Goal: Information Seeking & Learning: Learn about a topic

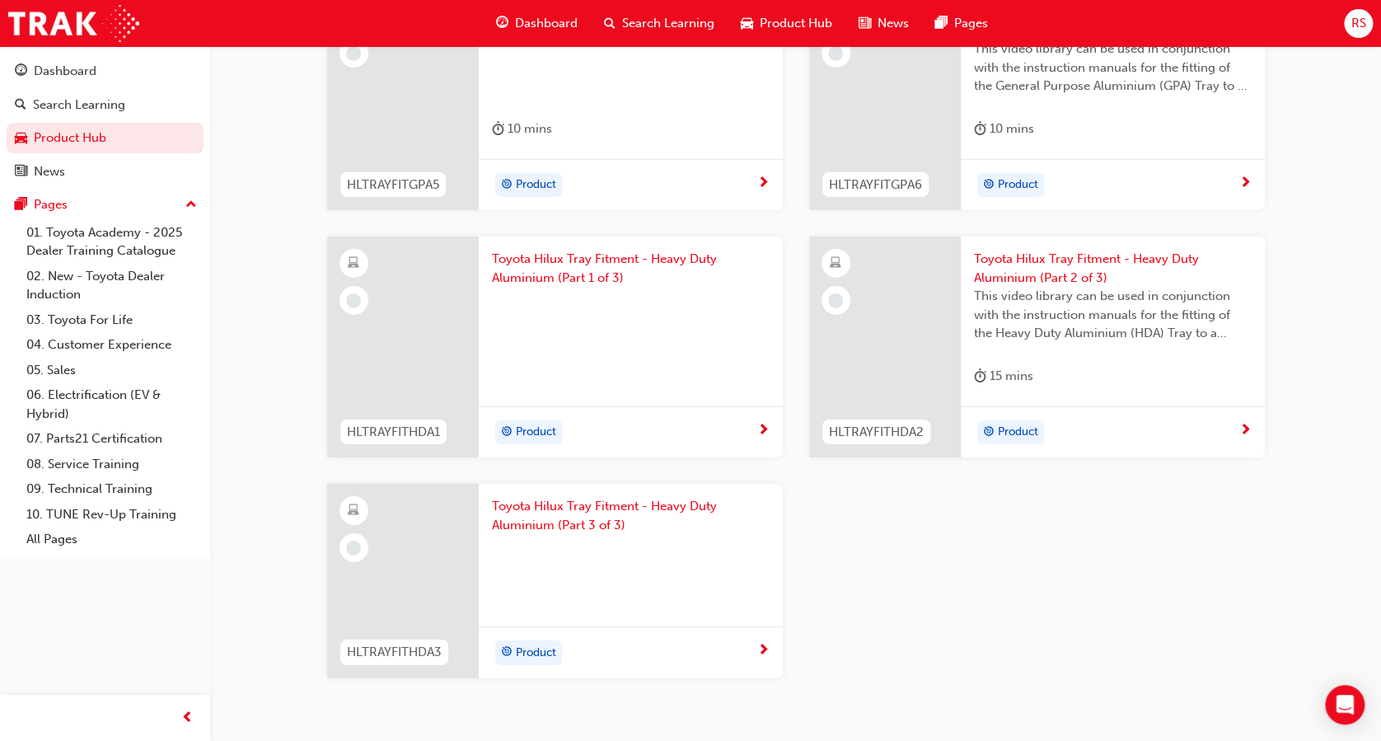
scroll to position [2505, 0]
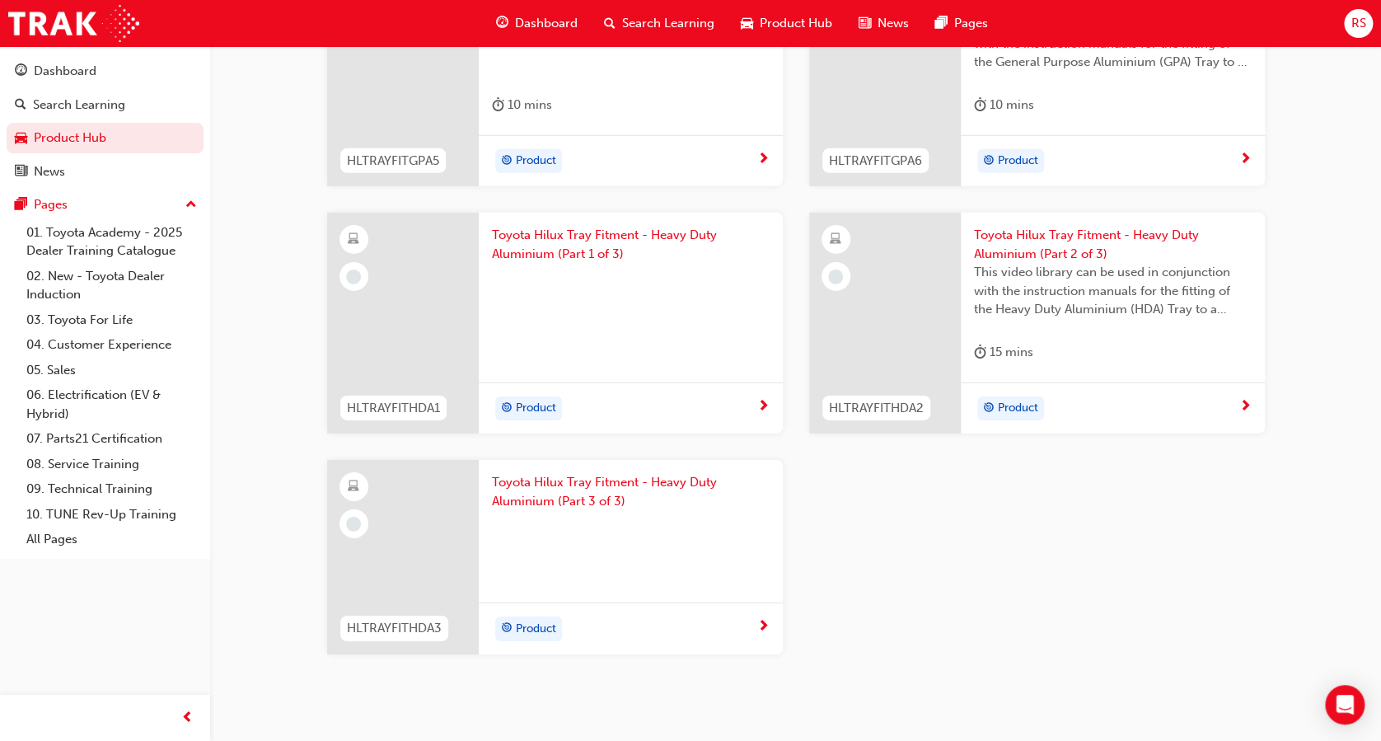
click at [610, 235] on span "Toyota Hilux Tray Fitment - Heavy Duty Aluminium (Part 1 of 3)" at bounding box center [631, 244] width 278 height 37
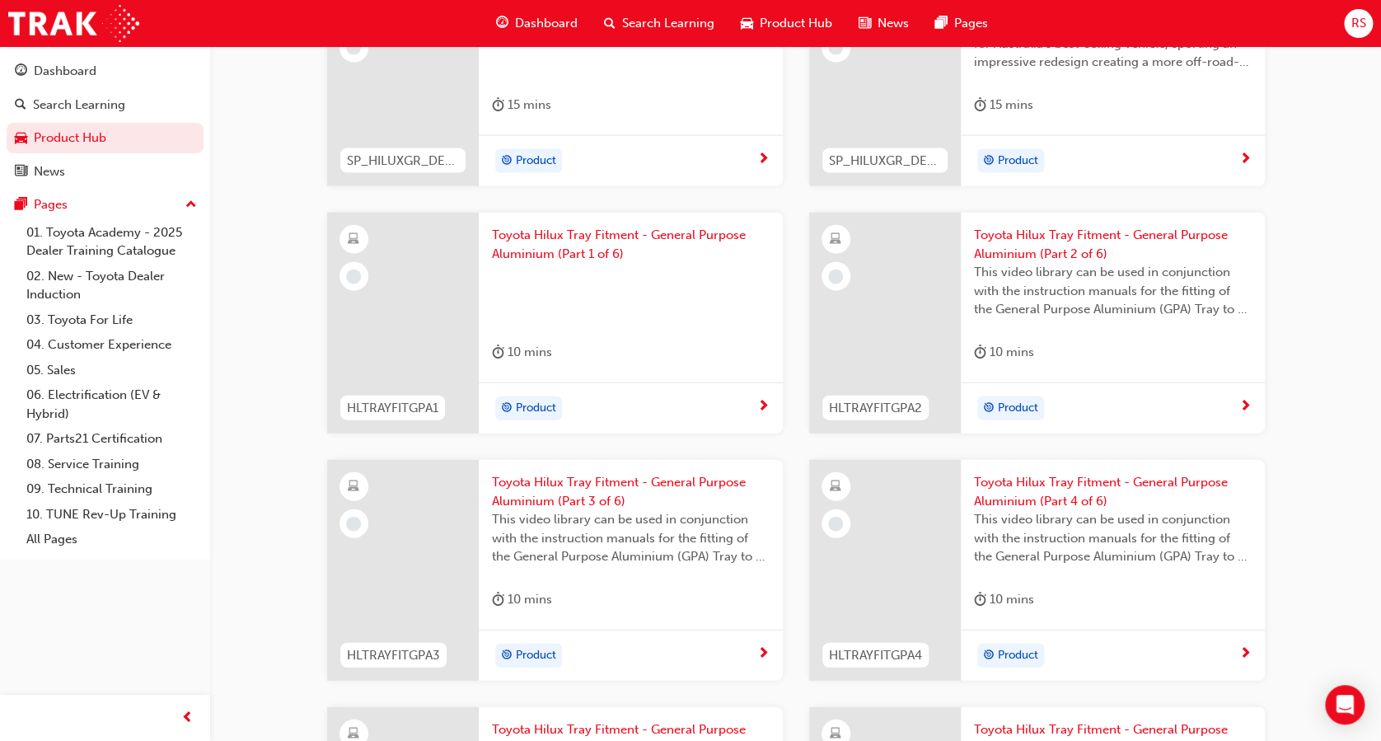
click at [785, 30] on span "Product Hub" at bounding box center [796, 23] width 73 height 19
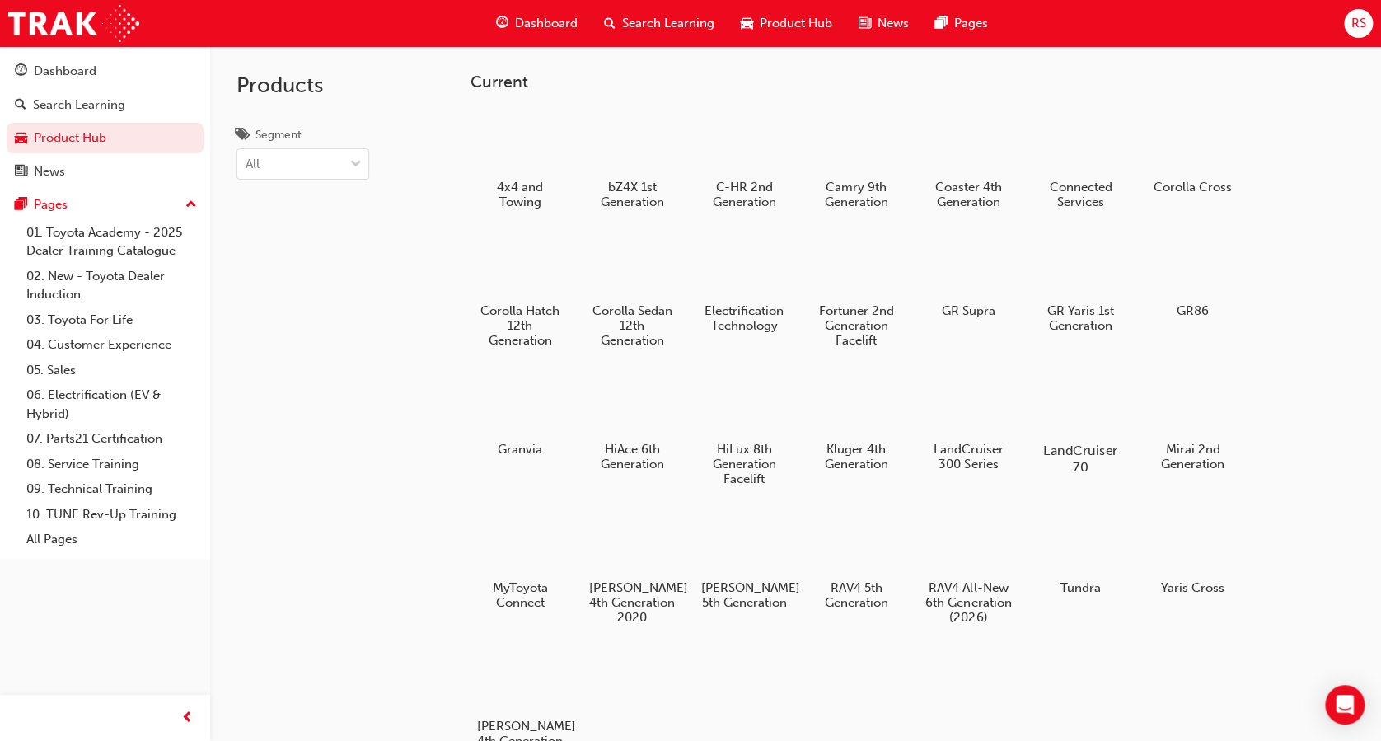
click at [1095, 417] on div at bounding box center [1080, 403] width 91 height 66
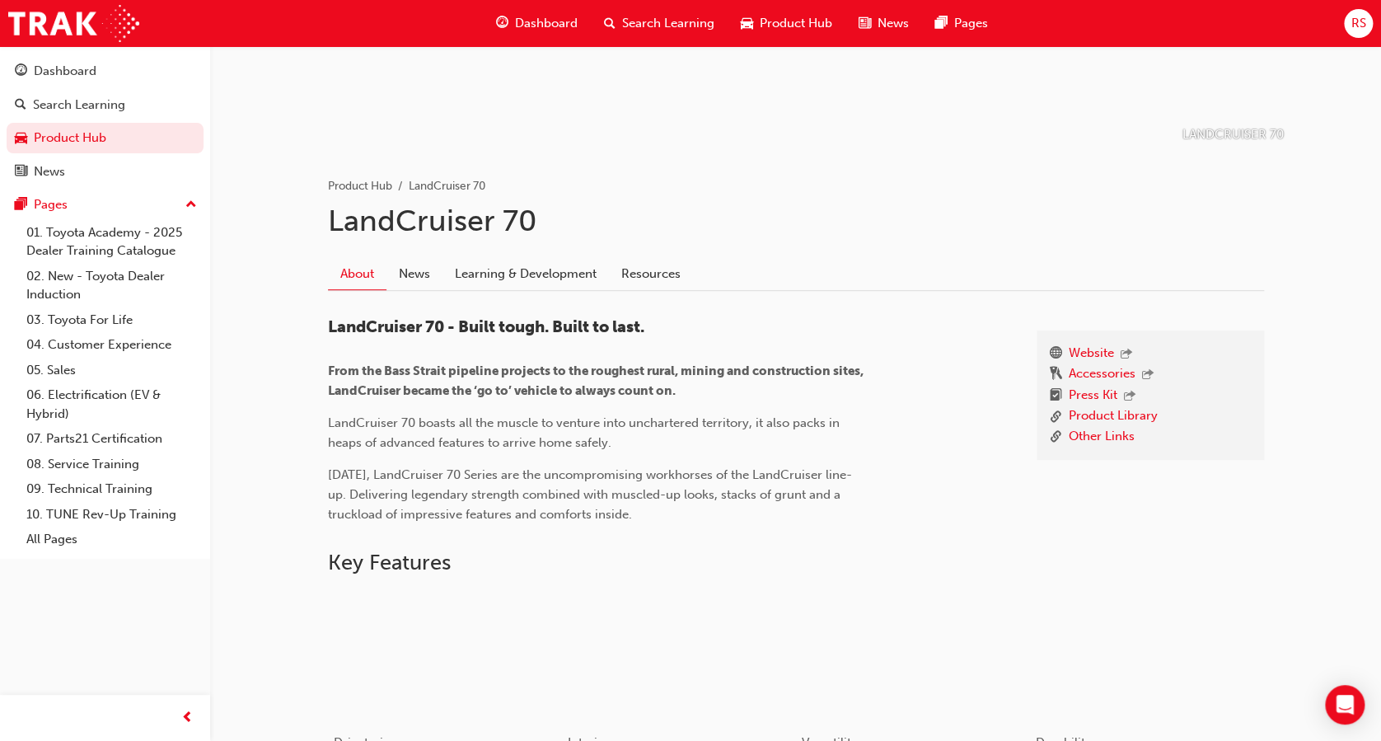
scroll to position [230, 0]
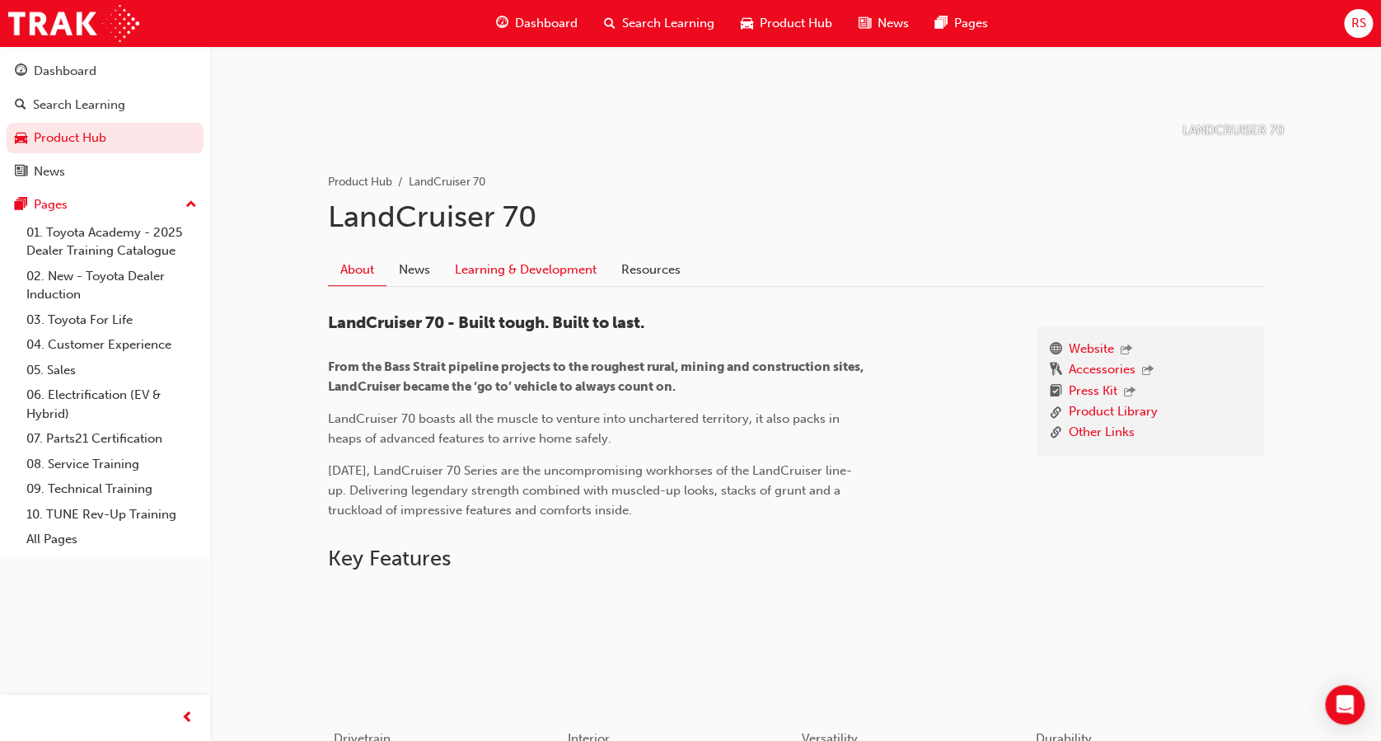
click at [488, 271] on link "Learning & Development" at bounding box center [526, 269] width 166 height 31
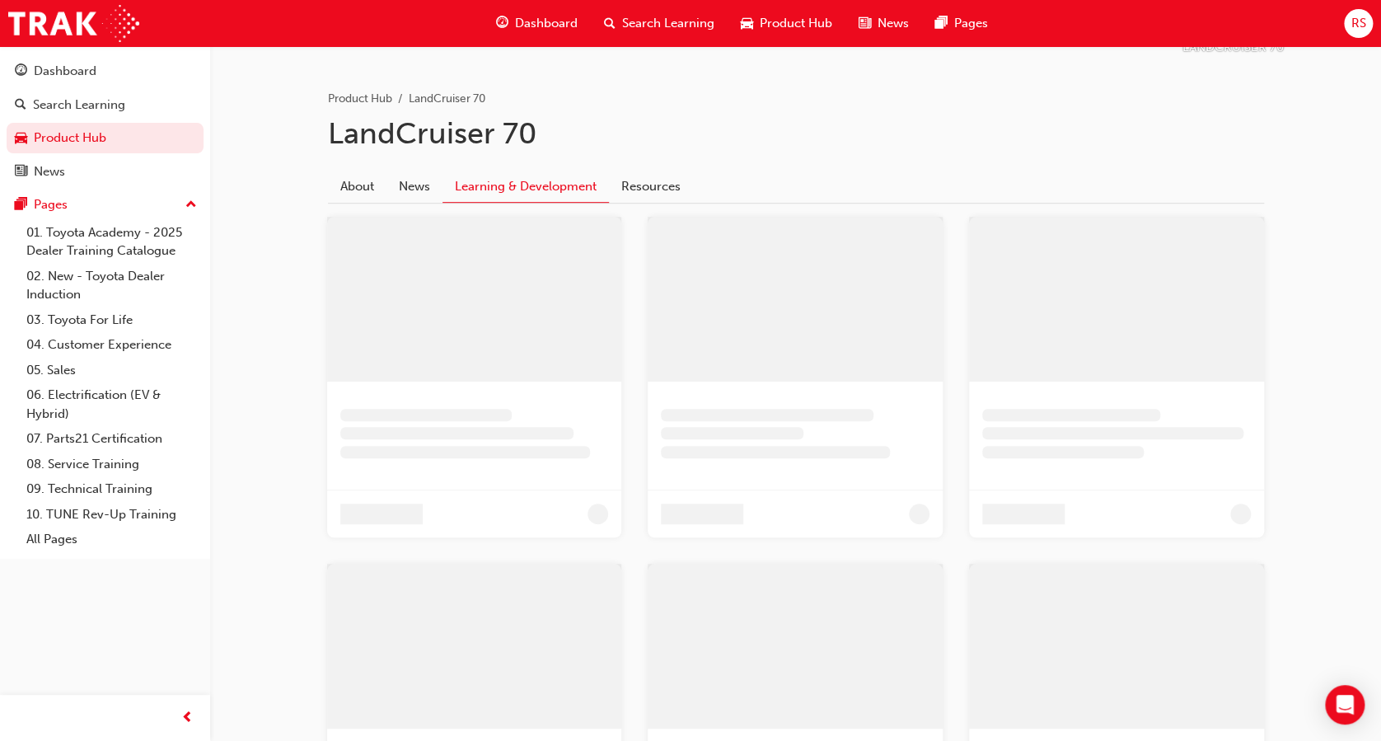
scroll to position [129, 0]
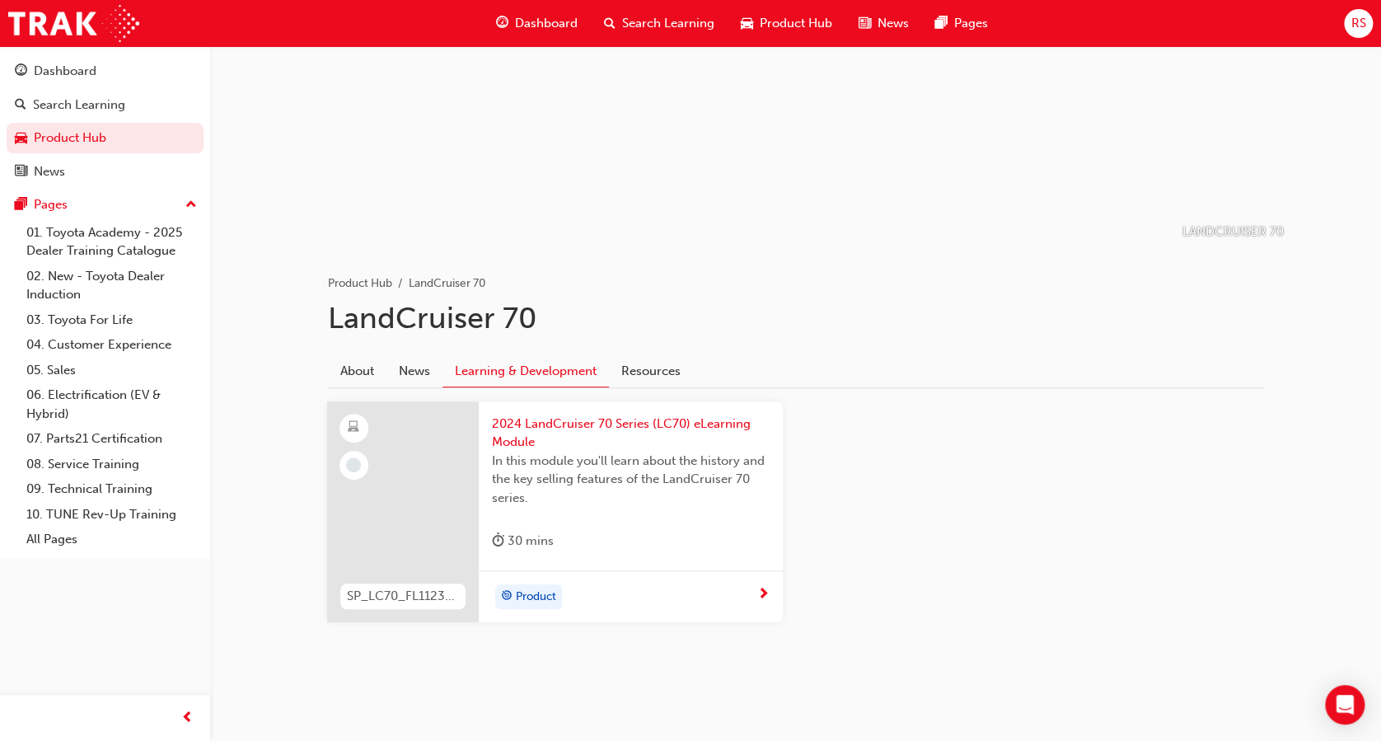
click at [645, 471] on span "In this module you'll learn about the history and the key selling features of t…" at bounding box center [631, 480] width 278 height 56
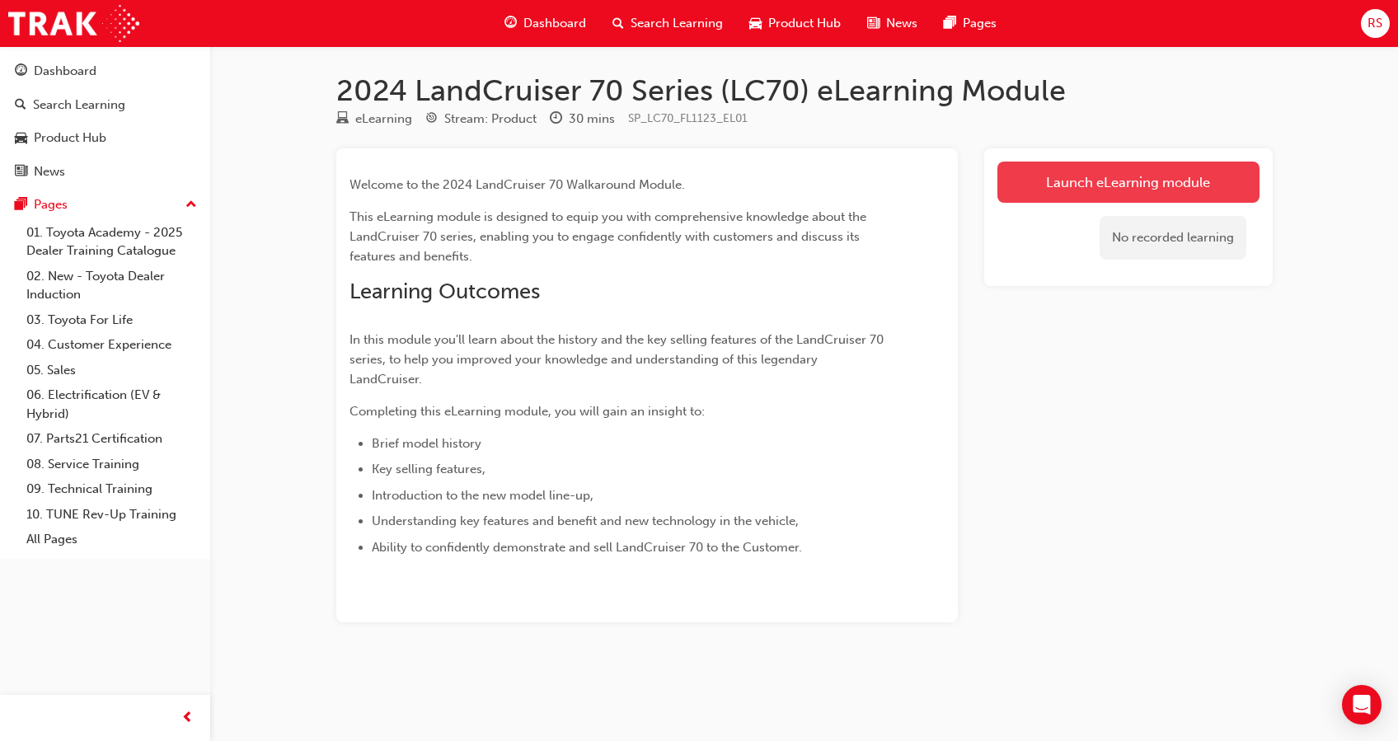
click at [1071, 179] on link "Launch eLearning module" at bounding box center [1128, 182] width 262 height 41
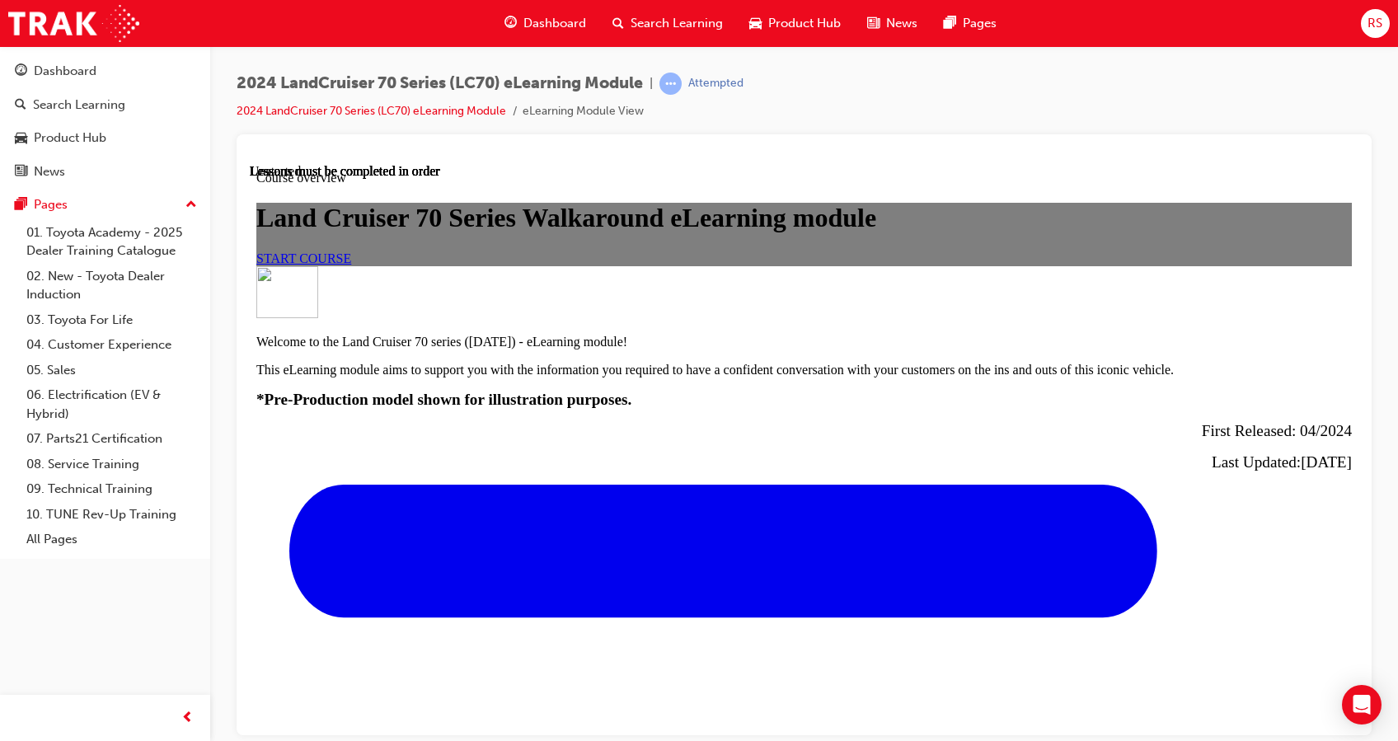
scroll to position [87, 0]
click at [351, 265] on link "START COURSE" at bounding box center [303, 258] width 95 height 14
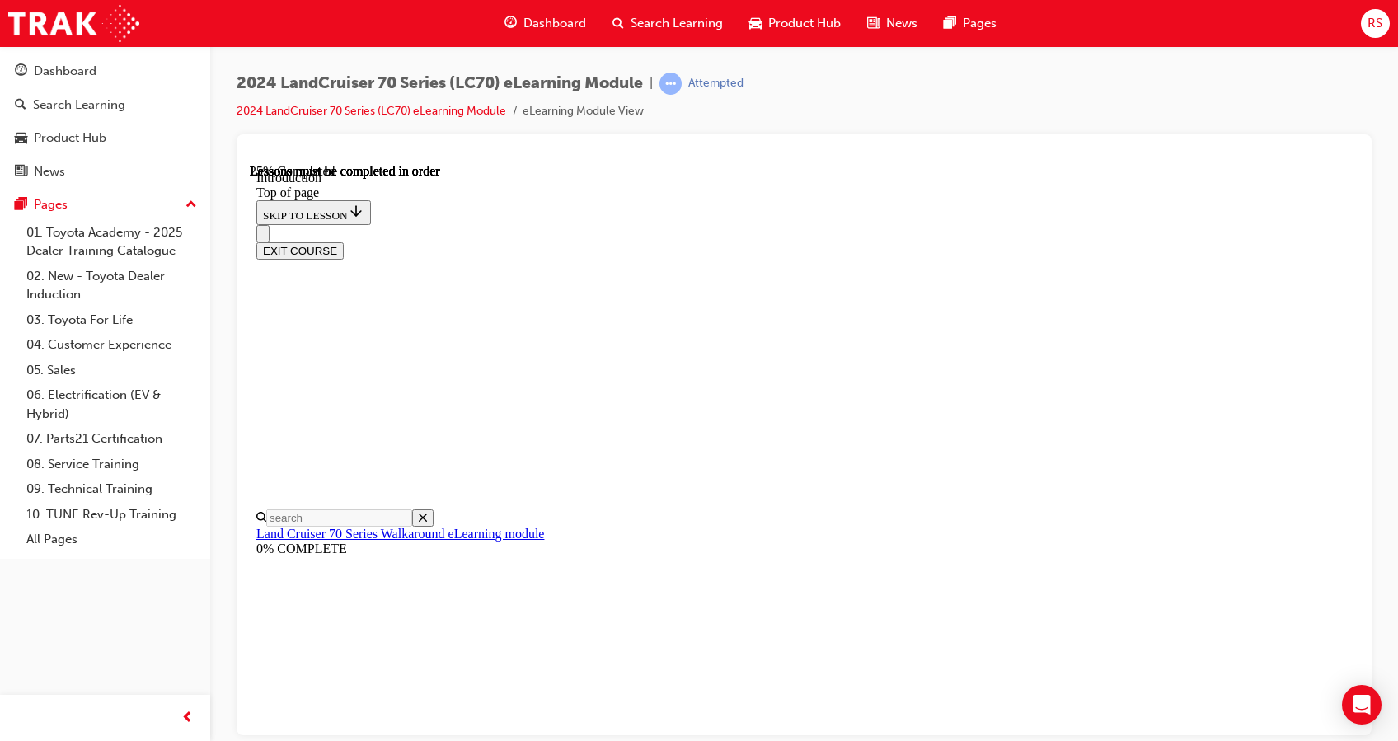
scroll to position [822, 0]
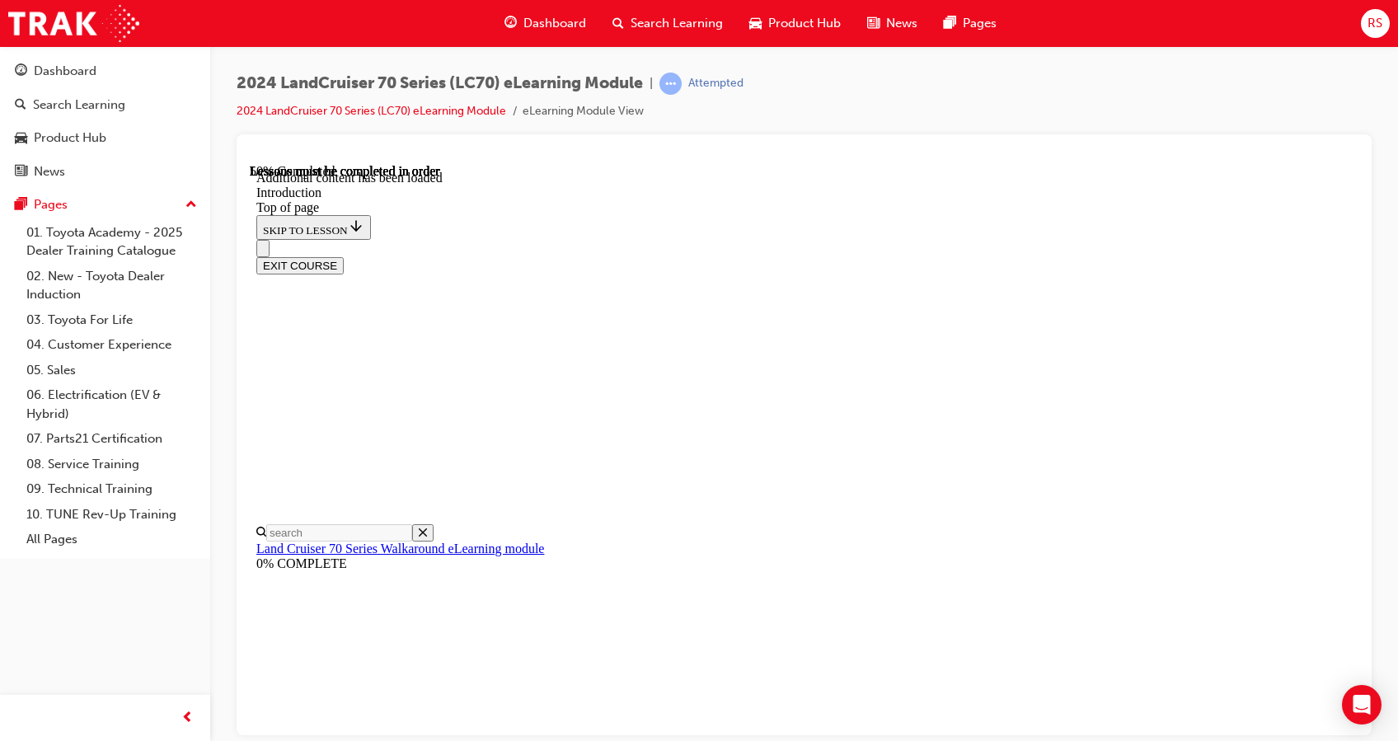
scroll to position [949, 0]
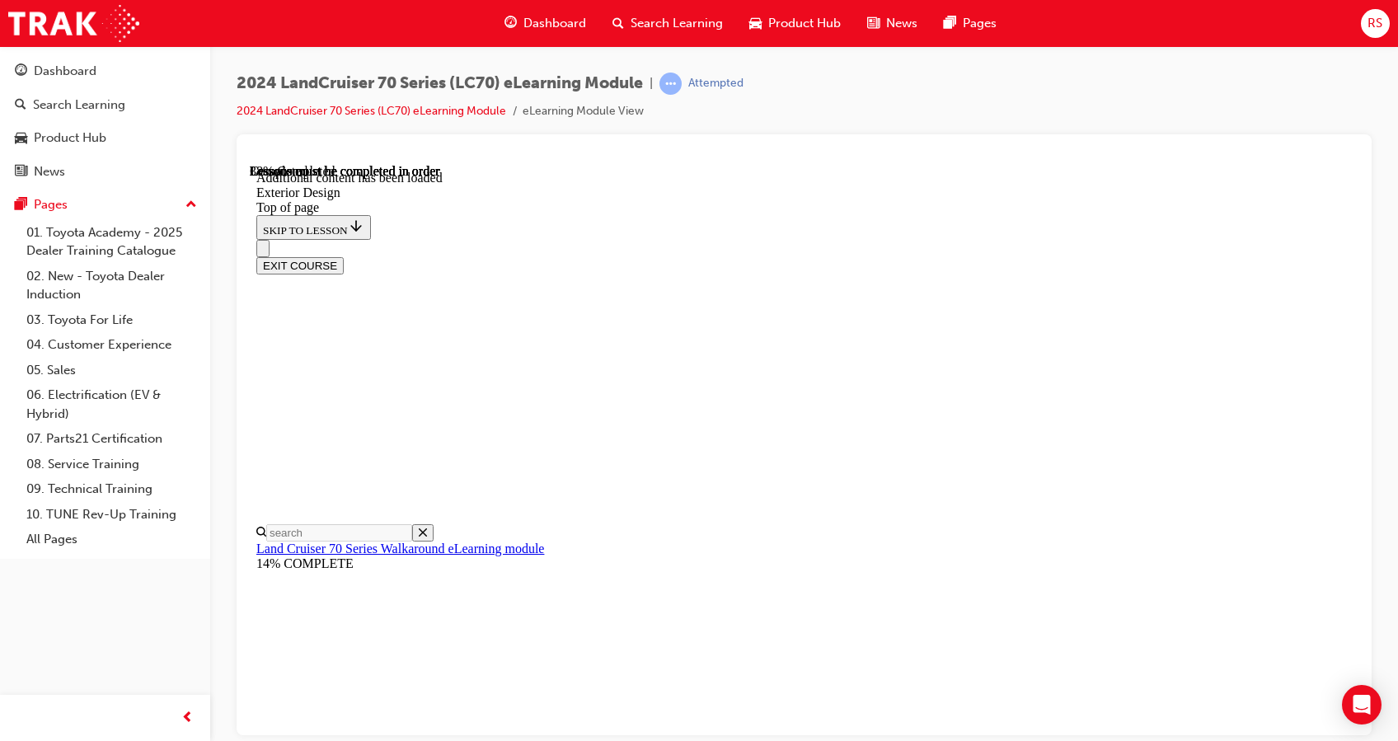
scroll to position [1264, 0]
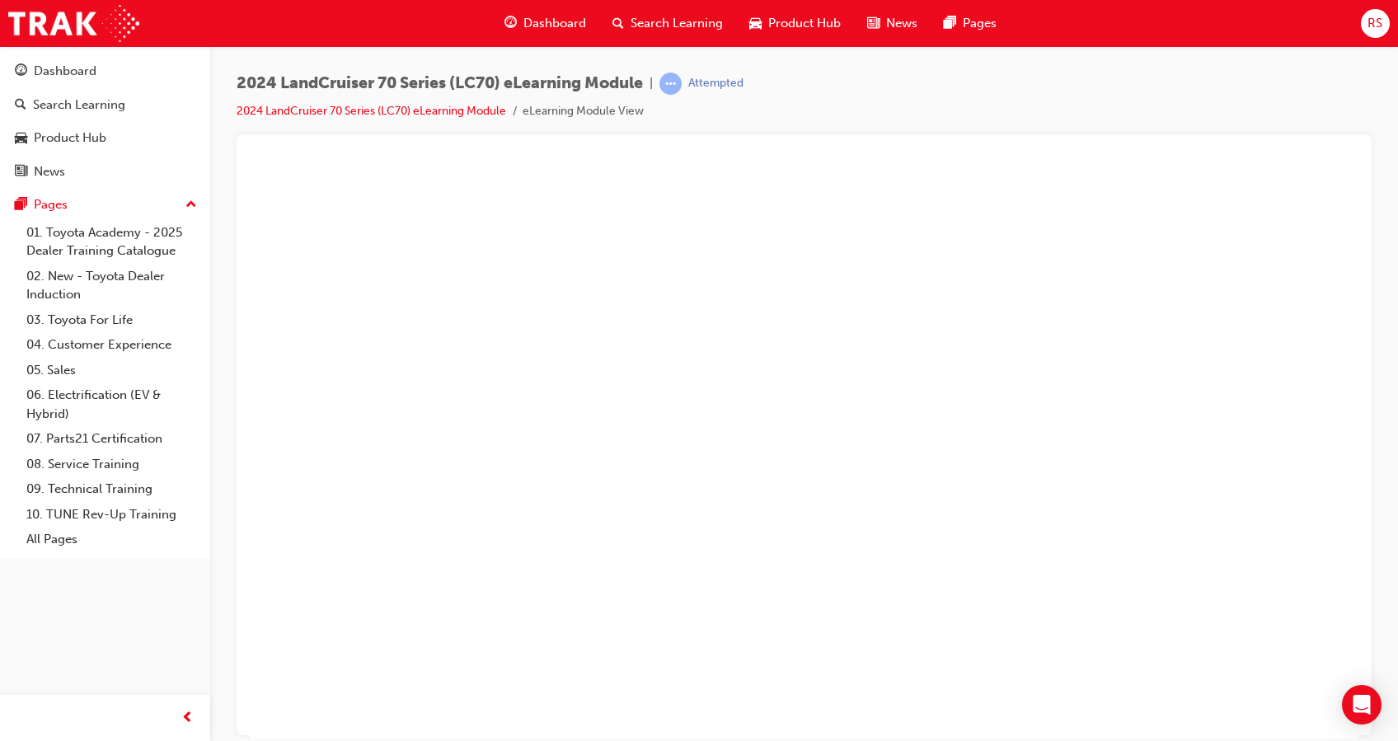
click at [941, 517] on button "Unzoom image" at bounding box center [804, 450] width 1109 height 574
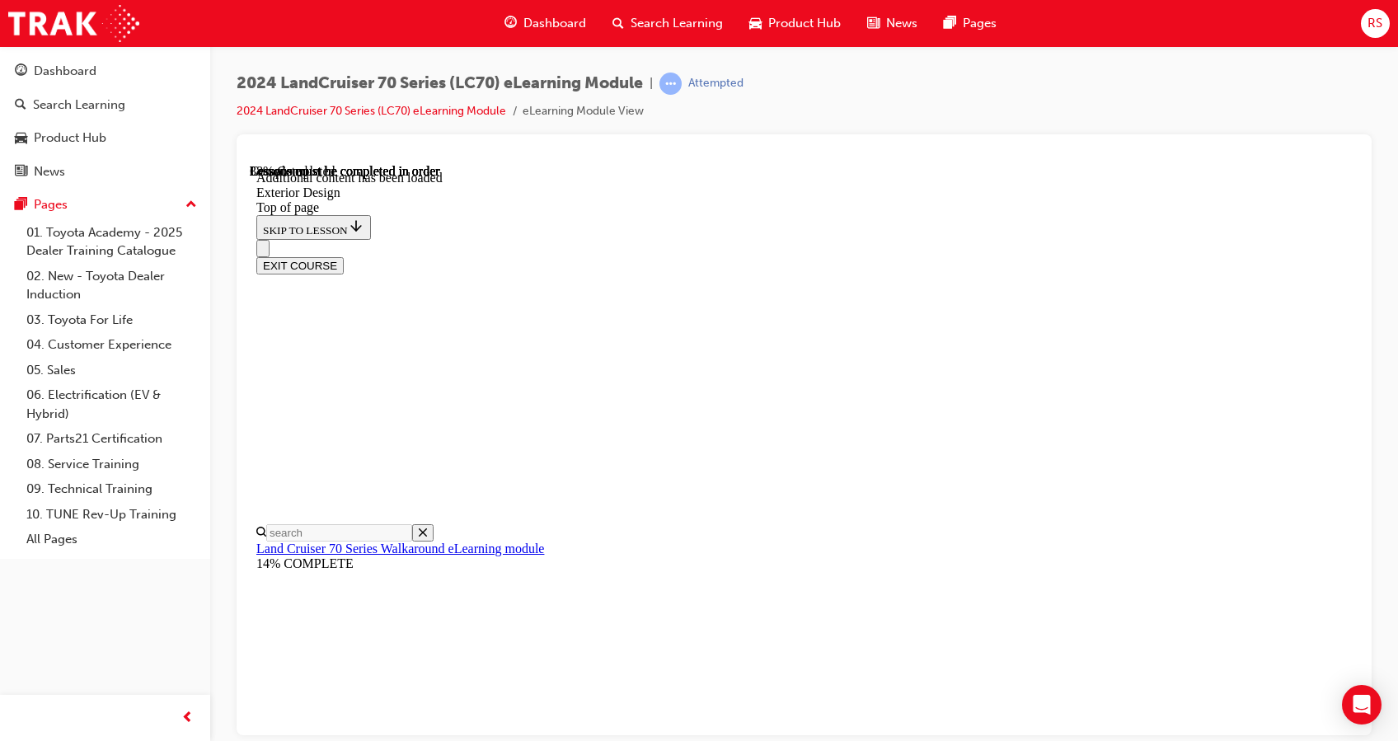
scroll to position [1248, 0]
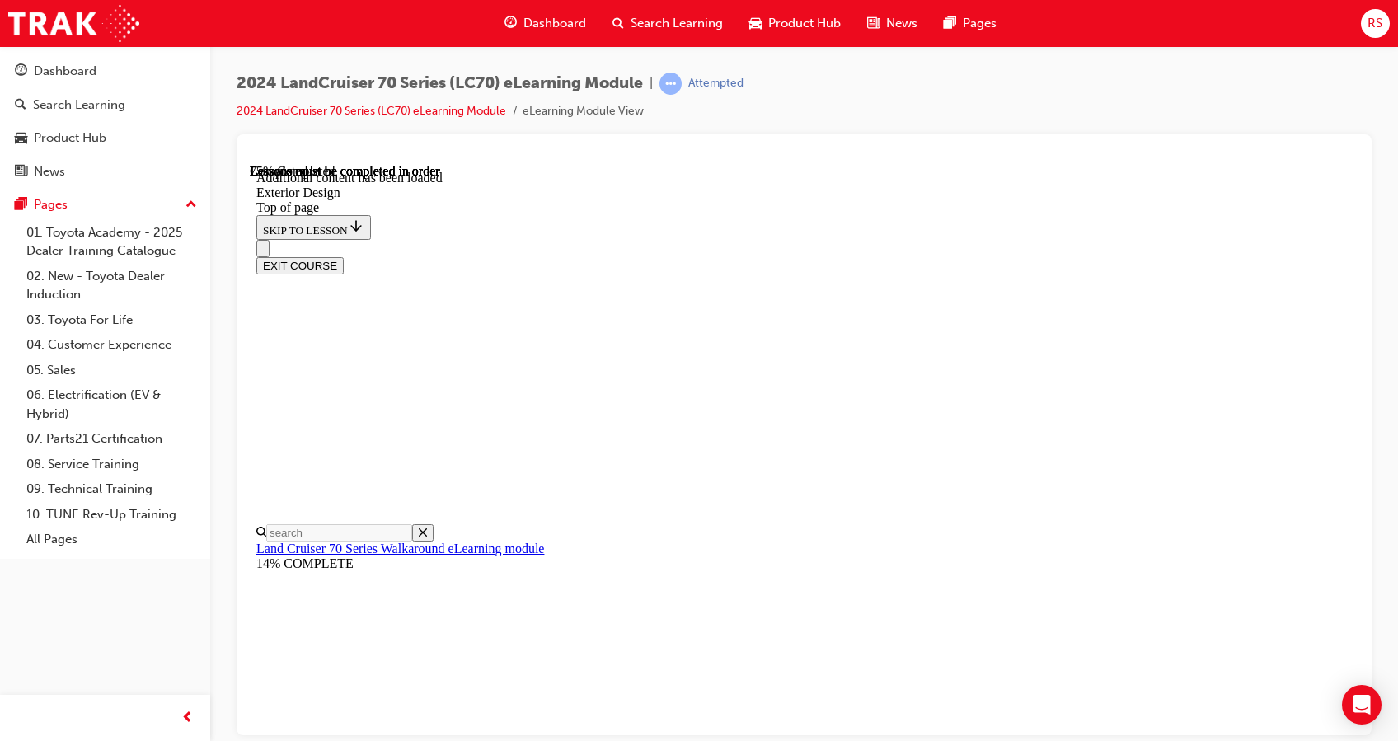
scroll to position [293, 0]
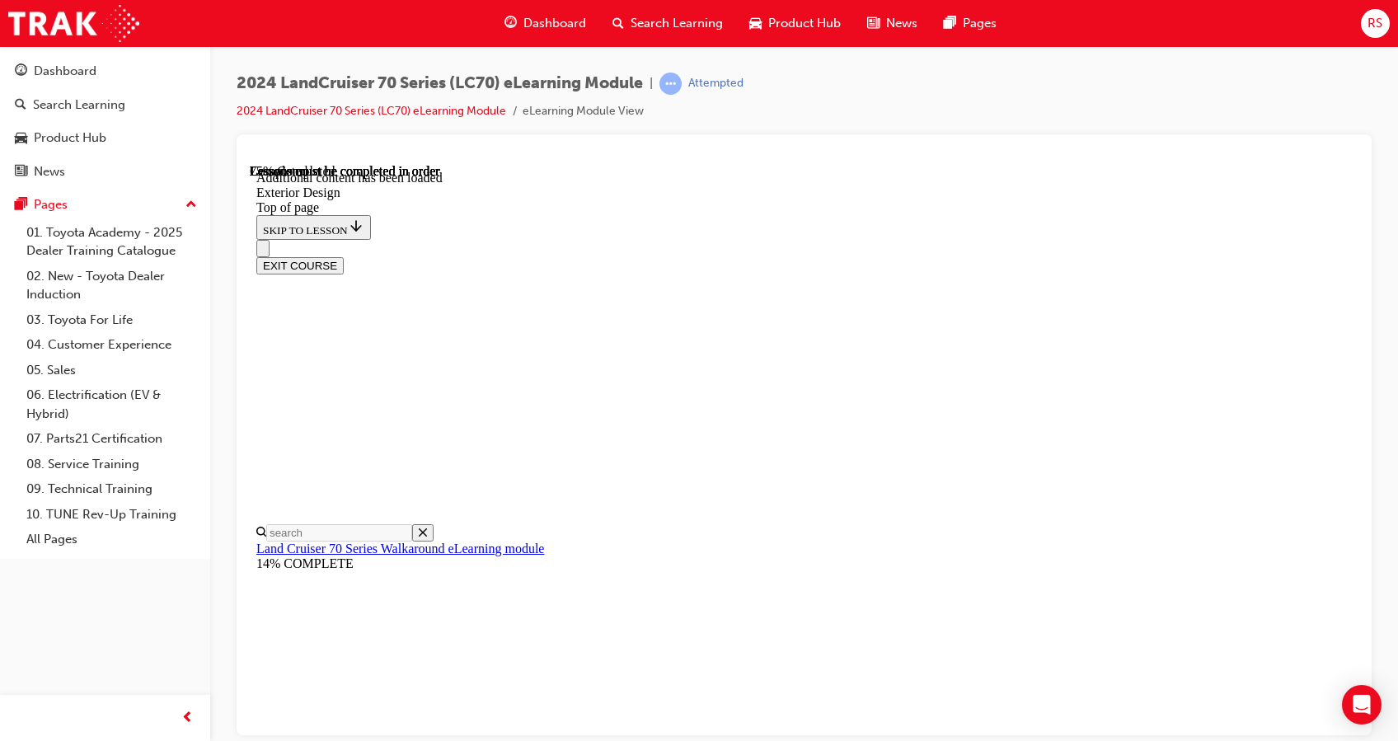
scroll to position [1201, 0]
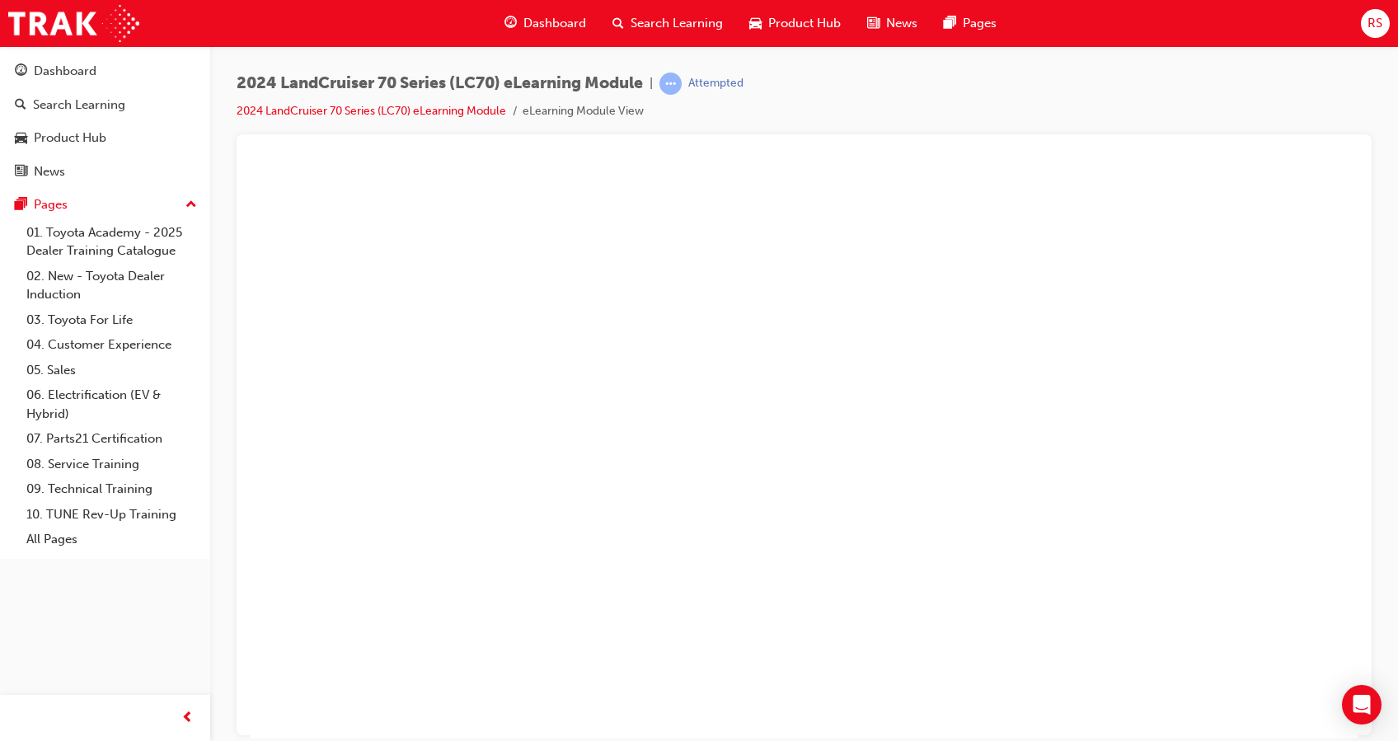
click at [1101, 379] on button "Unzoom image" at bounding box center [804, 450] width 1109 height 574
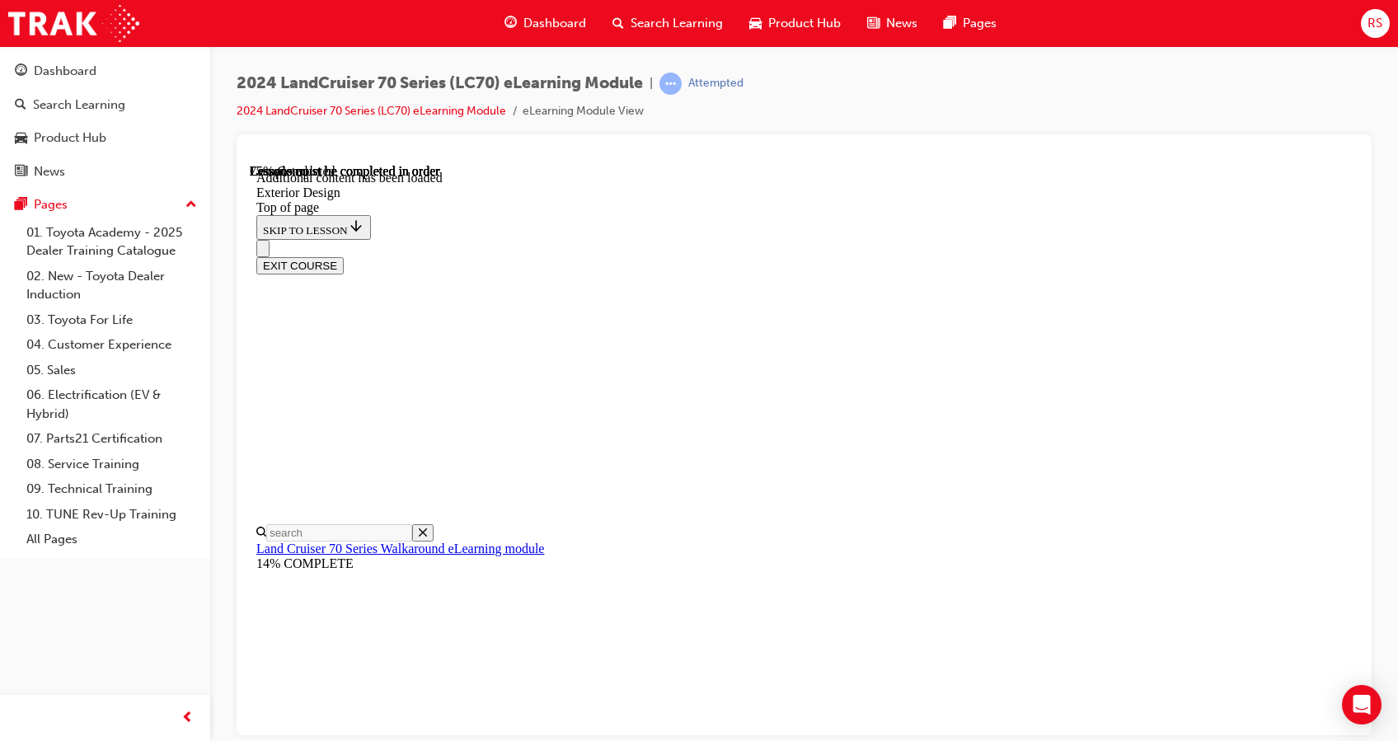
scroll to position [460, 0]
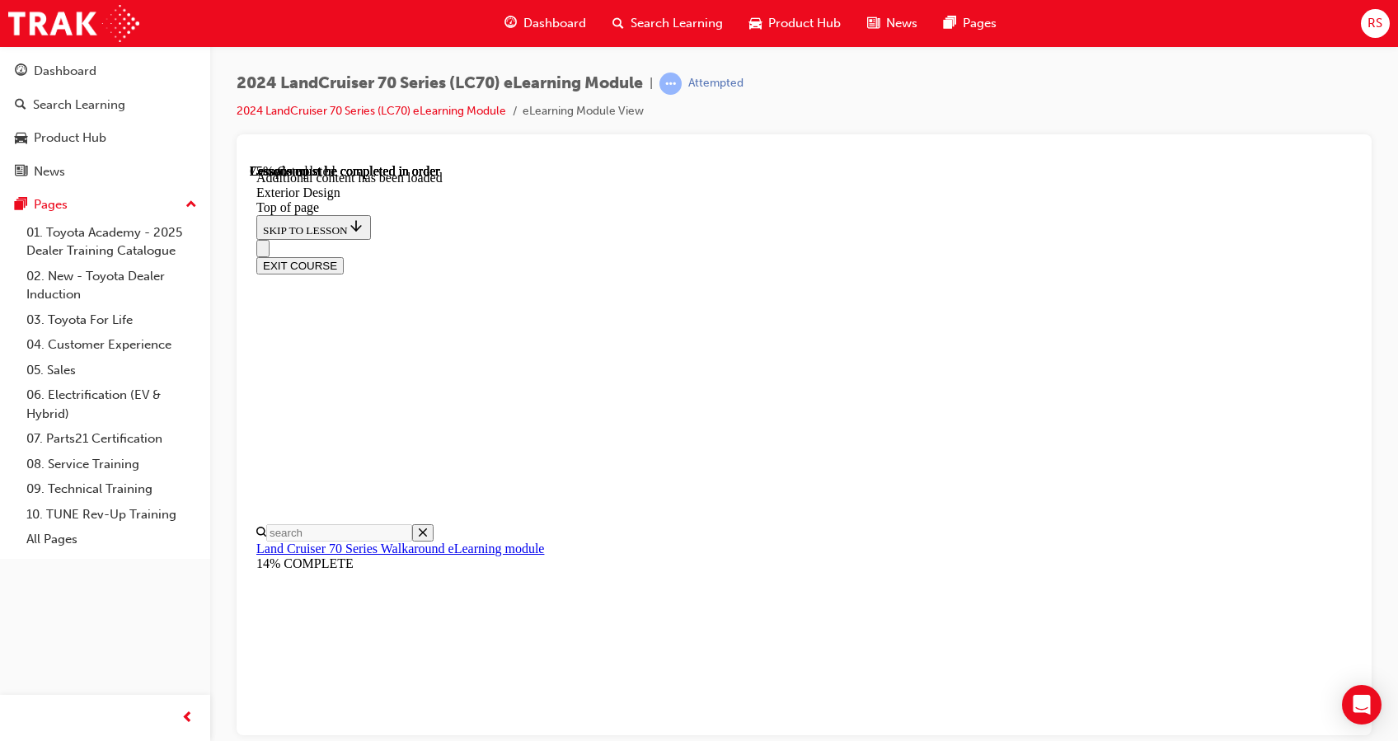
scroll to position [580, 0]
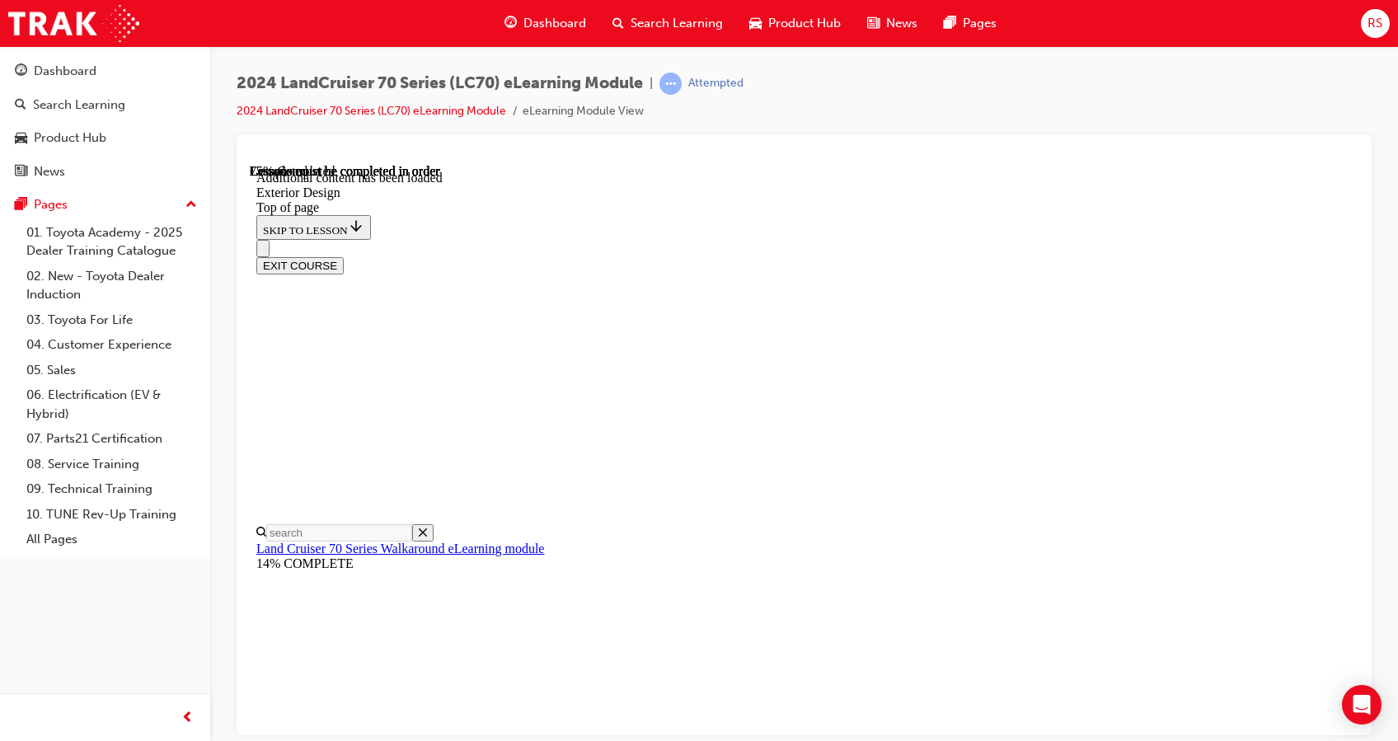
scroll to position [97, 0]
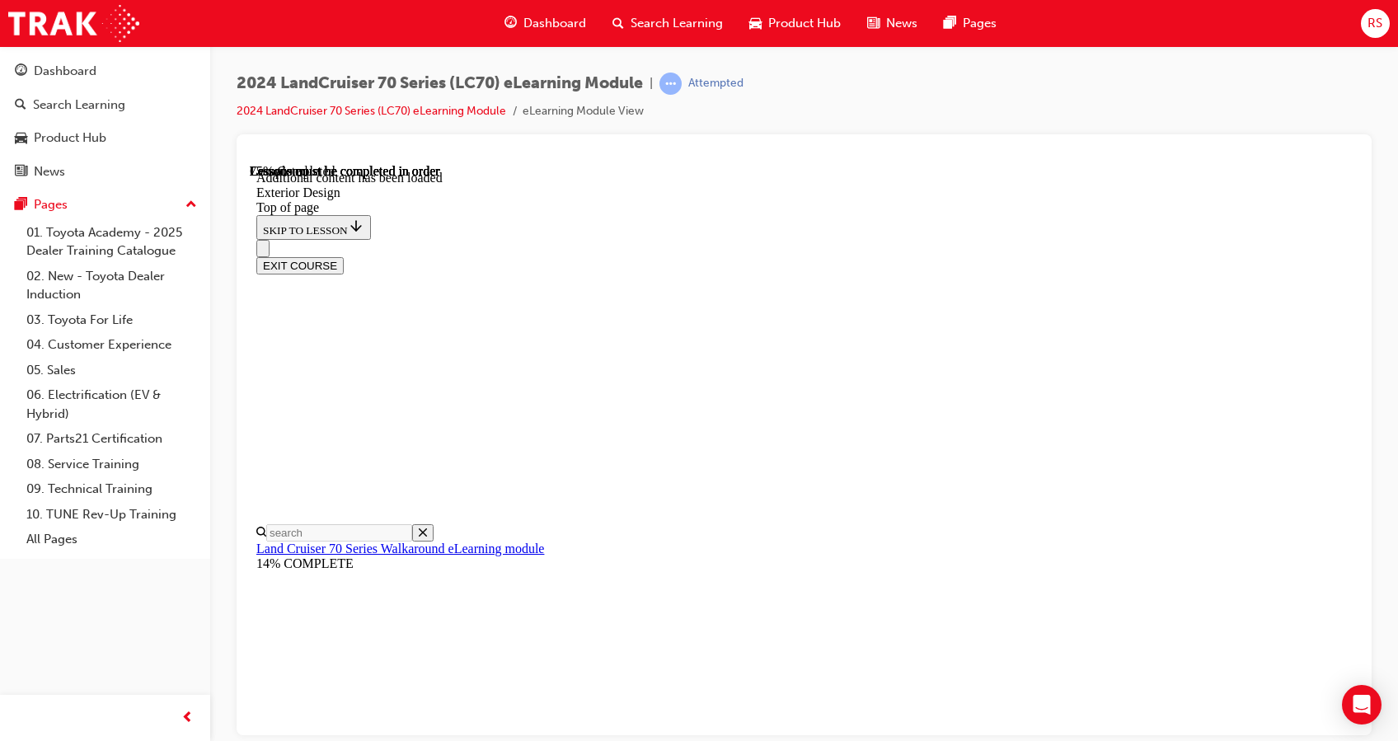
drag, startPoint x: 875, startPoint y: 392, endPoint x: 1081, endPoint y: 517, distance: 241.1
drag, startPoint x: 1081, startPoint y: 517, endPoint x: 974, endPoint y: 463, distance: 119.8
copy span "To transition between two-wheel drive (2WD(H2)) and four-wheel drive (4WD(H4)) …"
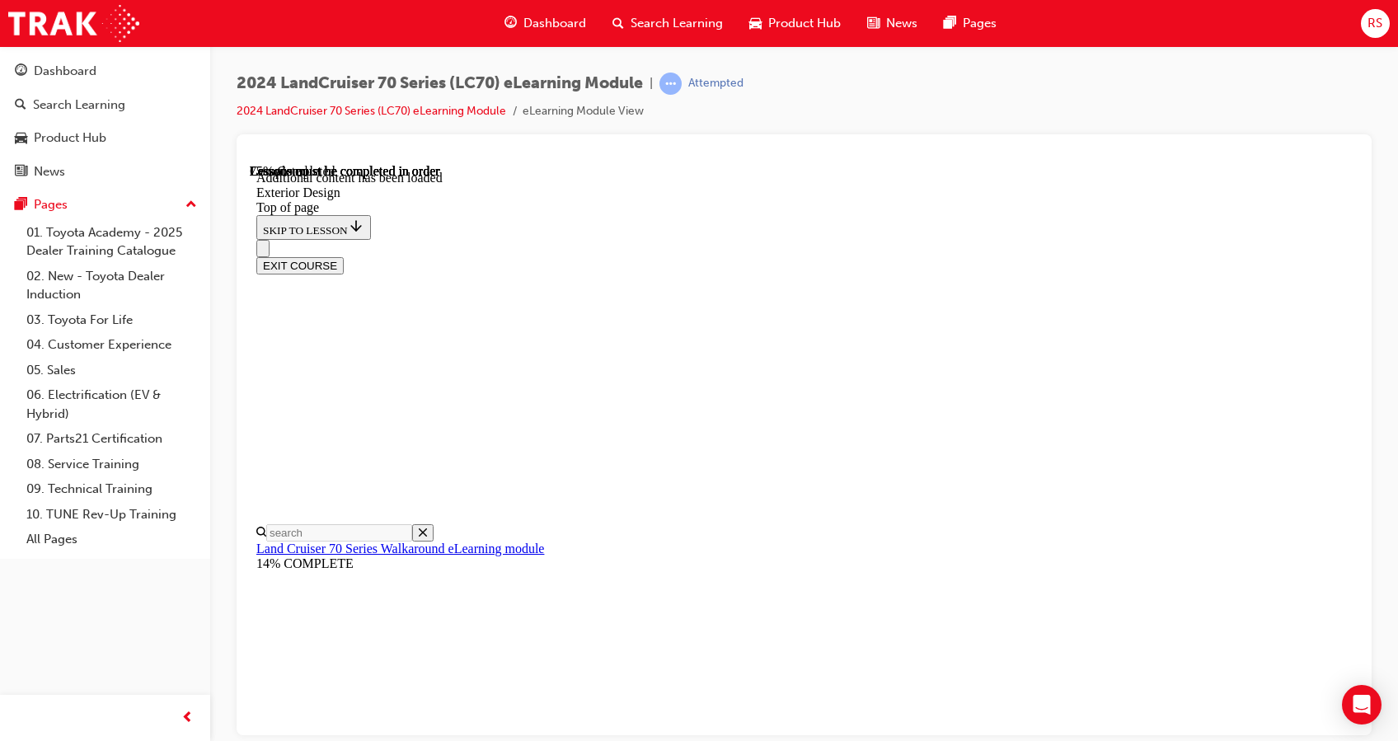
scroll to position [1224, 0]
drag, startPoint x: 869, startPoint y: 406, endPoint x: 1068, endPoint y: 526, distance: 232.9
drag, startPoint x: 1068, startPoint y: 526, endPoint x: 973, endPoint y: 475, distance: 108.4
copy span "When the front hubs are in the 'LOCKED' position, this allows the driver to tra…"
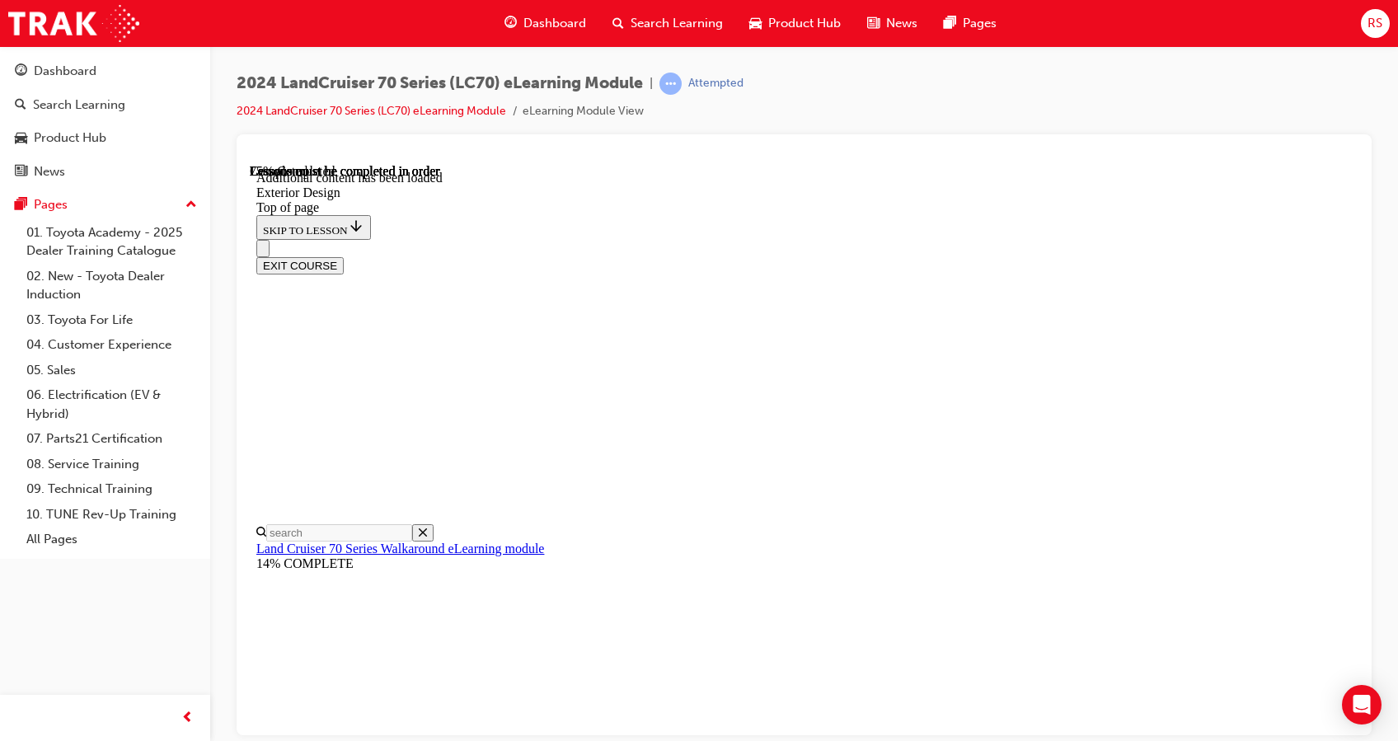
drag, startPoint x: 874, startPoint y: 342, endPoint x: 1058, endPoint y: 537, distance: 268.2
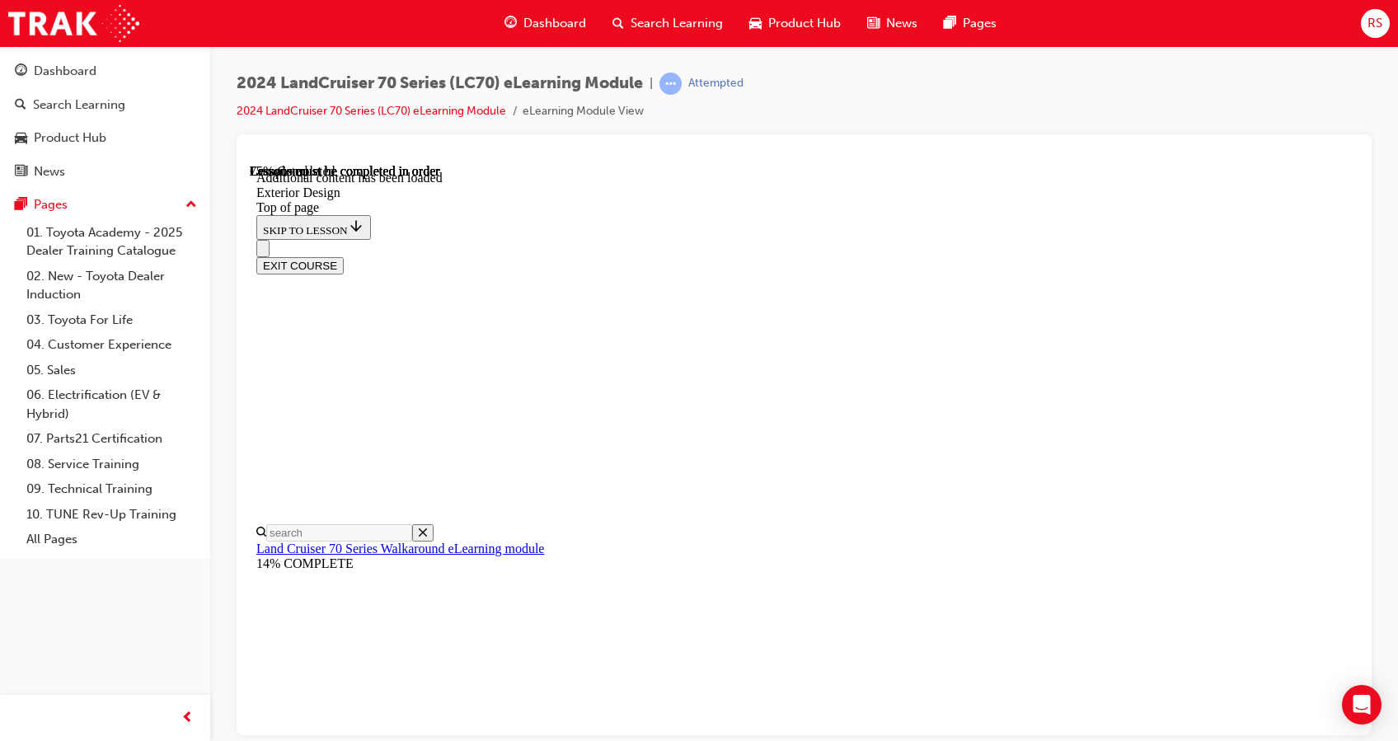
drag, startPoint x: 1058, startPoint y: 537, endPoint x: 837, endPoint y: 406, distance: 256.4
drag, startPoint x: 885, startPoint y: 314, endPoint x: 992, endPoint y: 299, distance: 107.4
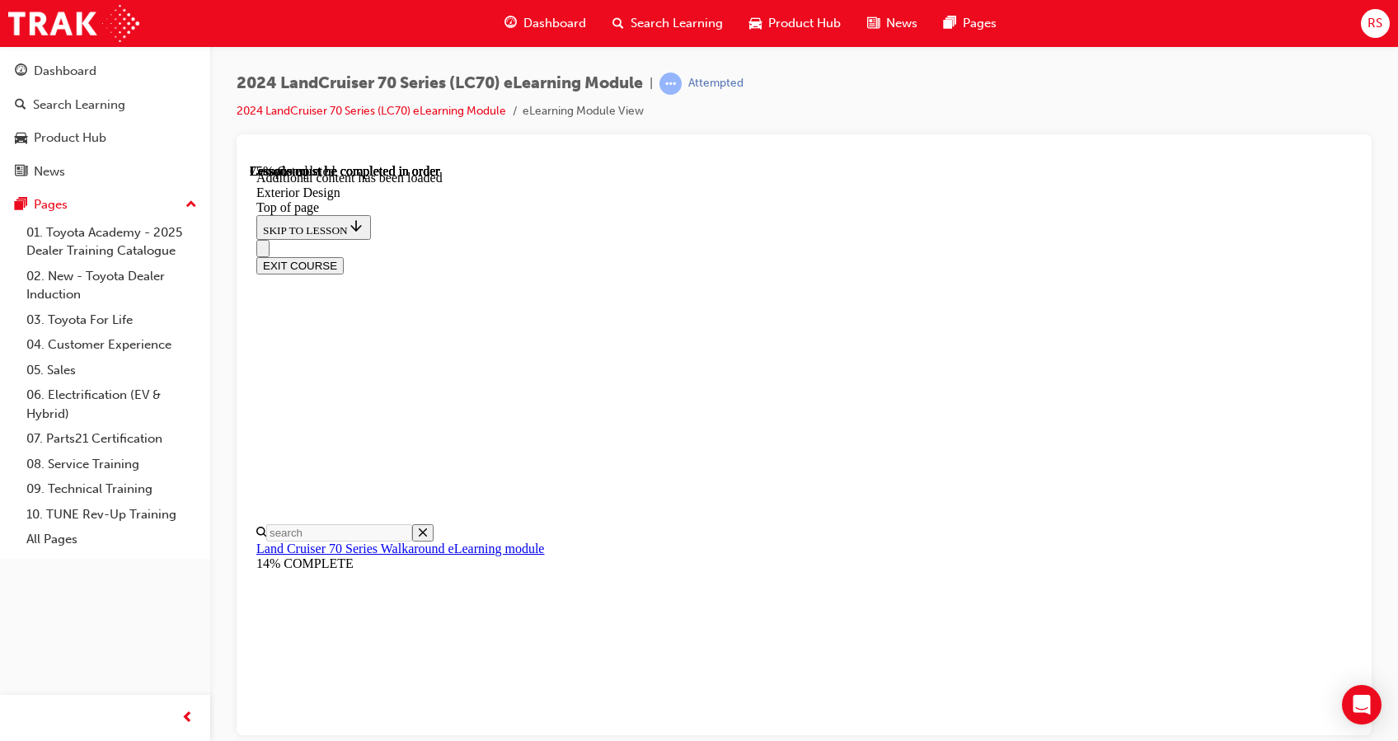
drag, startPoint x: 992, startPoint y: 299, endPoint x: 1005, endPoint y: 502, distance: 203.2
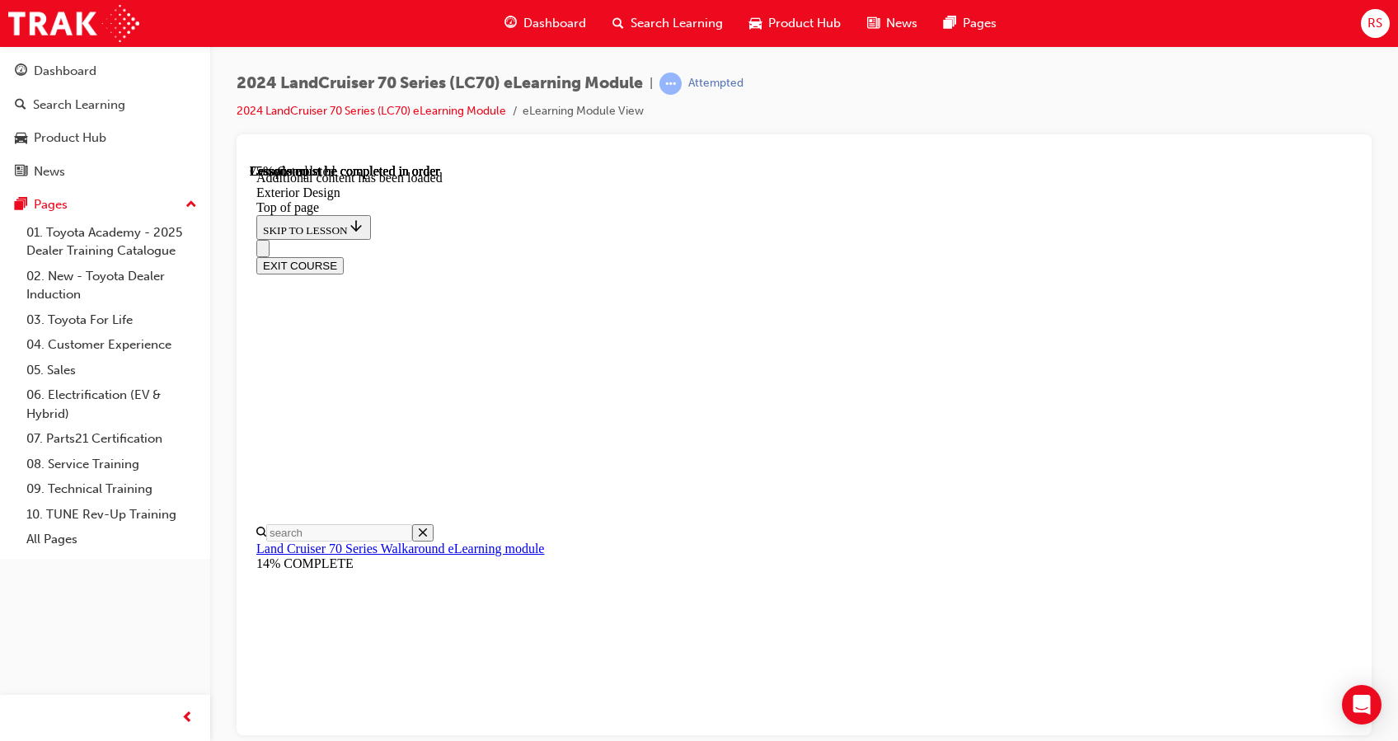
drag, startPoint x: 870, startPoint y: 372, endPoint x: 870, endPoint y: 359, distance: 12.4
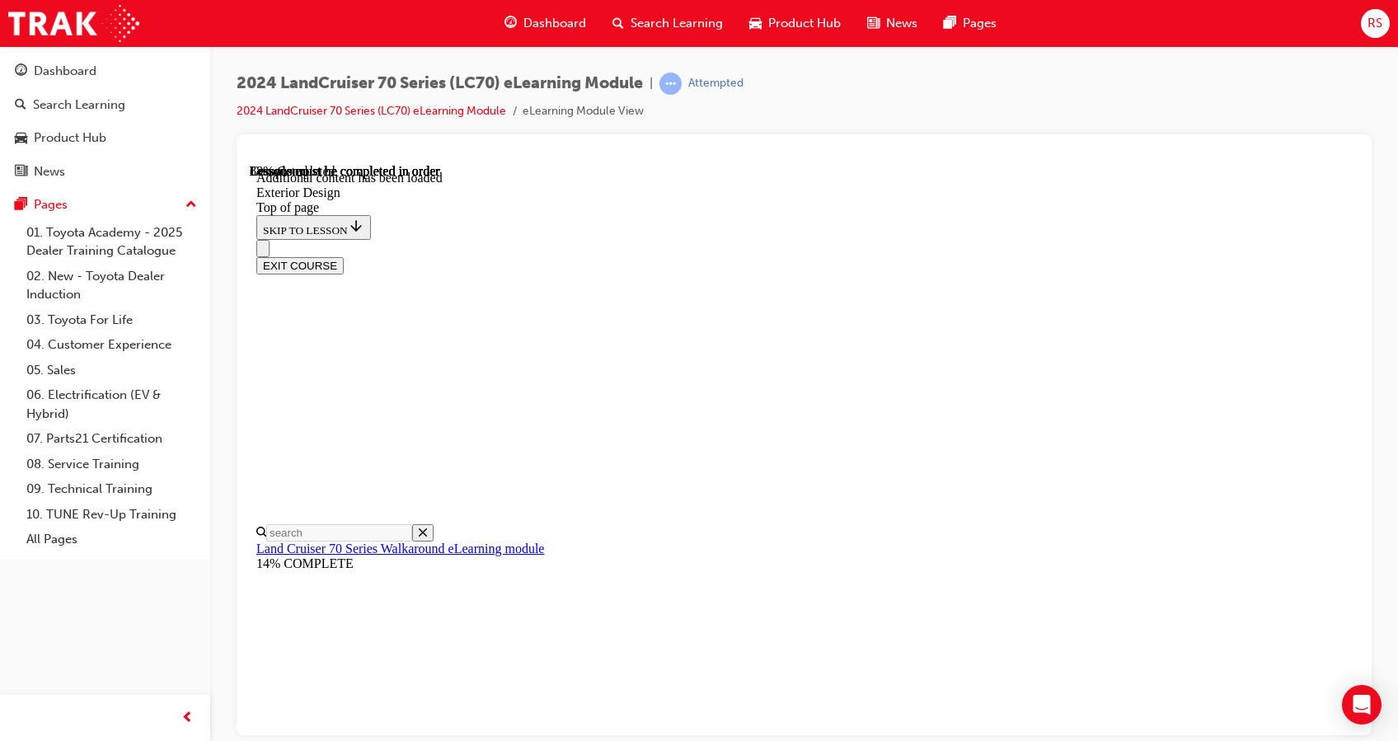
scroll to position [132, 0]
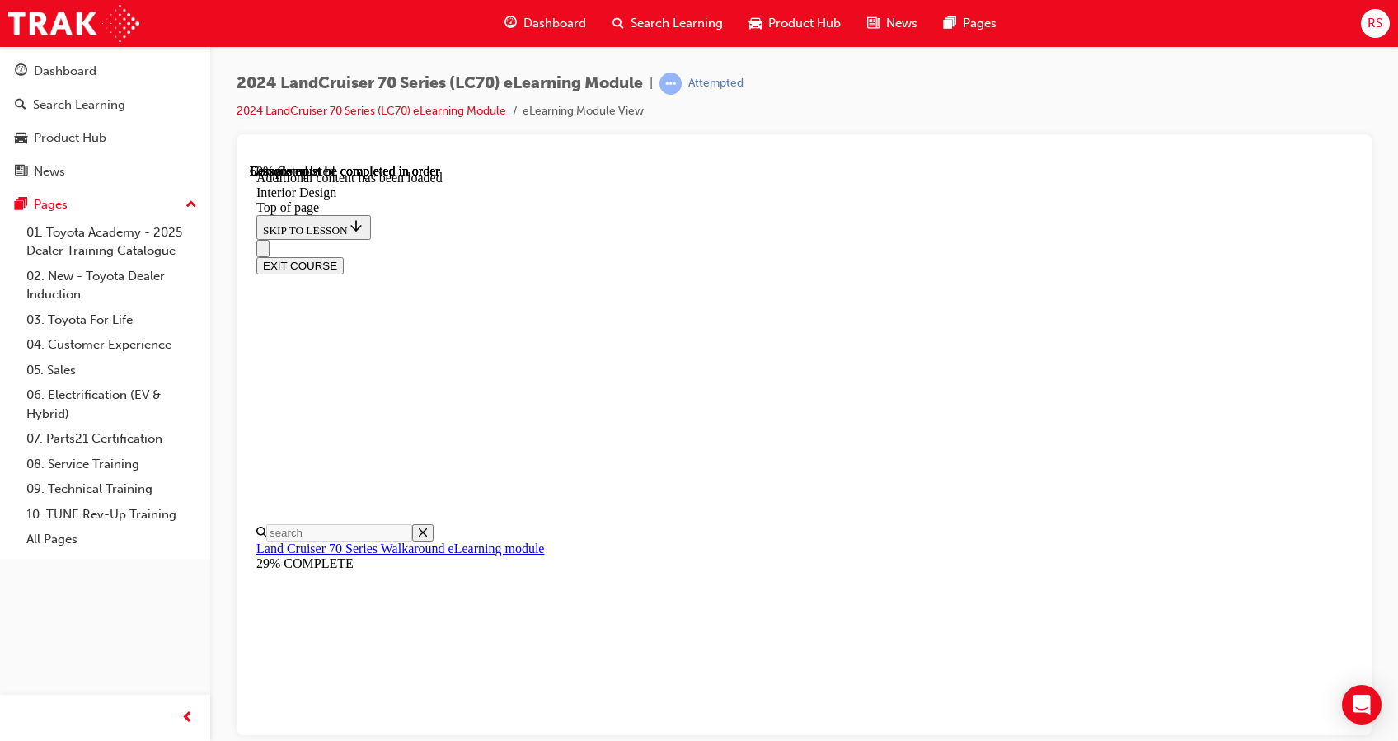
scroll to position [26, 0]
drag, startPoint x: 667, startPoint y: 558, endPoint x: 832, endPoint y: 635, distance: 182.9
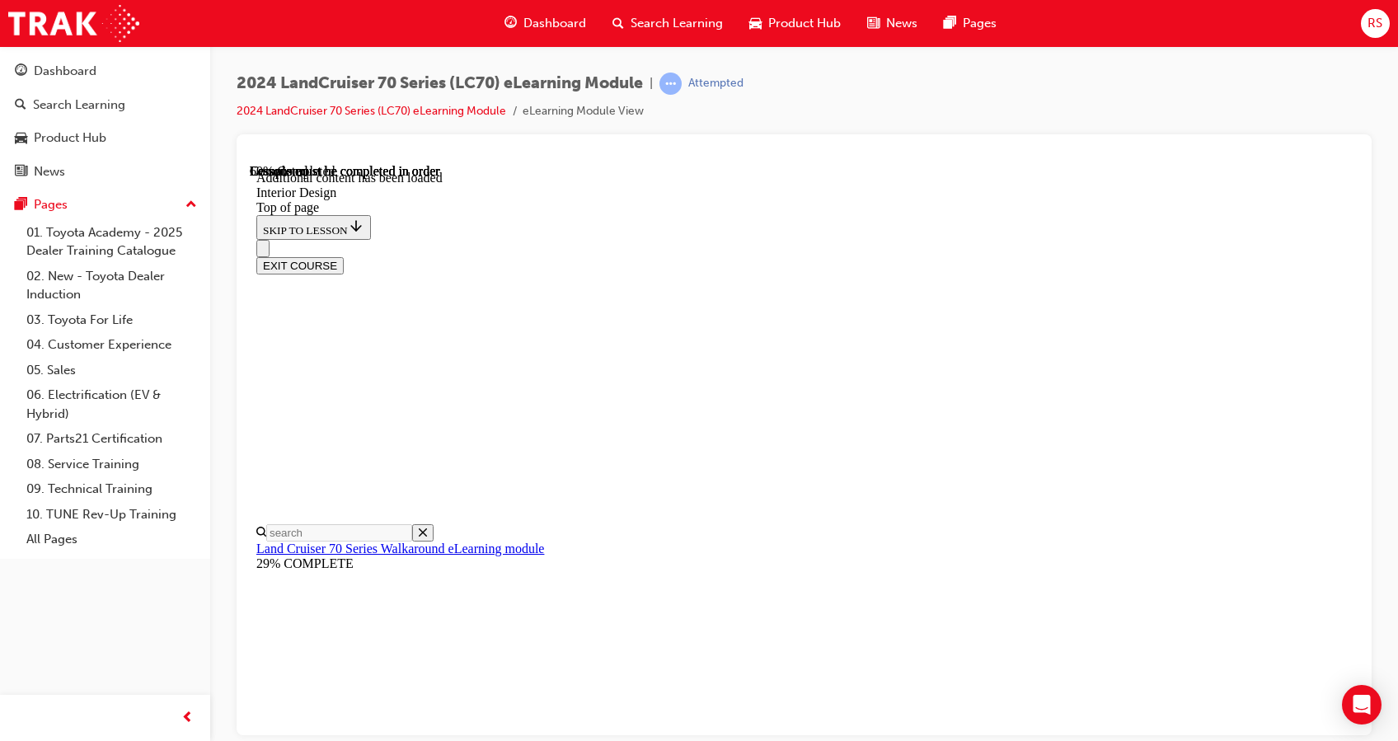
copy span "For steady, controlled off-road descents, automatically modulating the brakes t…"
drag, startPoint x: 666, startPoint y: 527, endPoint x: 842, endPoint y: 570, distance: 181.5
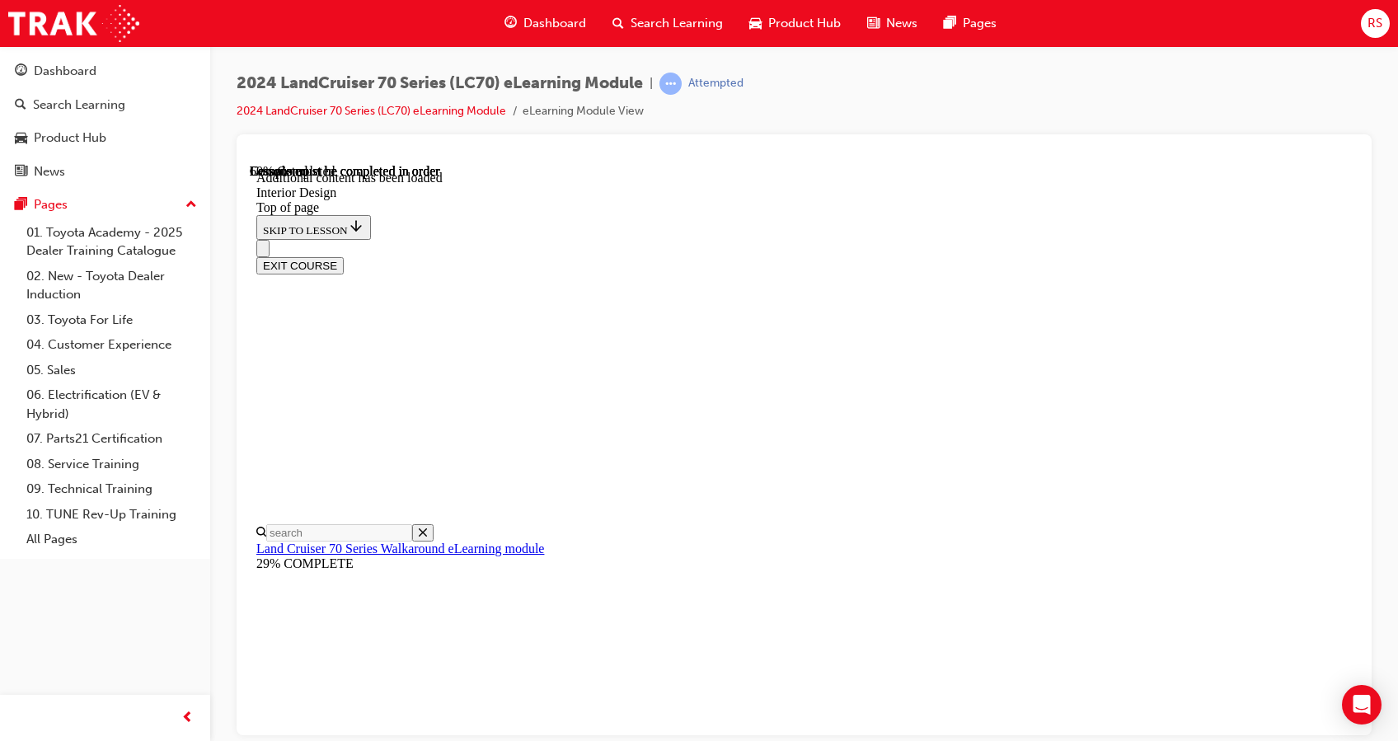
drag, startPoint x: 842, startPoint y: 570, endPoint x: 826, endPoint y: 538, distance: 35.4
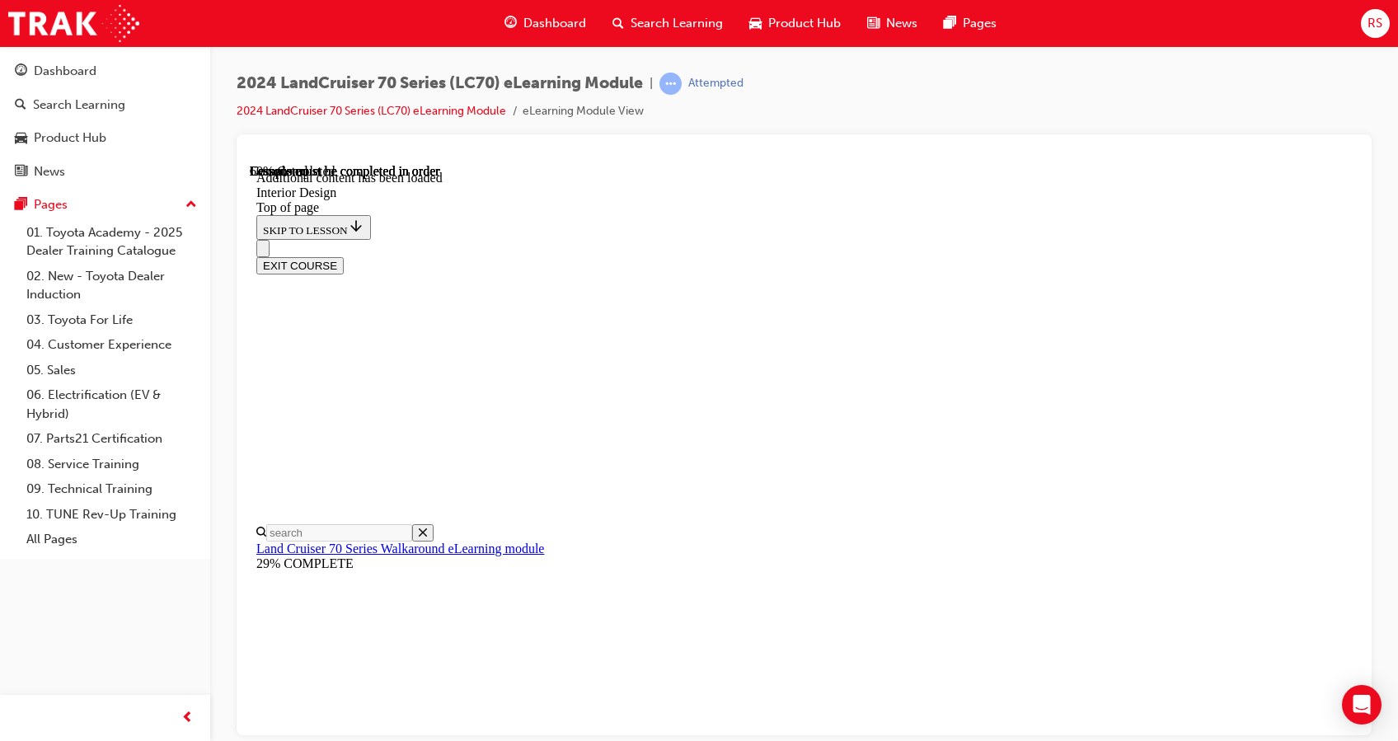
scroll to position [717, 0]
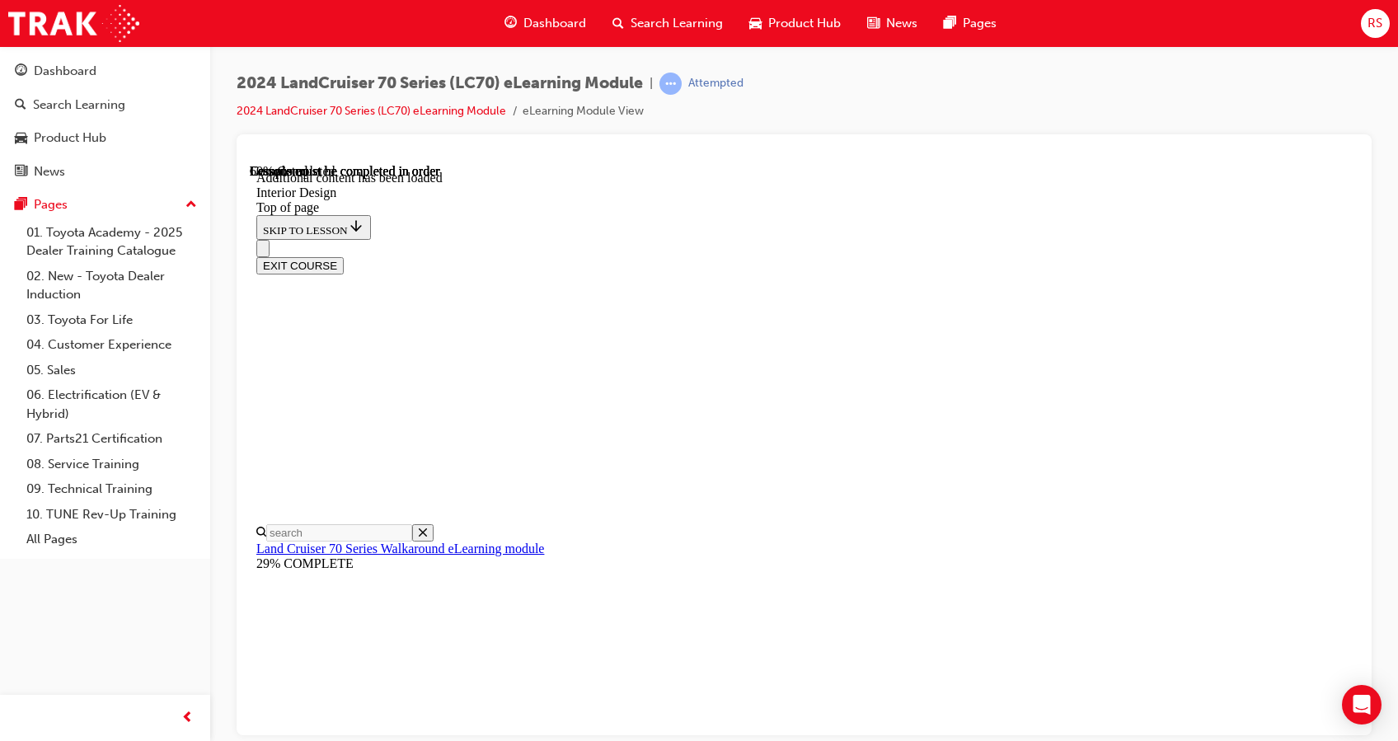
scroll to position [127, 0]
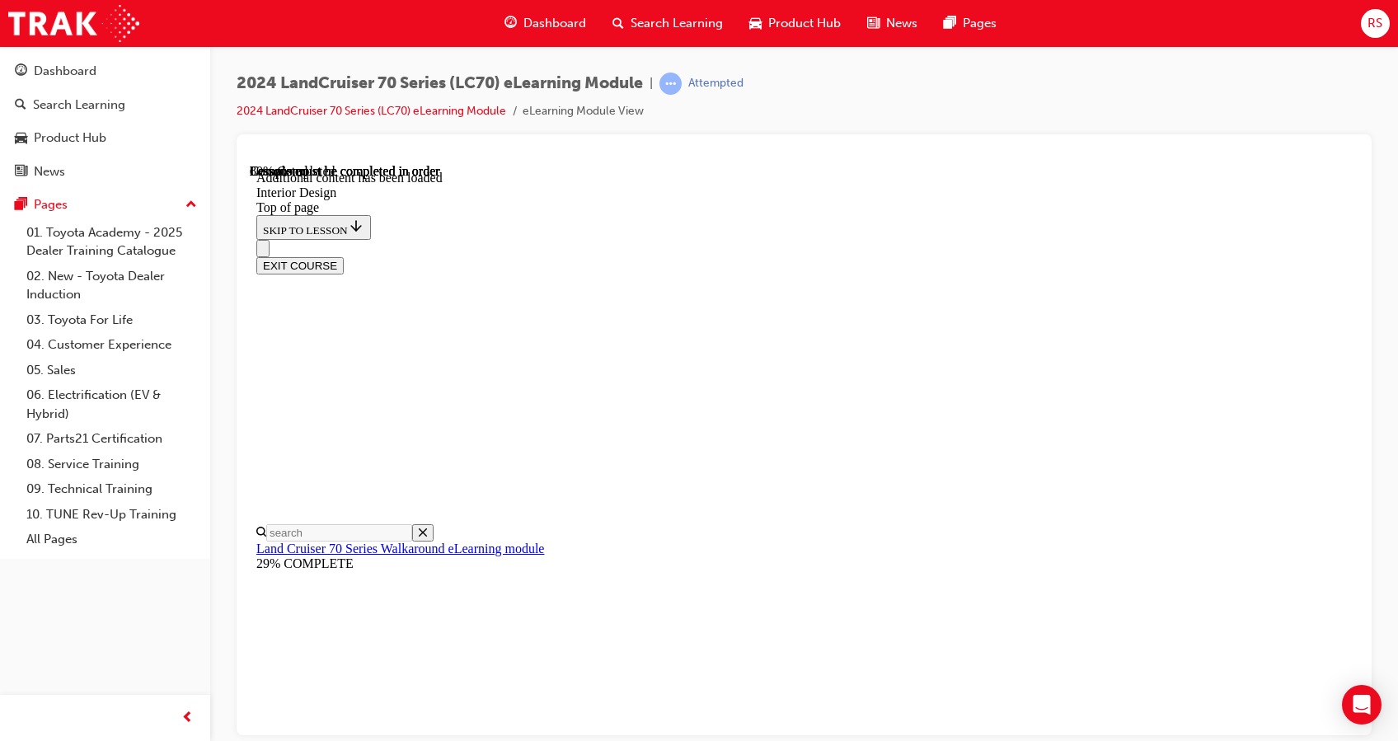
scroll to position [302, 0]
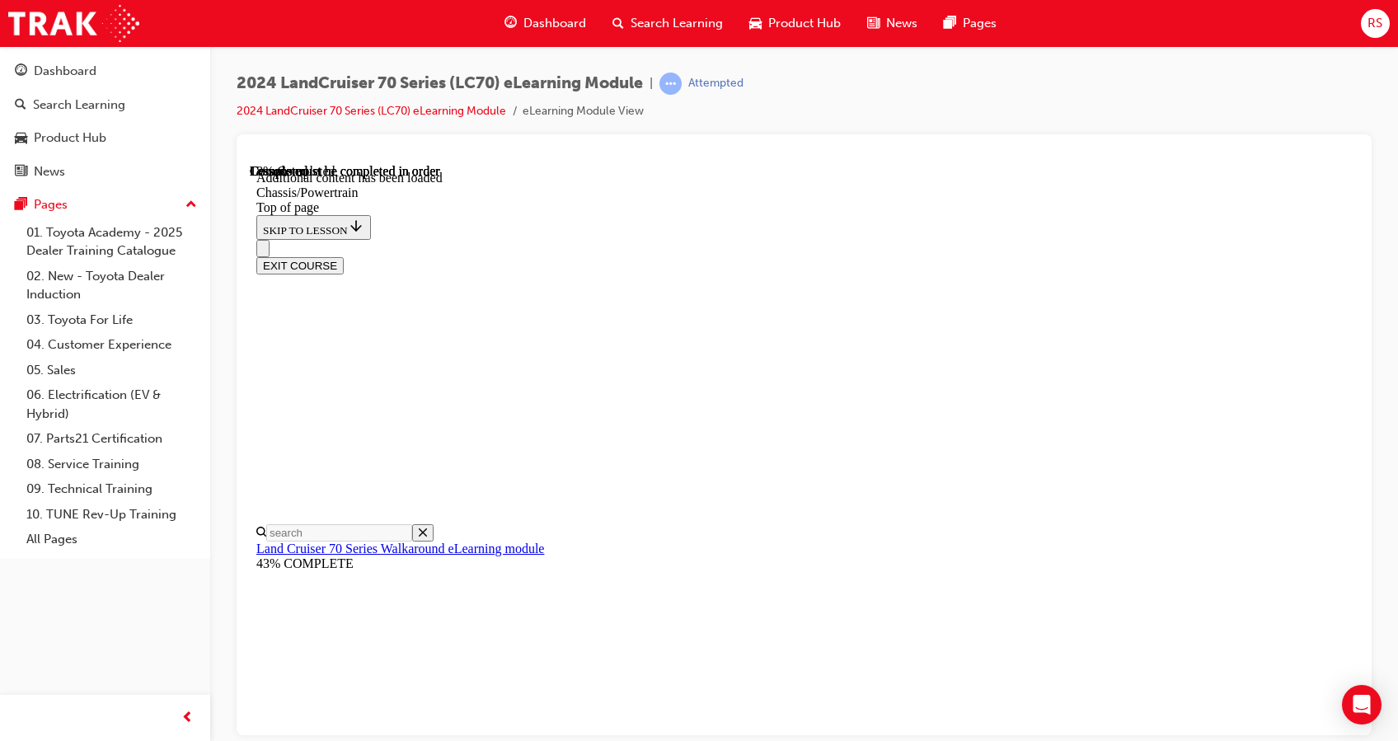
scroll to position [1402, 0]
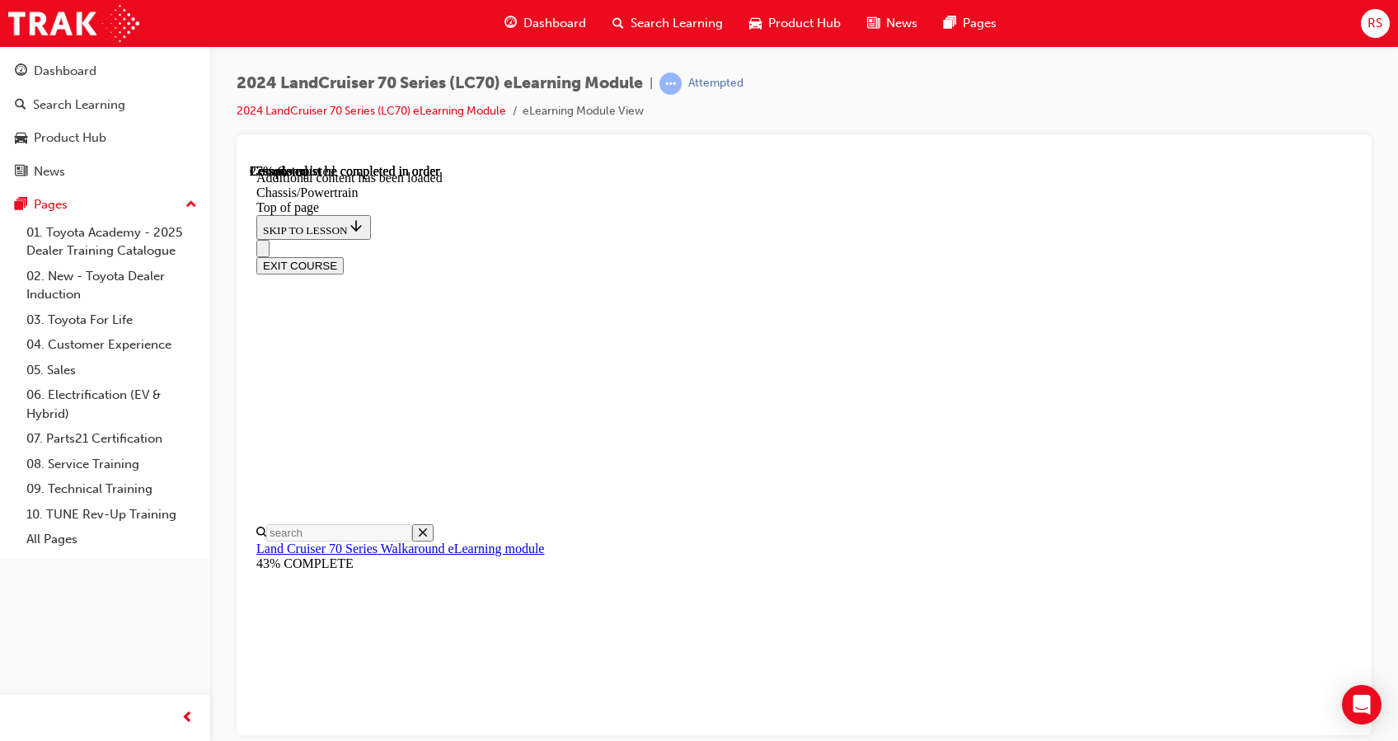
scroll to position [1414, 0]
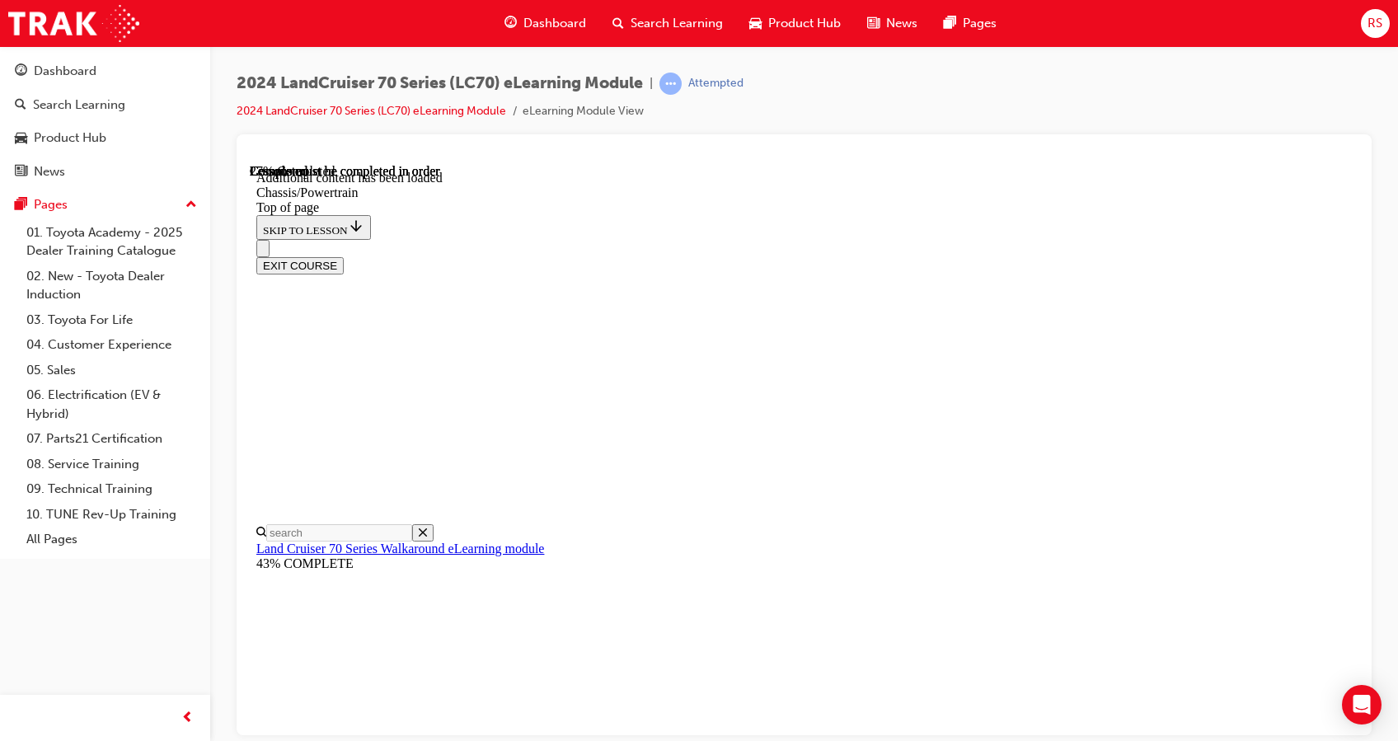
scroll to position [1509, 0]
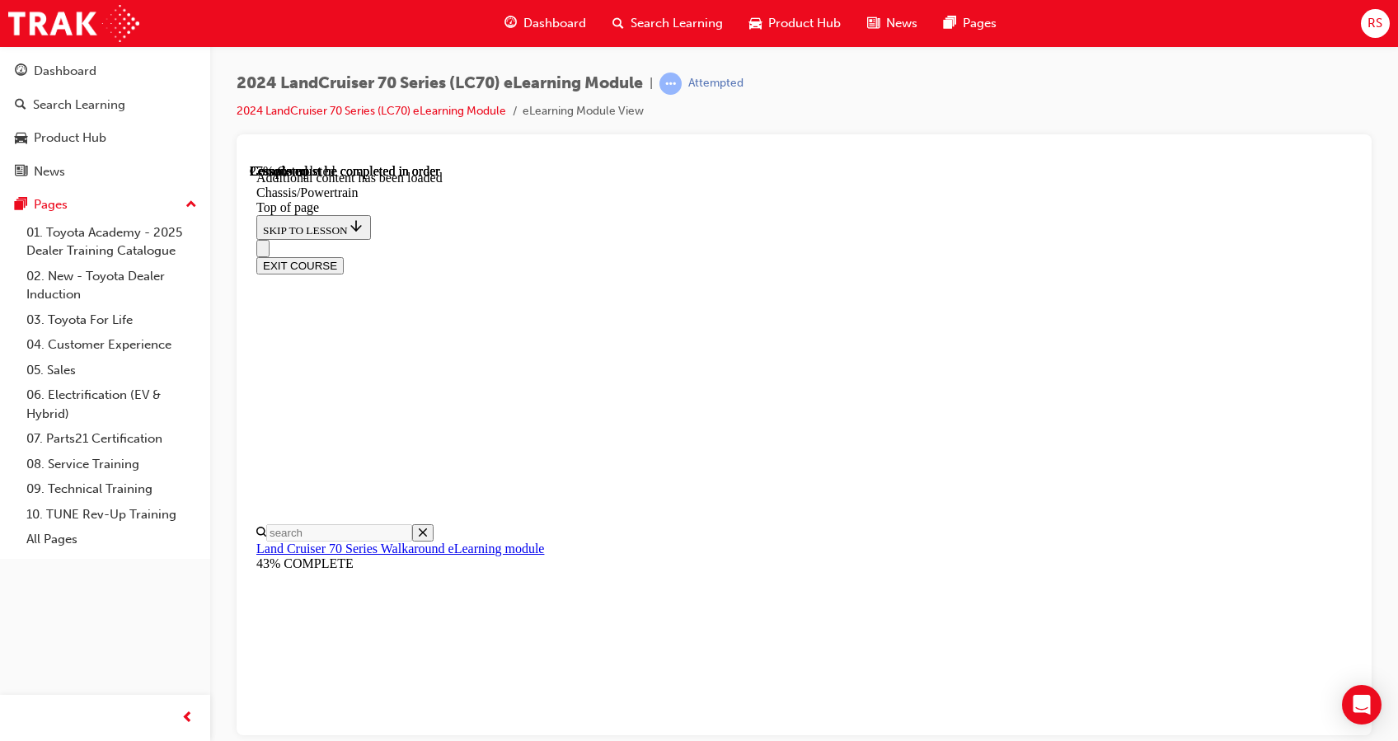
drag, startPoint x: 1353, startPoint y: 516, endPoint x: 1615, endPoint y: 840, distance: 416.2
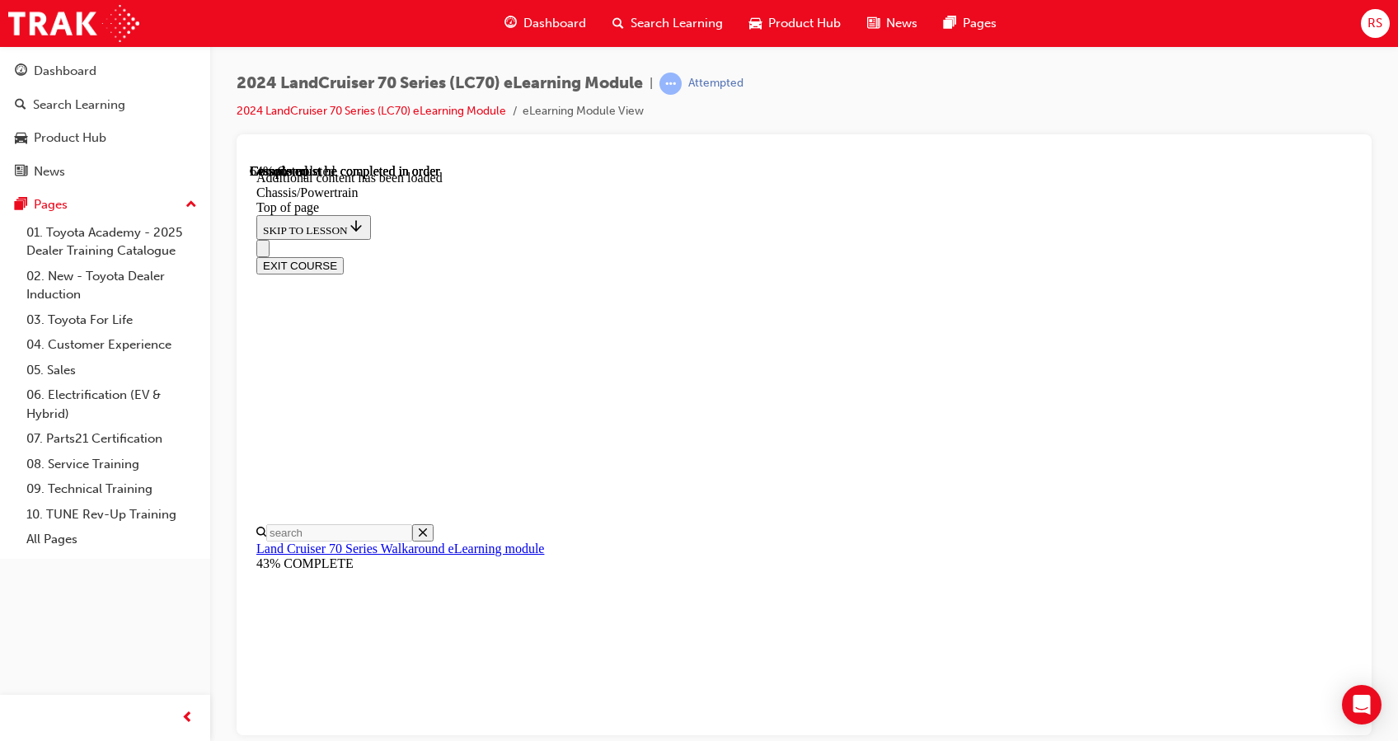
scroll to position [2440, 0]
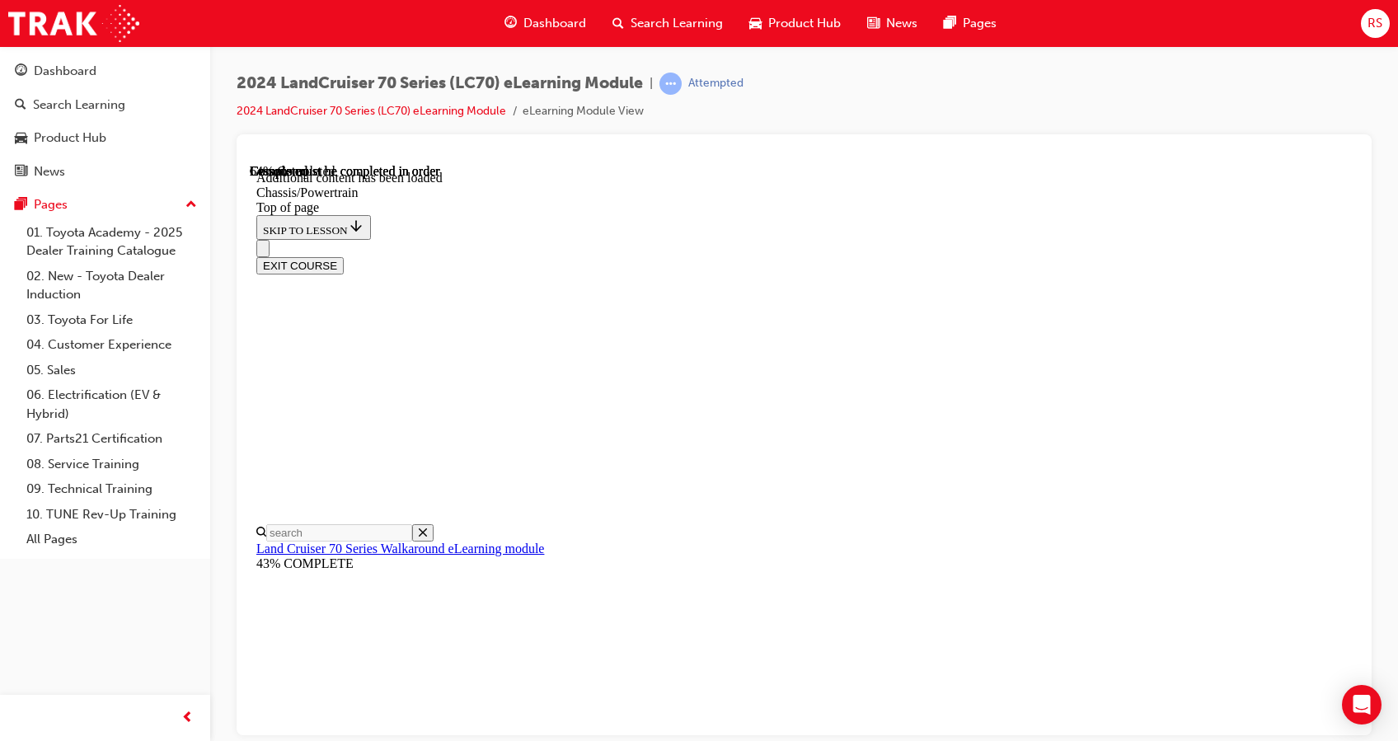
scroll to position [248, 0]
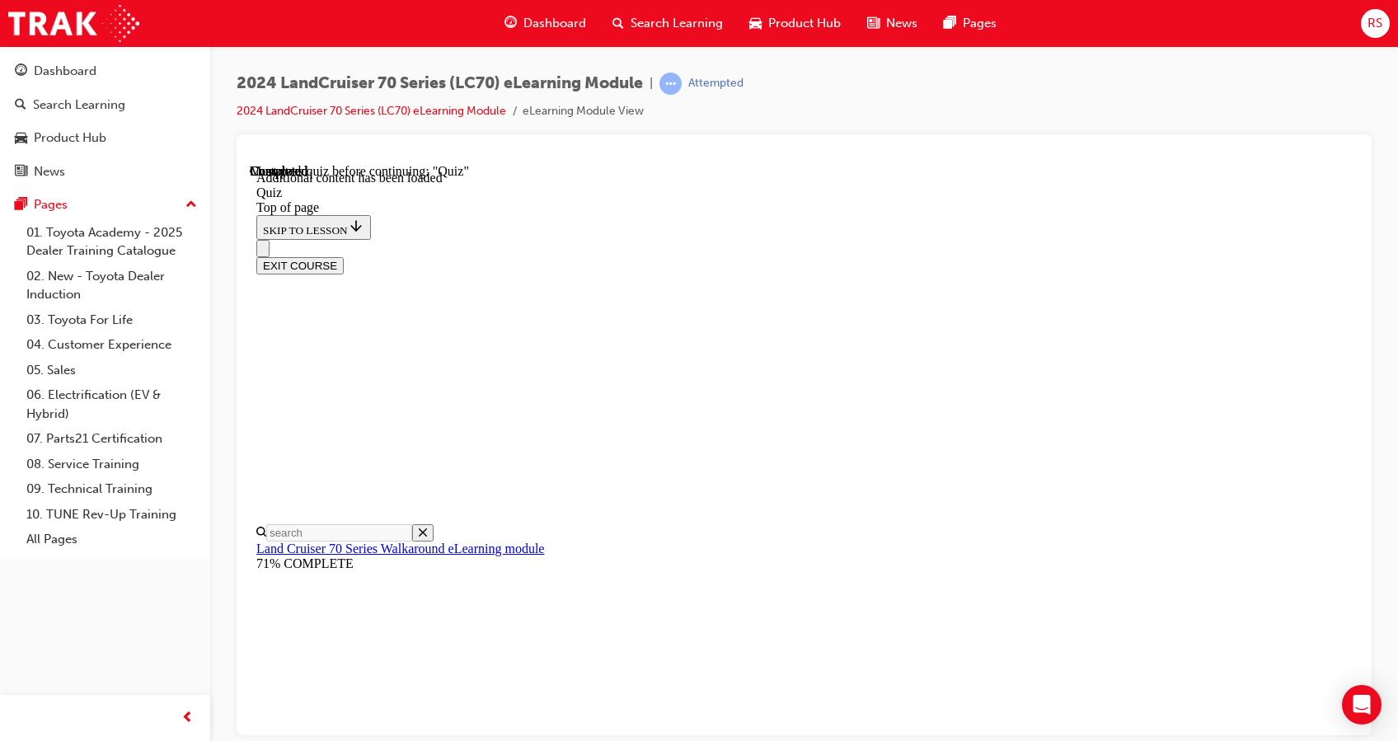
scroll to position [51, 0]
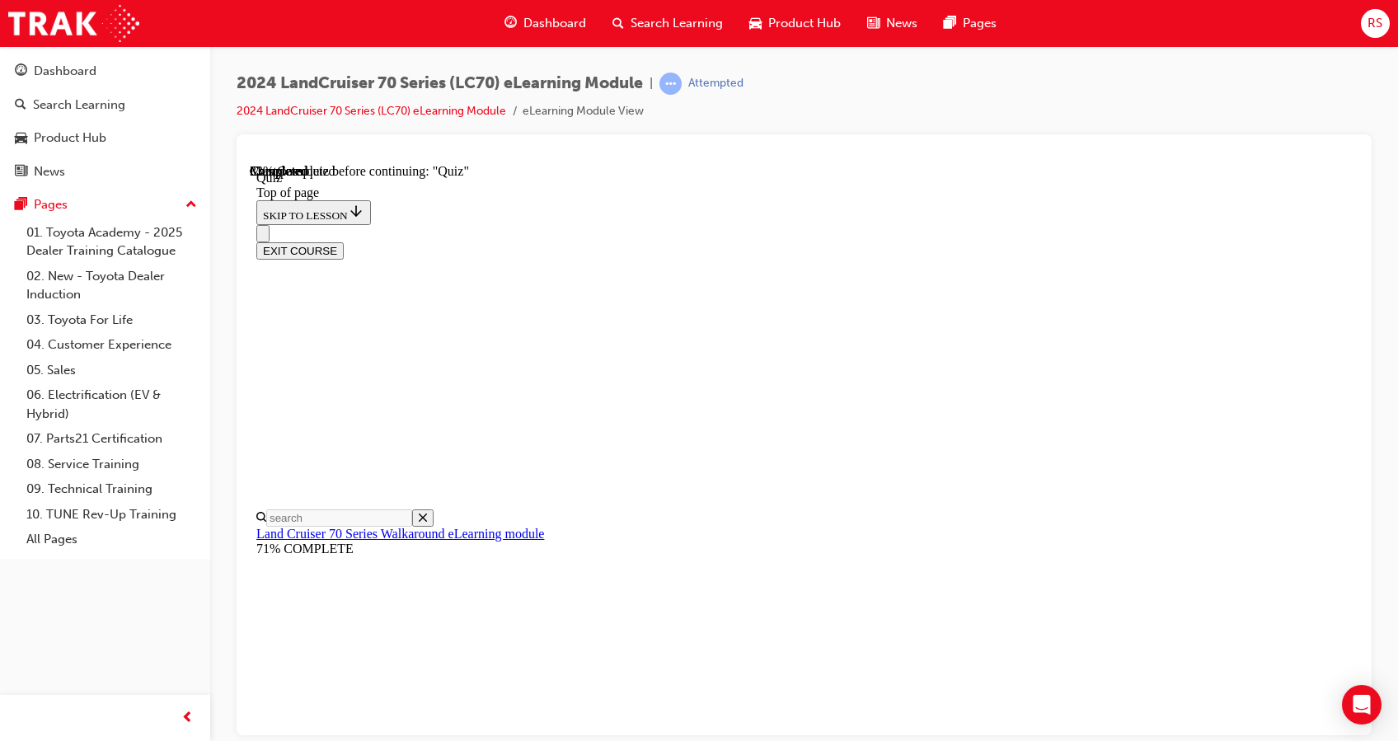
scroll to position [263, 0]
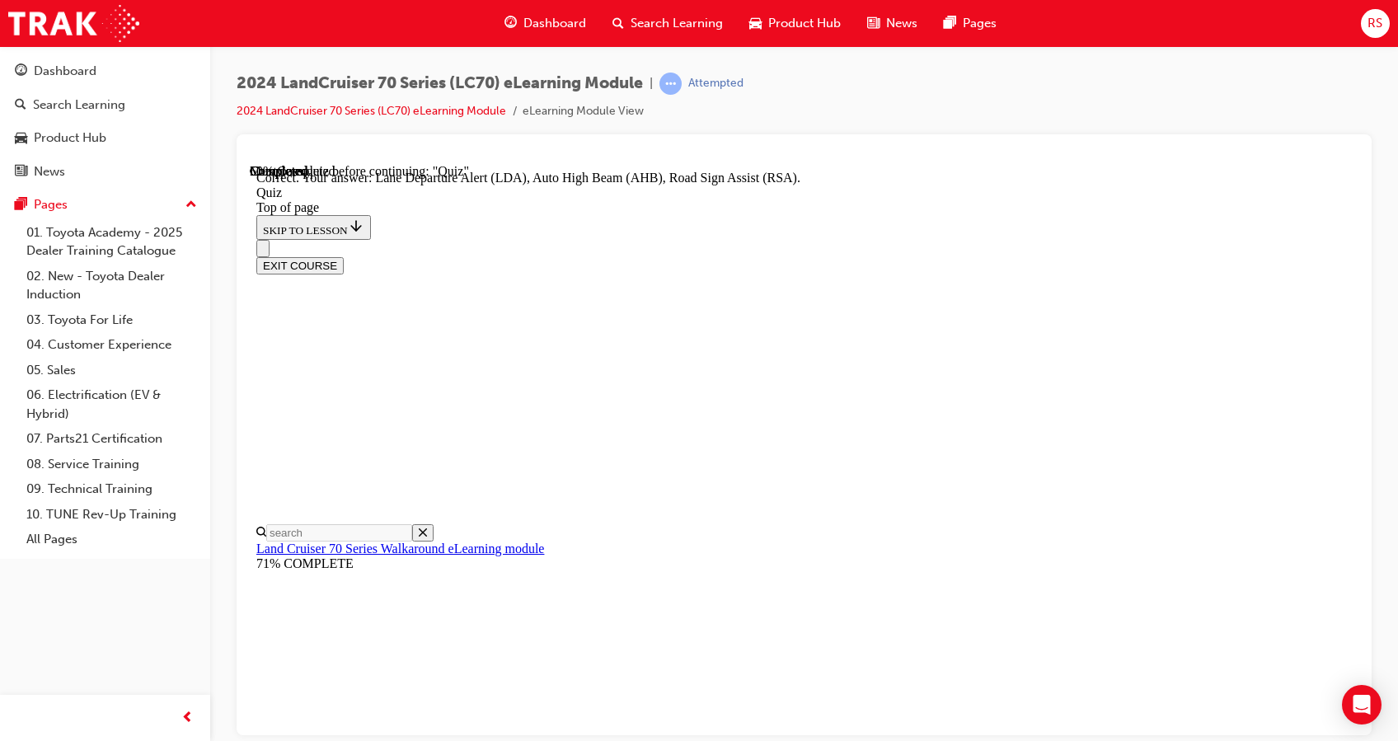
scroll to position [463, 0]
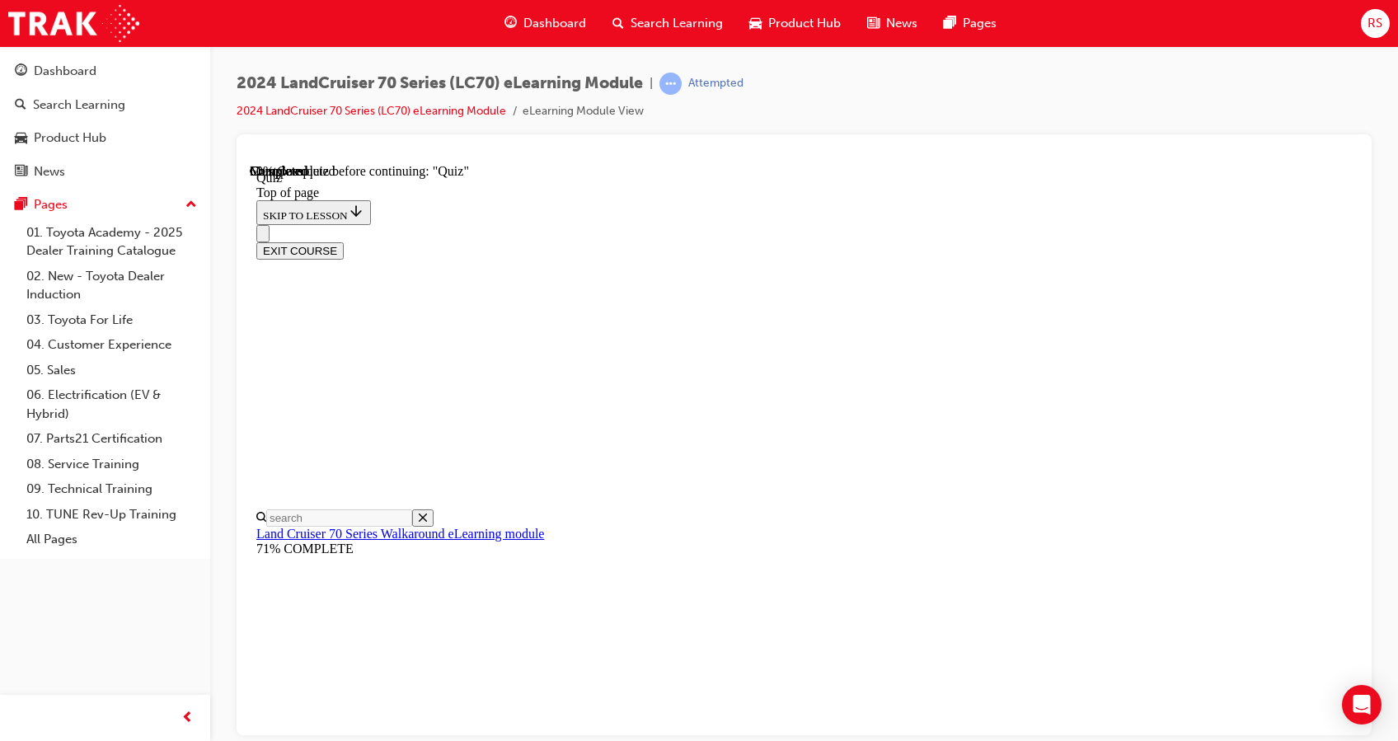
scroll to position [202, 0]
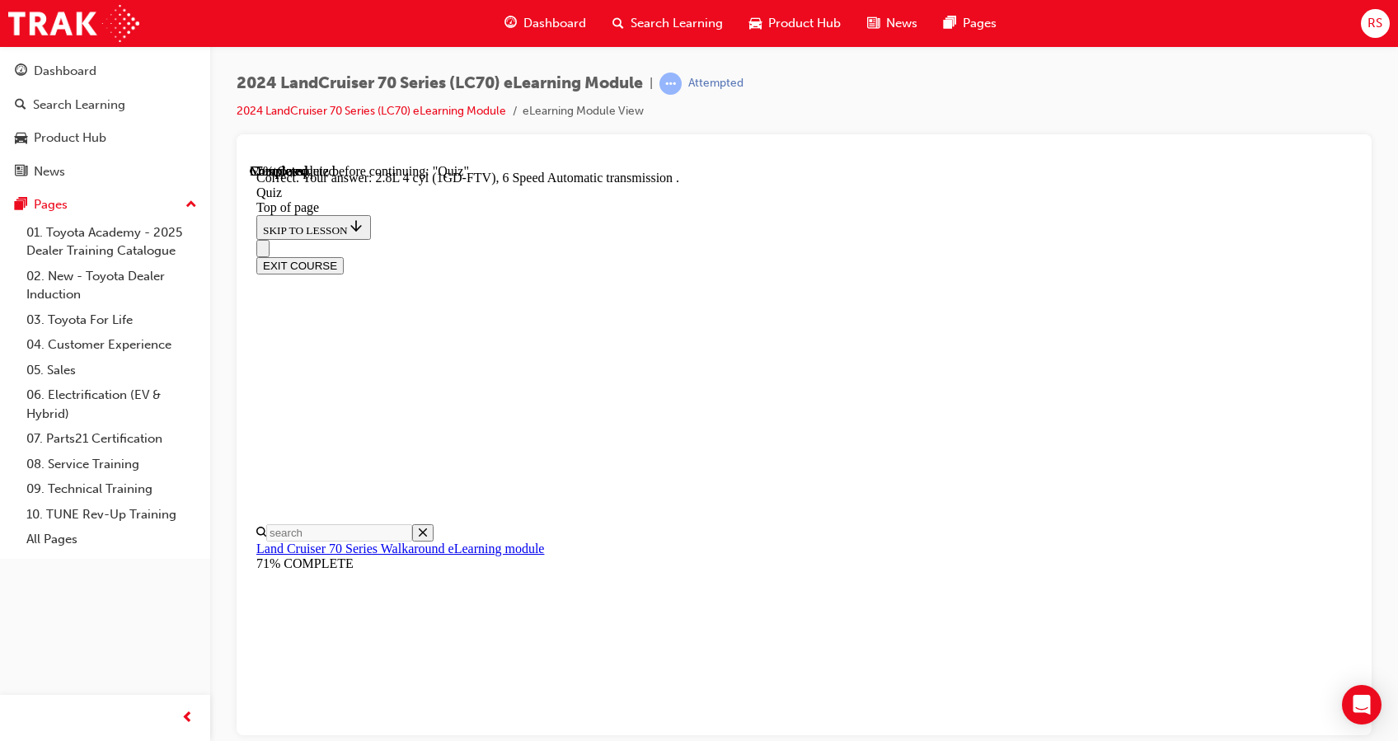
scroll to position [331, 0]
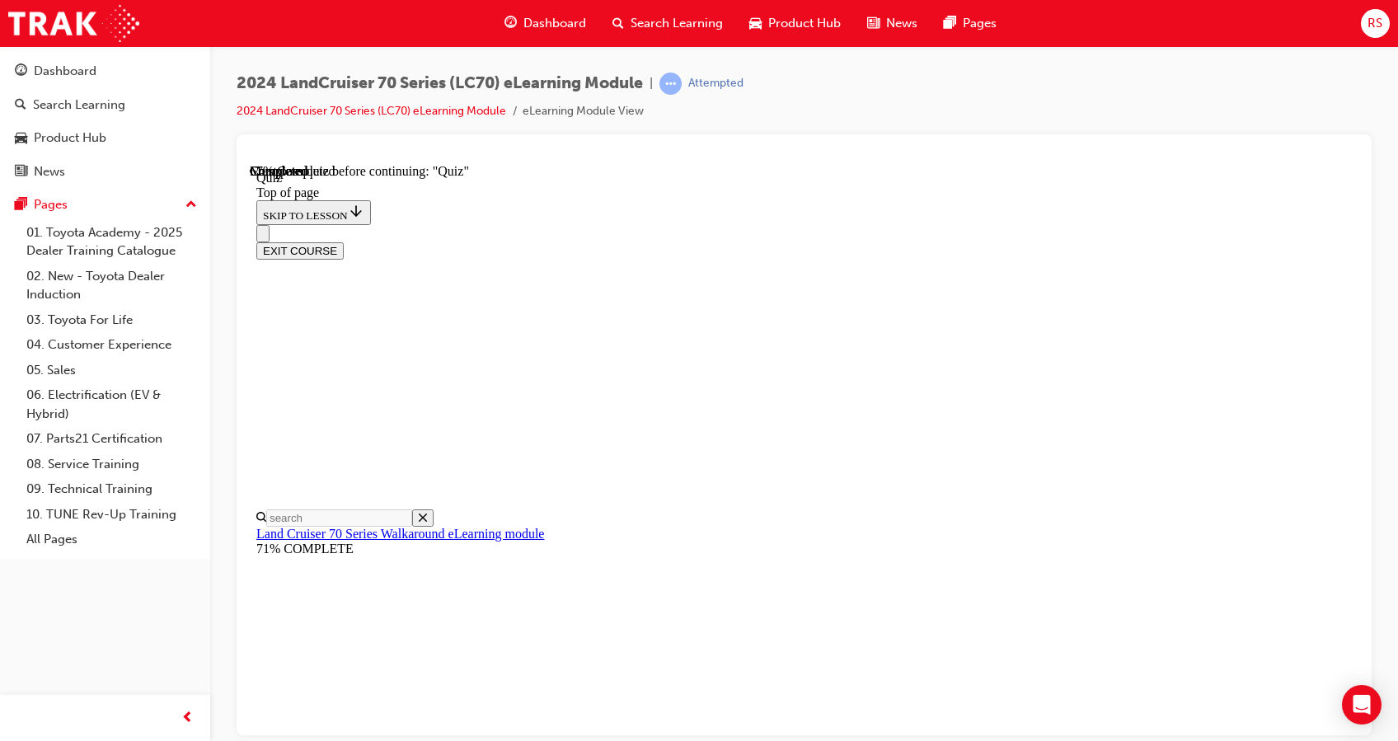
scroll to position [363, 0]
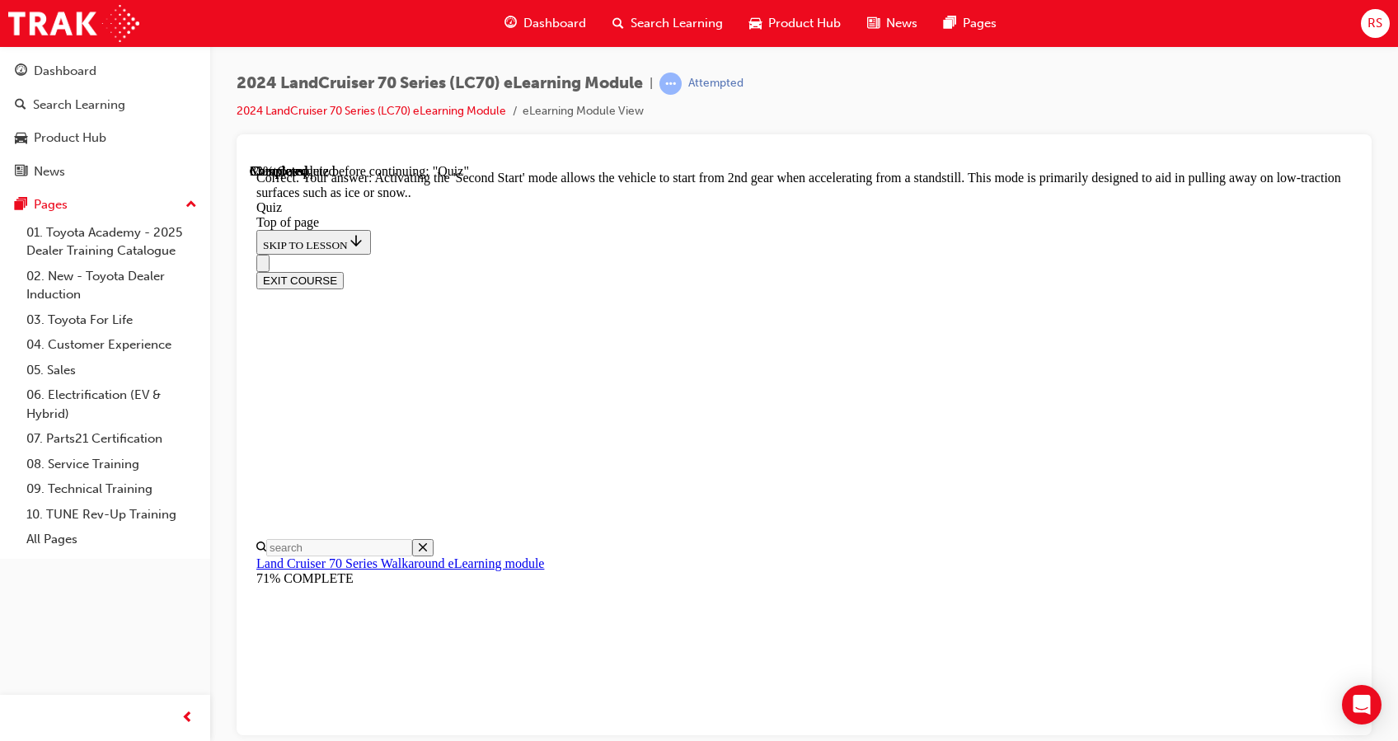
scroll to position [485, 0]
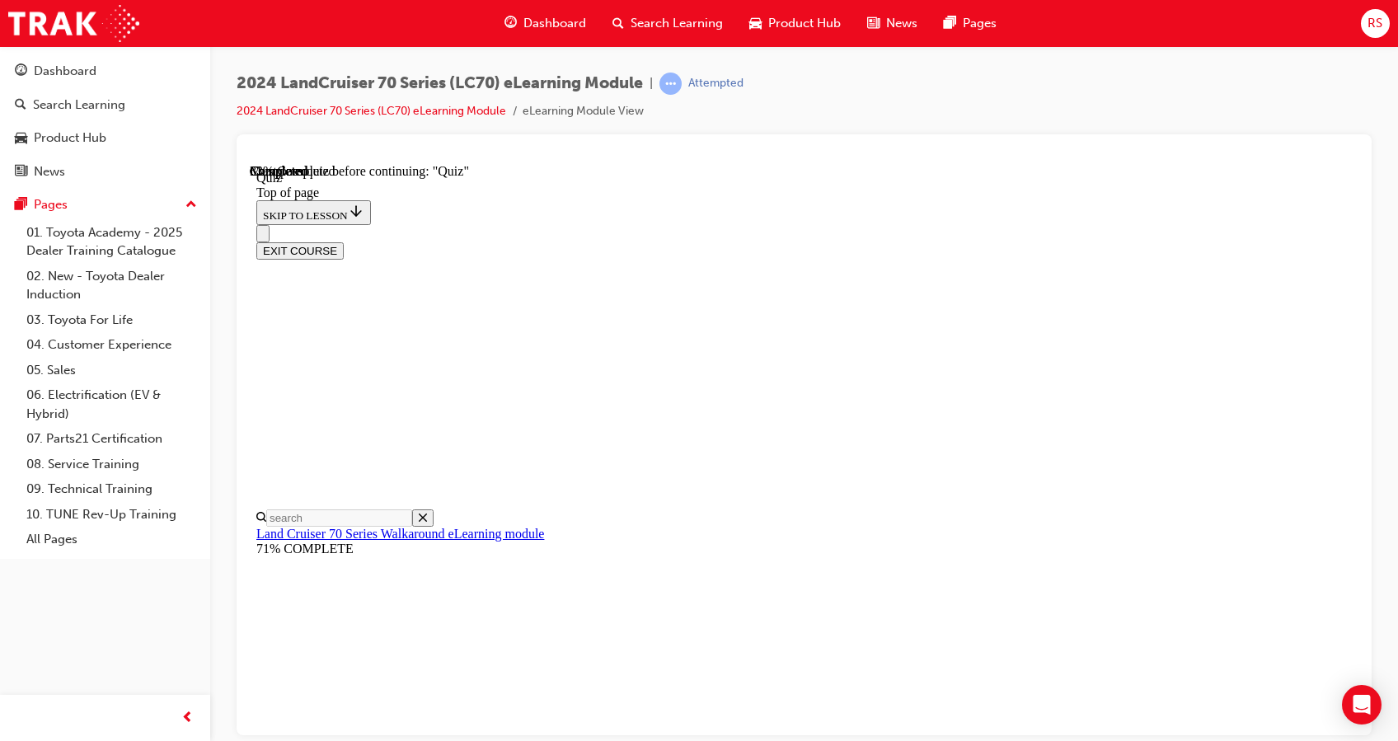
scroll to position [195, 0]
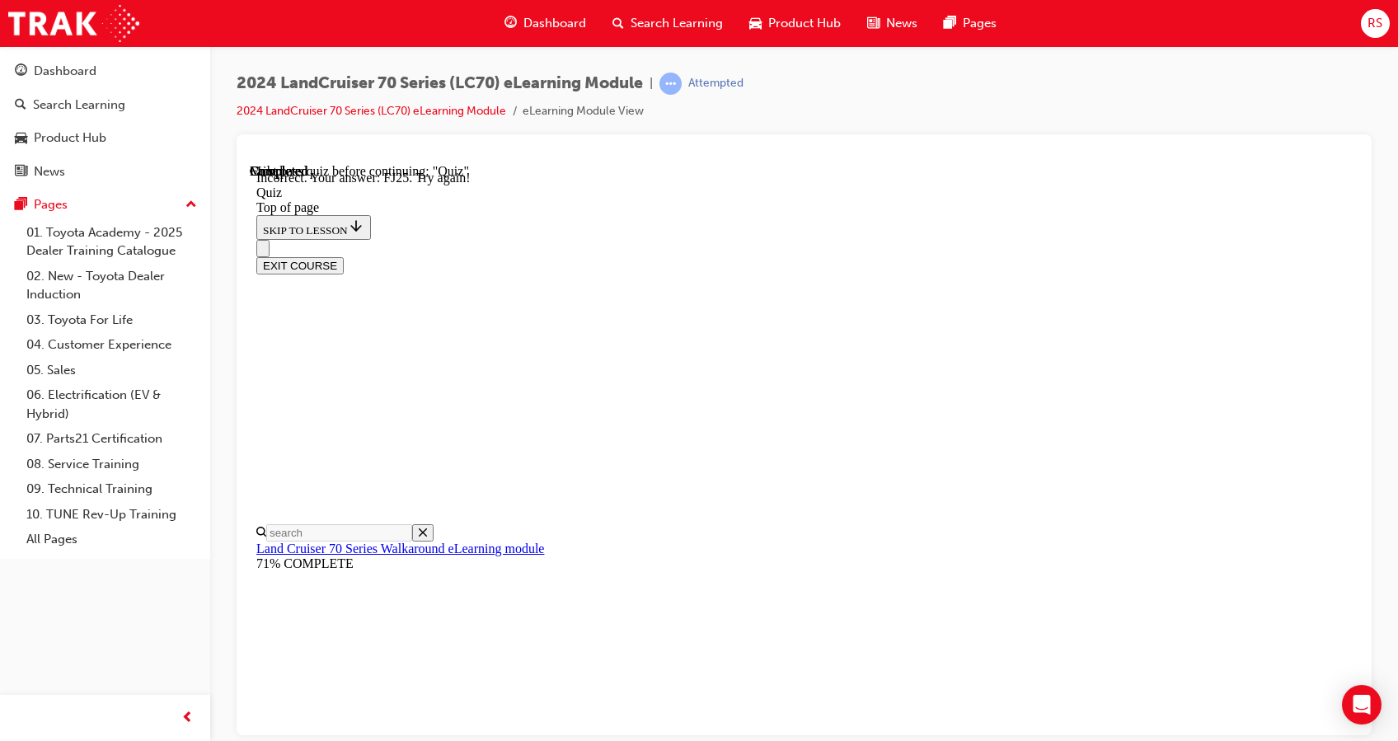
scroll to position [455, 0]
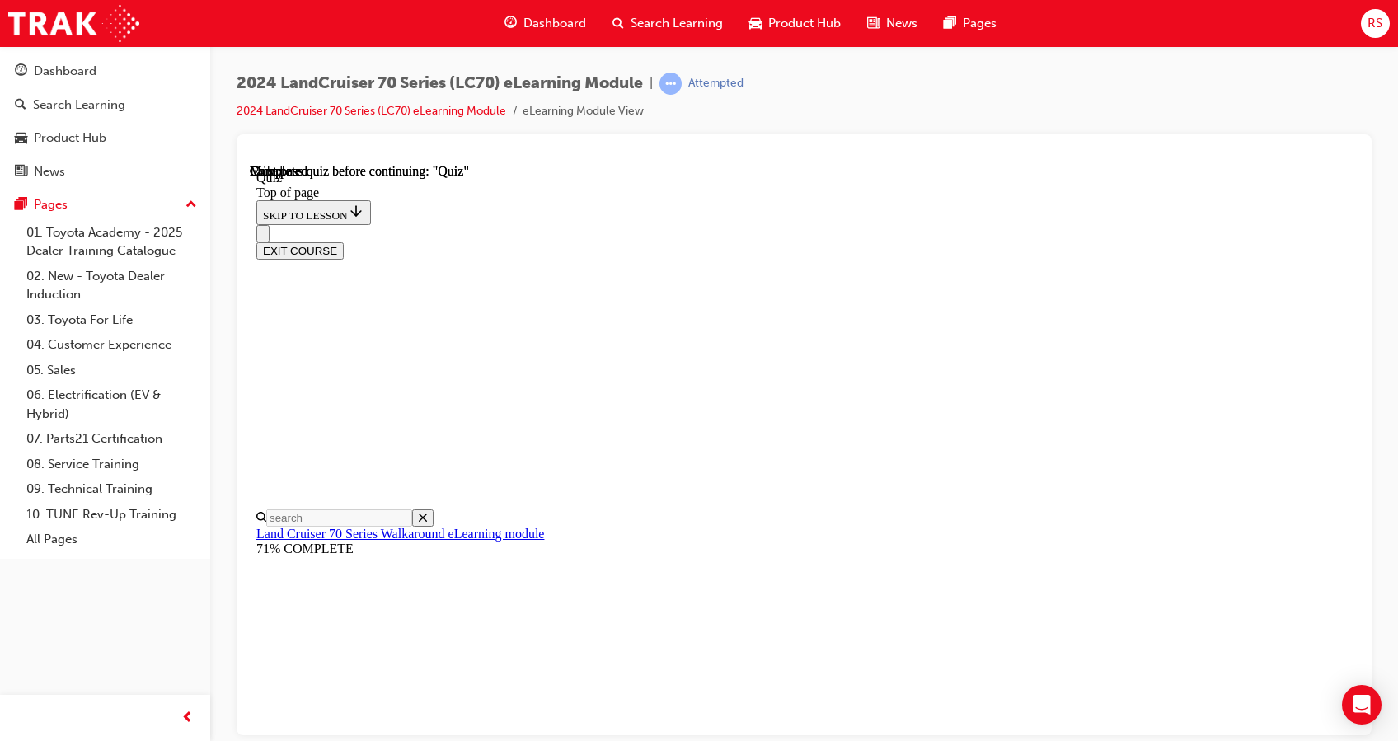
scroll to position [321, 0]
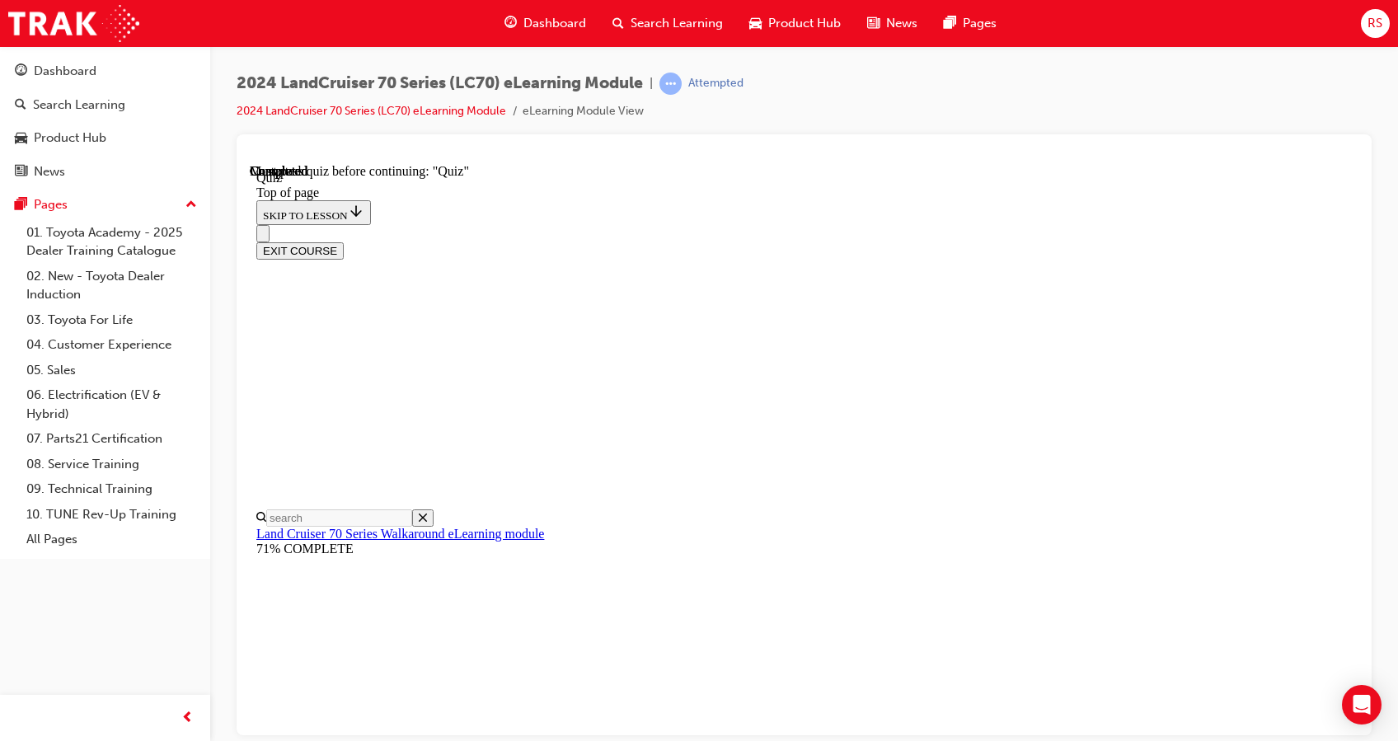
scroll to position [189, 0]
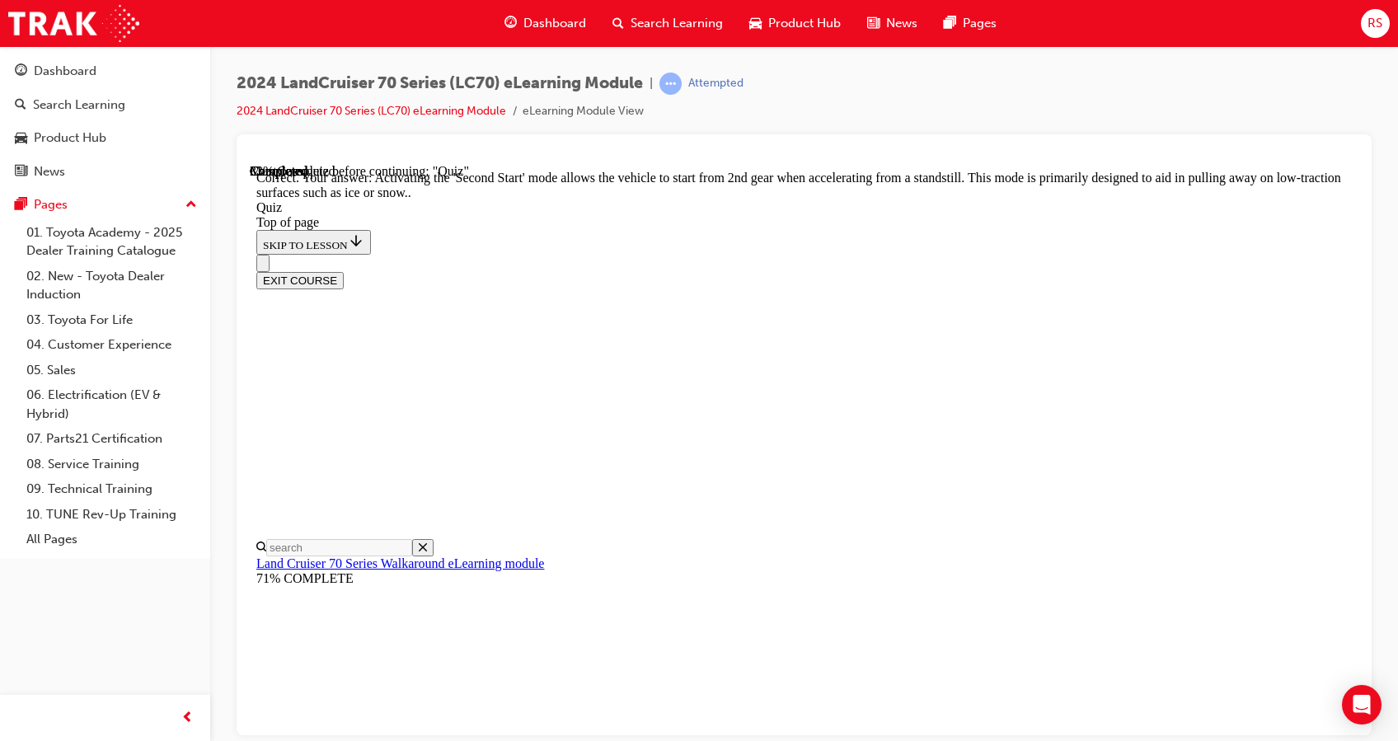
scroll to position [485, 0]
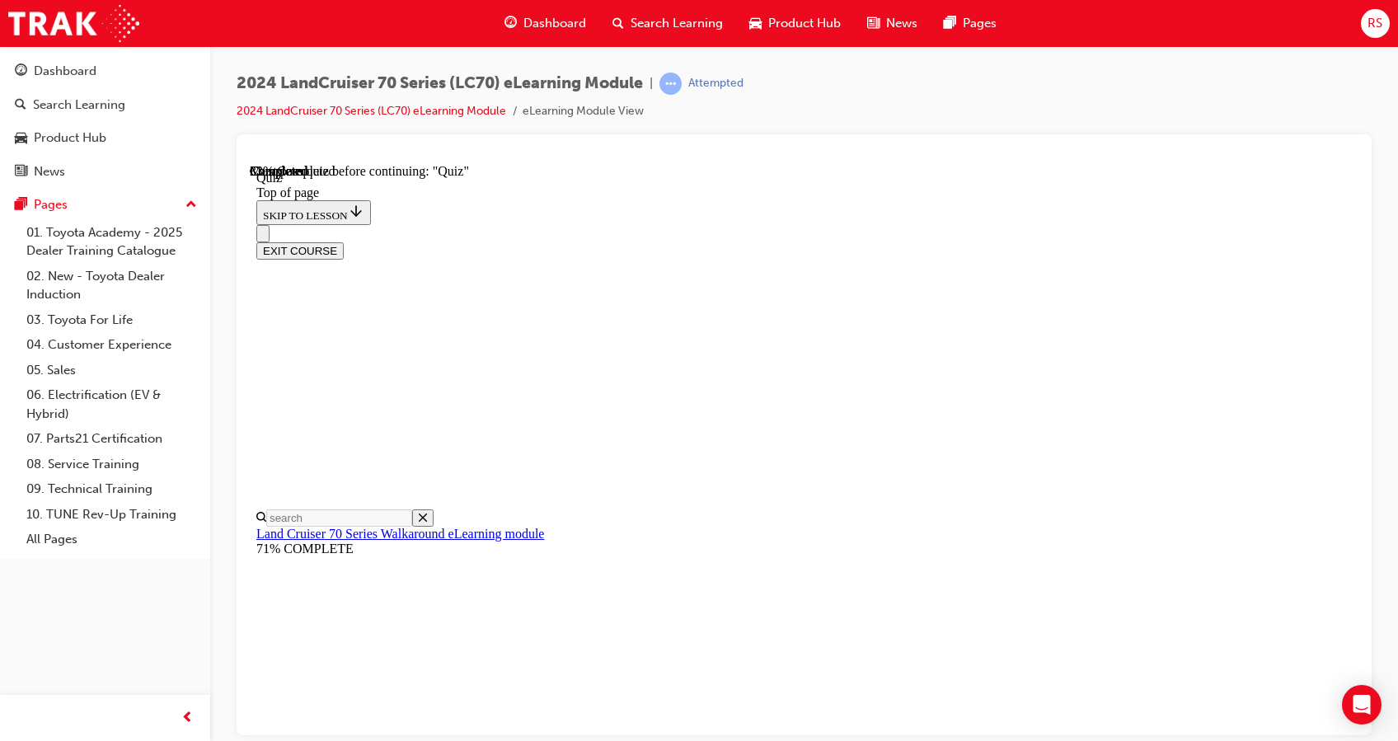
scroll to position [188, 0]
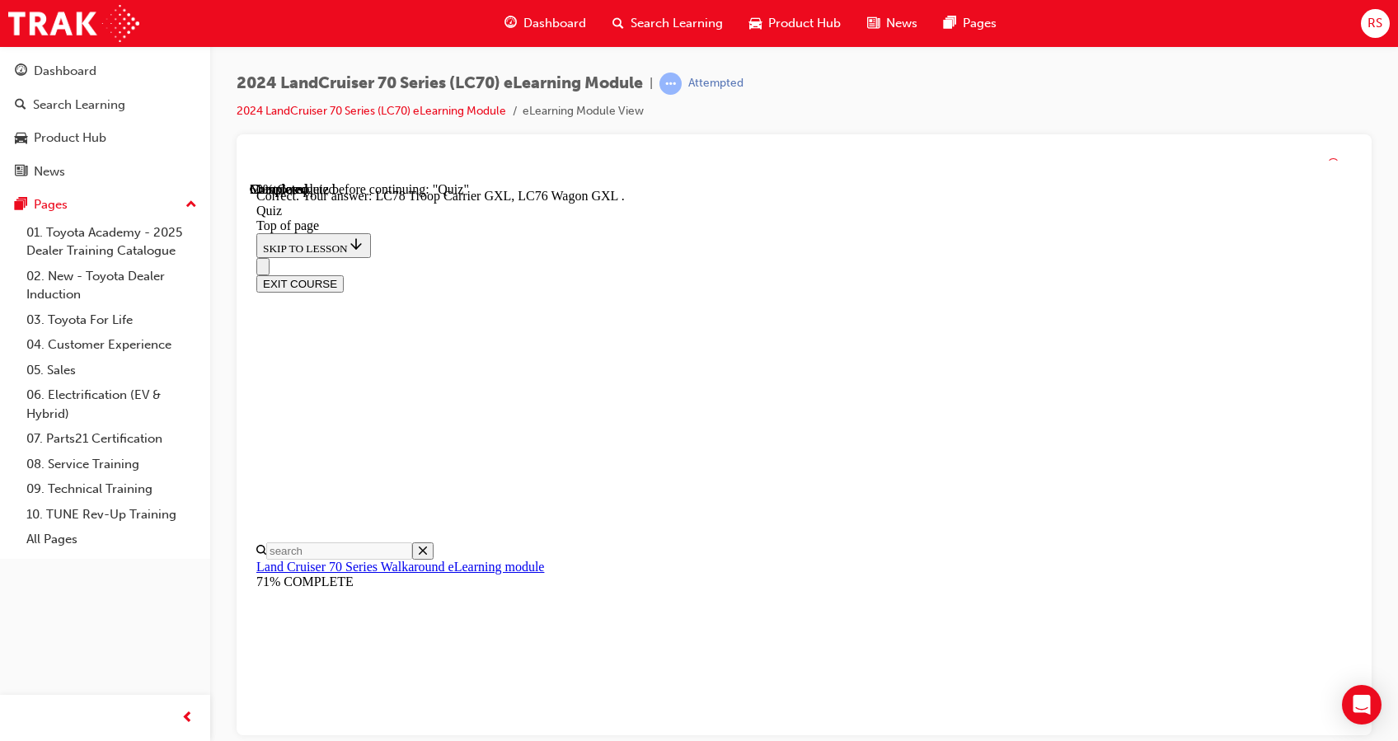
scroll to position [435, 0]
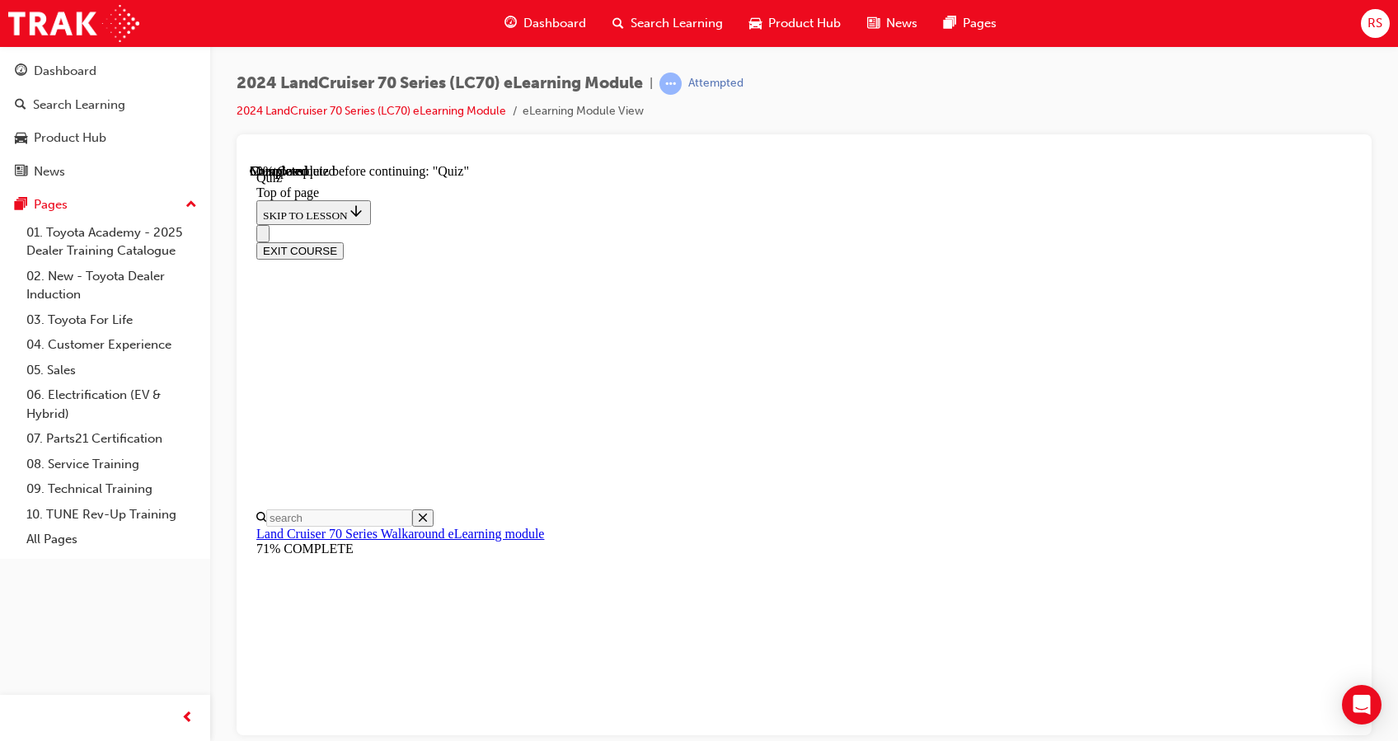
scroll to position [94, 0]
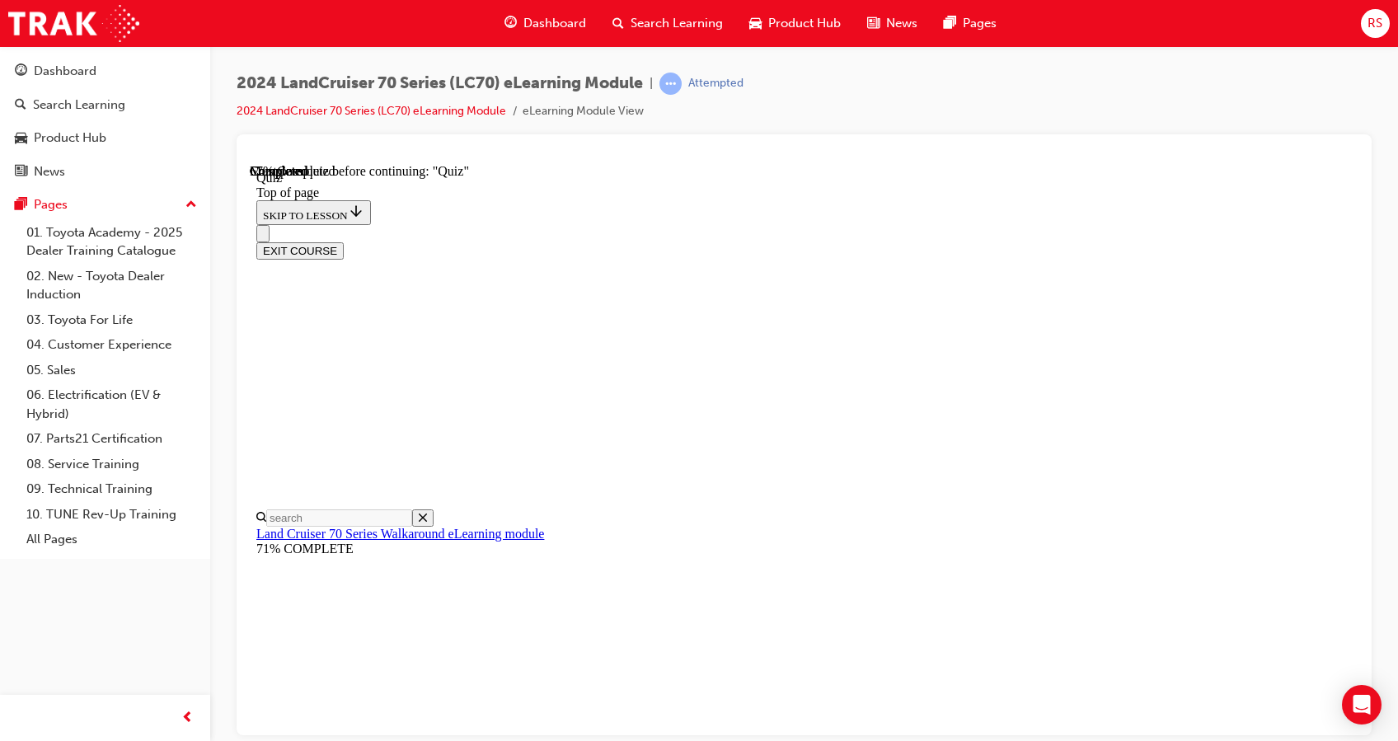
scroll to position [191, 0]
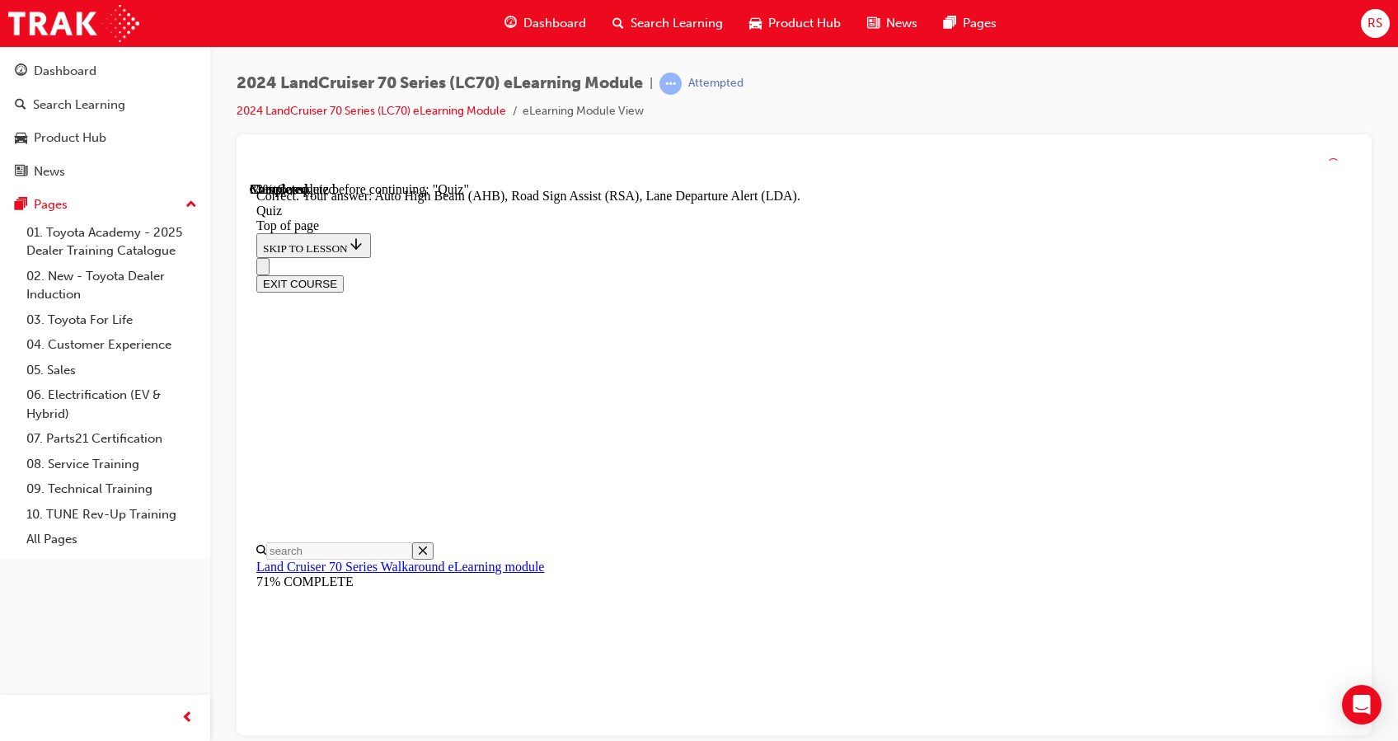
scroll to position [463, 0]
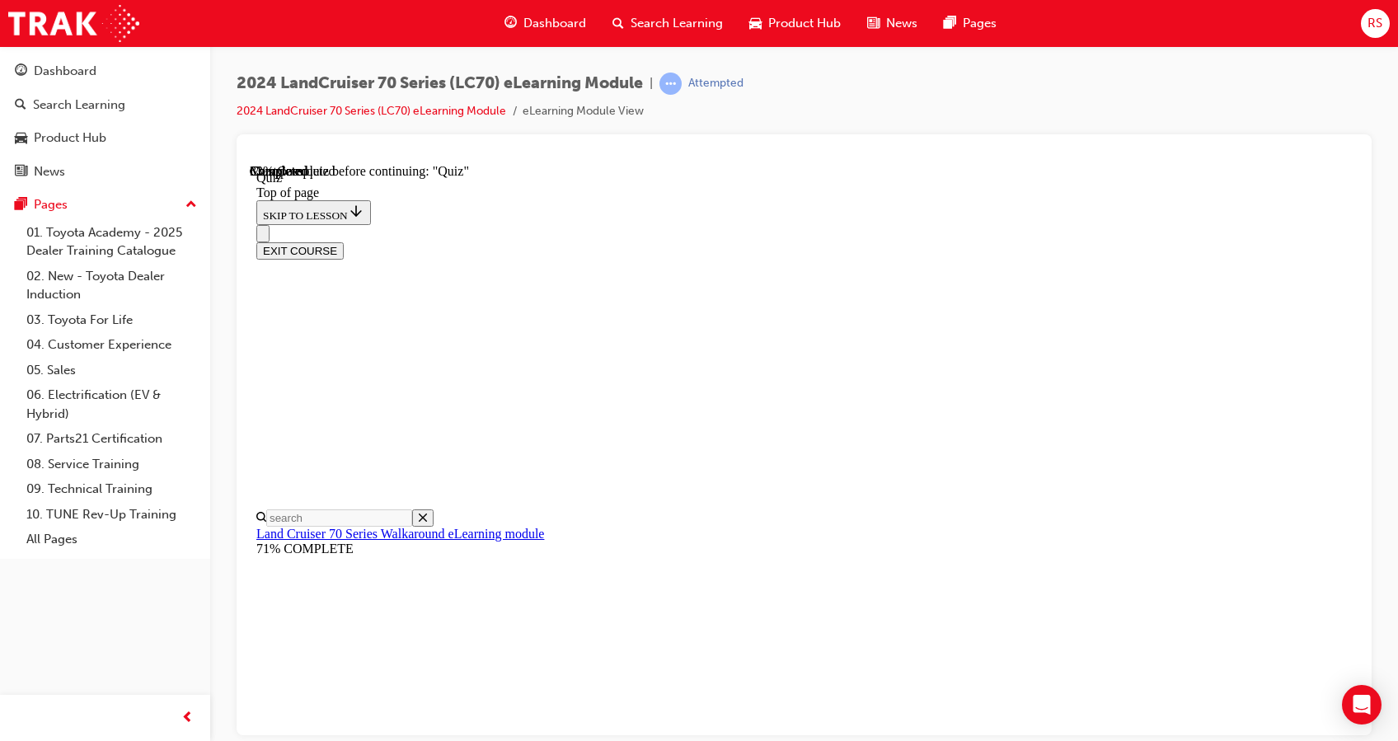
scroll to position [215, 0]
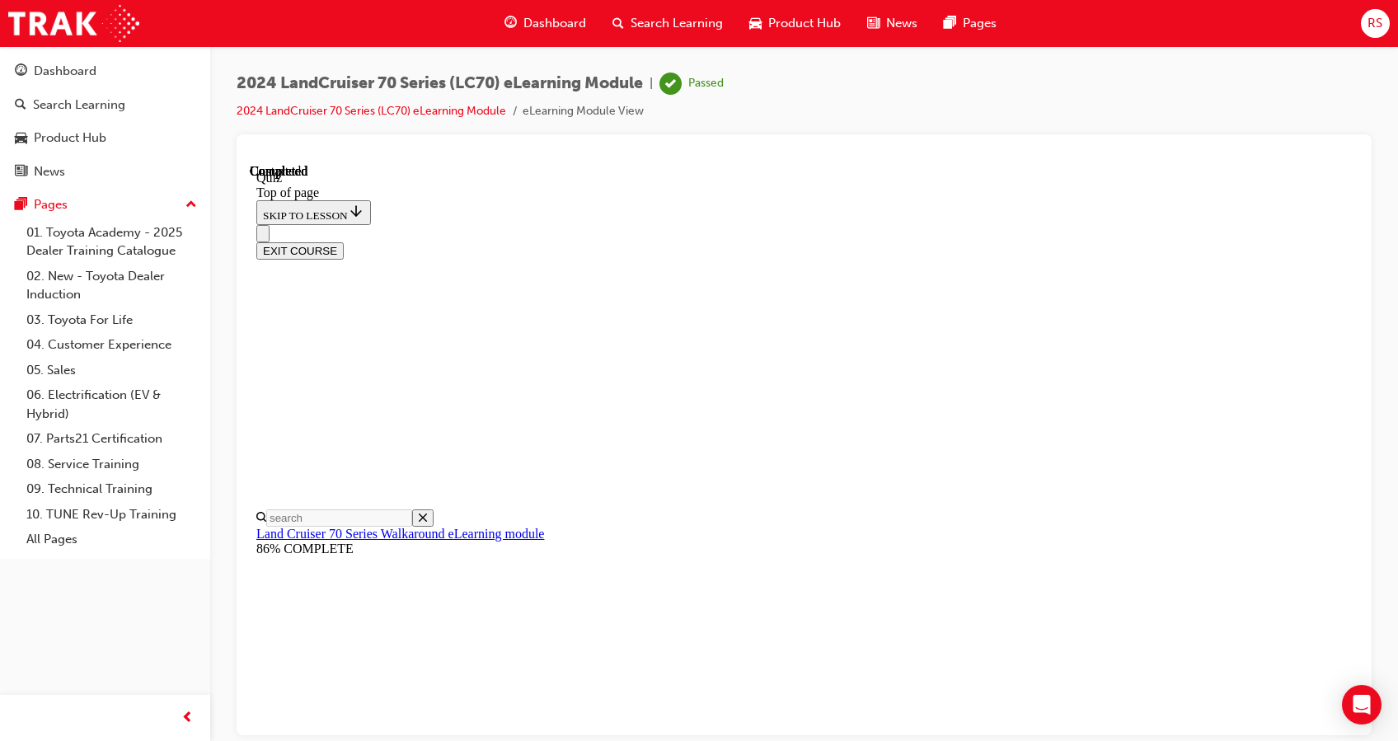
scroll to position [321, 0]
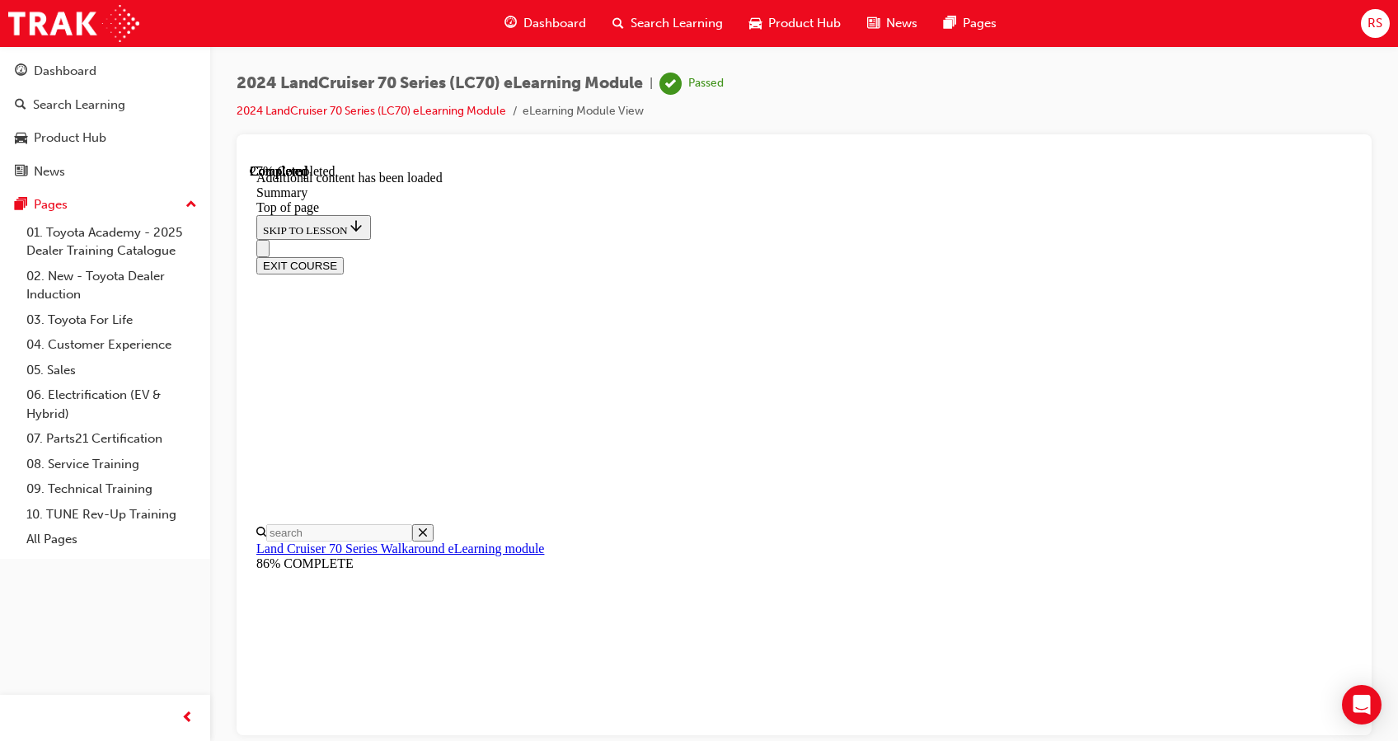
scroll to position [612, 0]
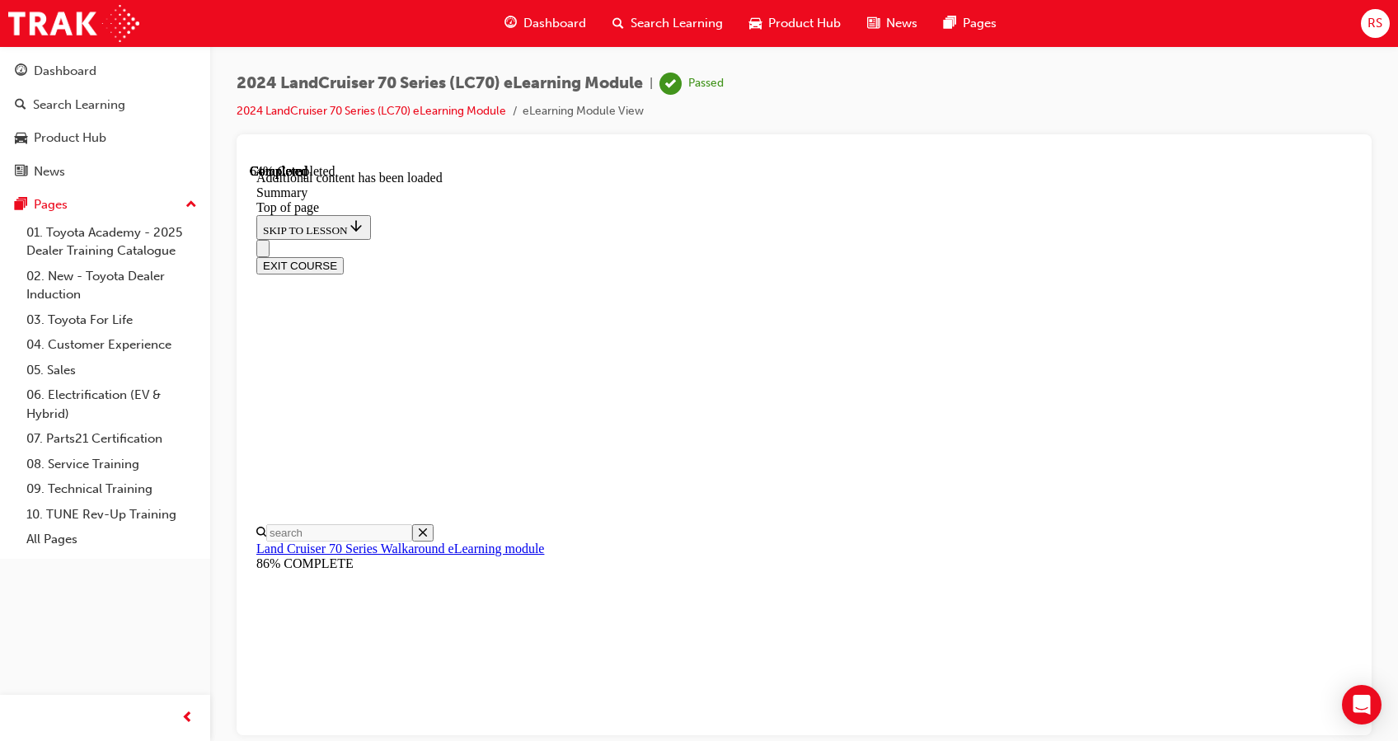
click at [344, 256] on button "EXIT COURSE" at bounding box center [299, 264] width 87 height 17
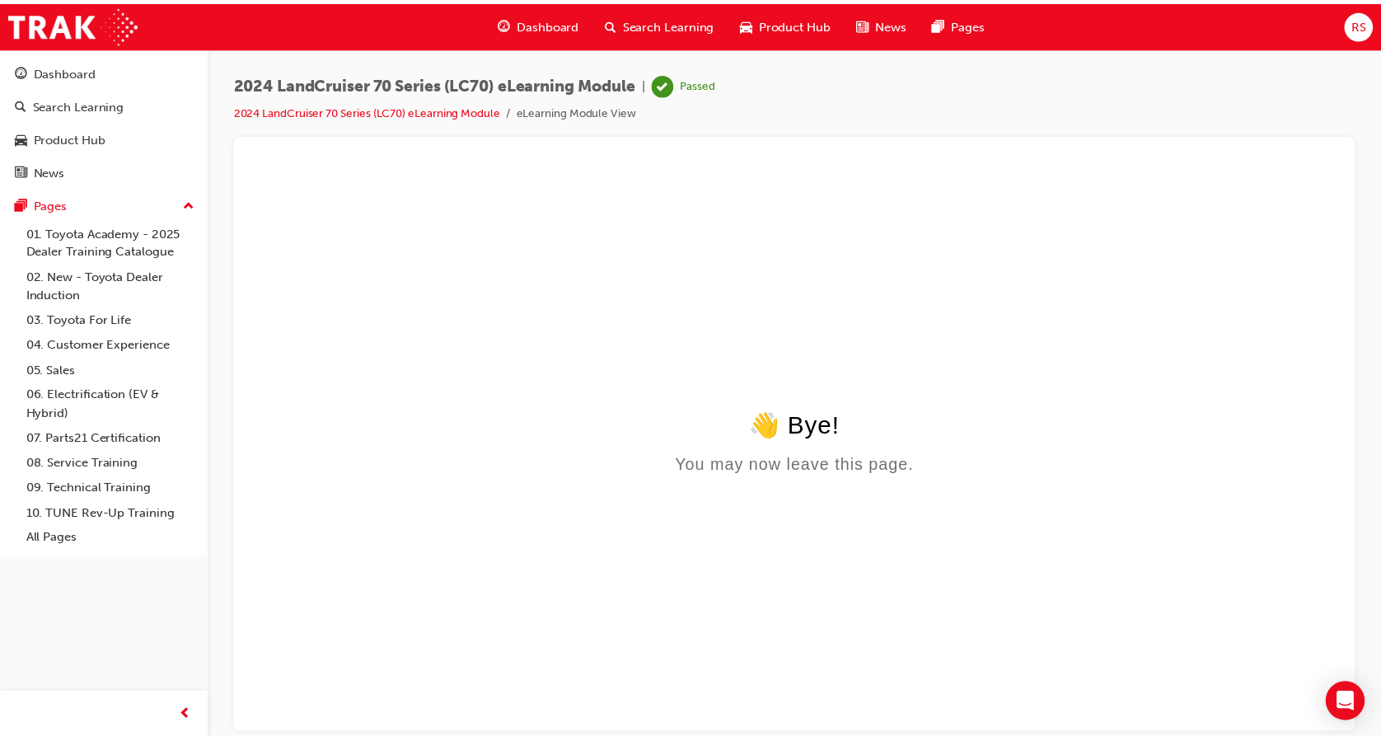
scroll to position [0, 0]
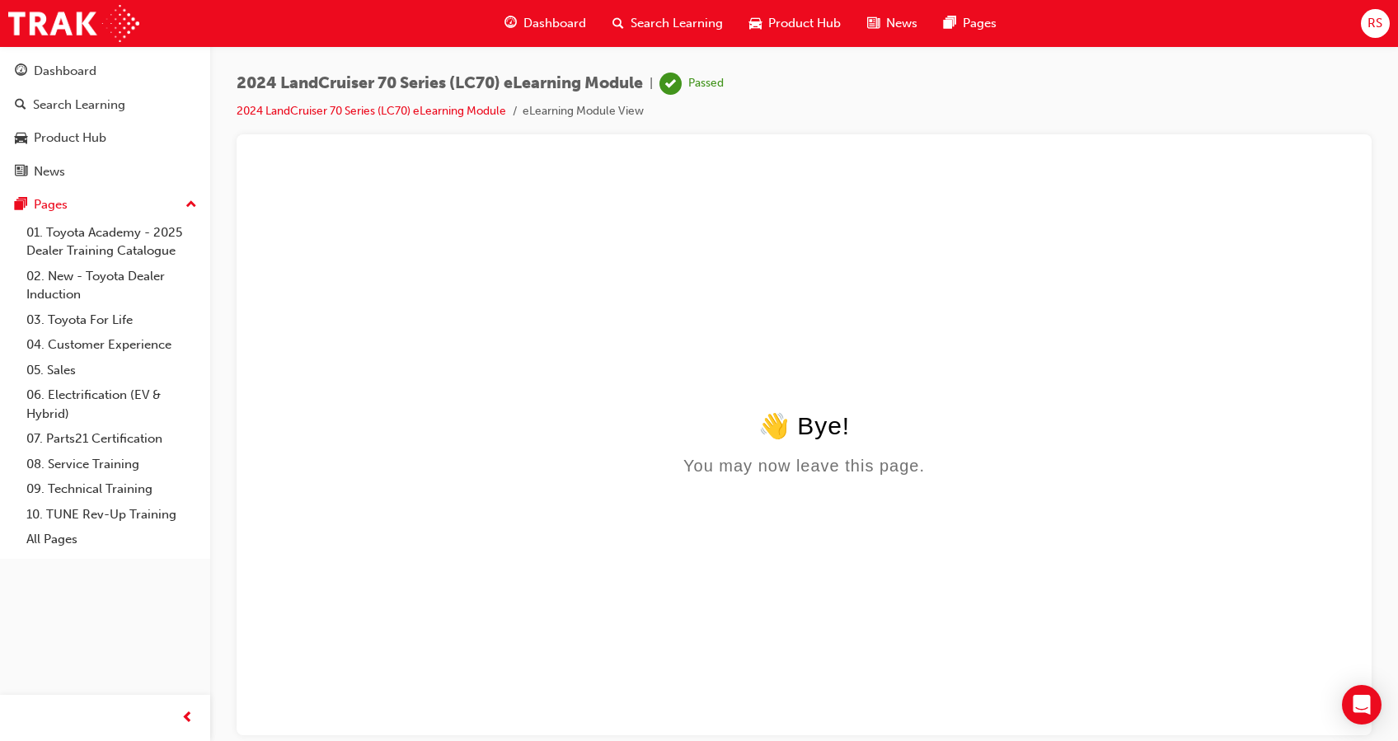
click at [799, 32] on span "Product Hub" at bounding box center [804, 23] width 73 height 19
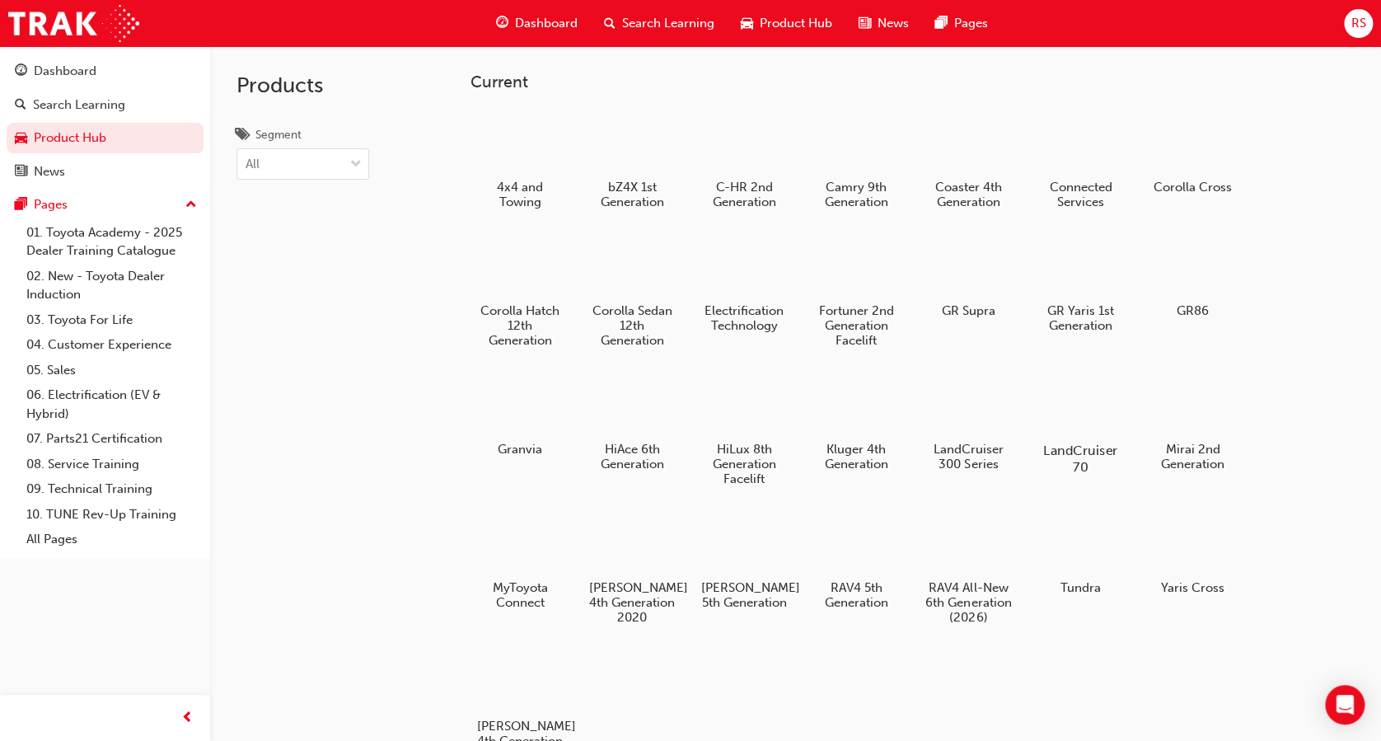
click at [1046, 445] on h5 "LandCruiser 70" at bounding box center [1080, 458] width 91 height 31
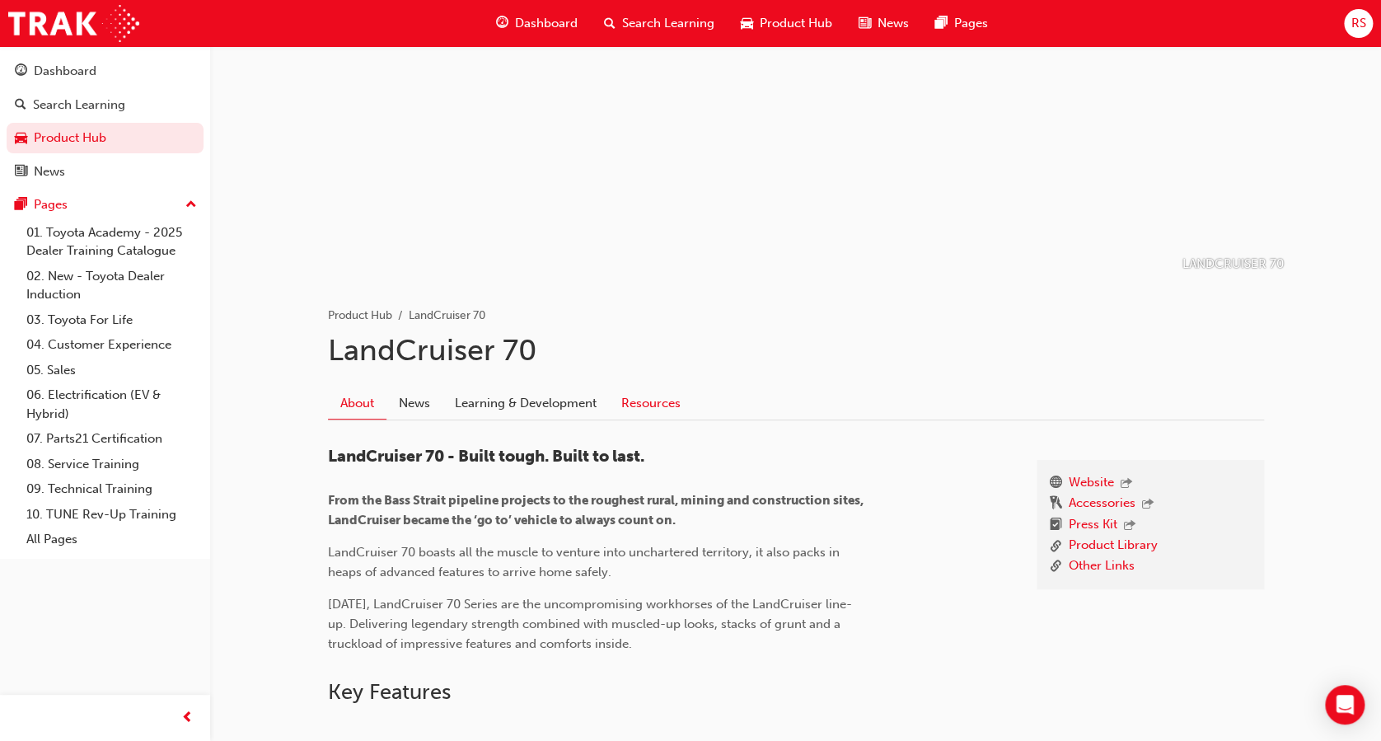
scroll to position [99, 0]
click at [556, 402] on link "Learning & Development" at bounding box center [526, 400] width 166 height 31
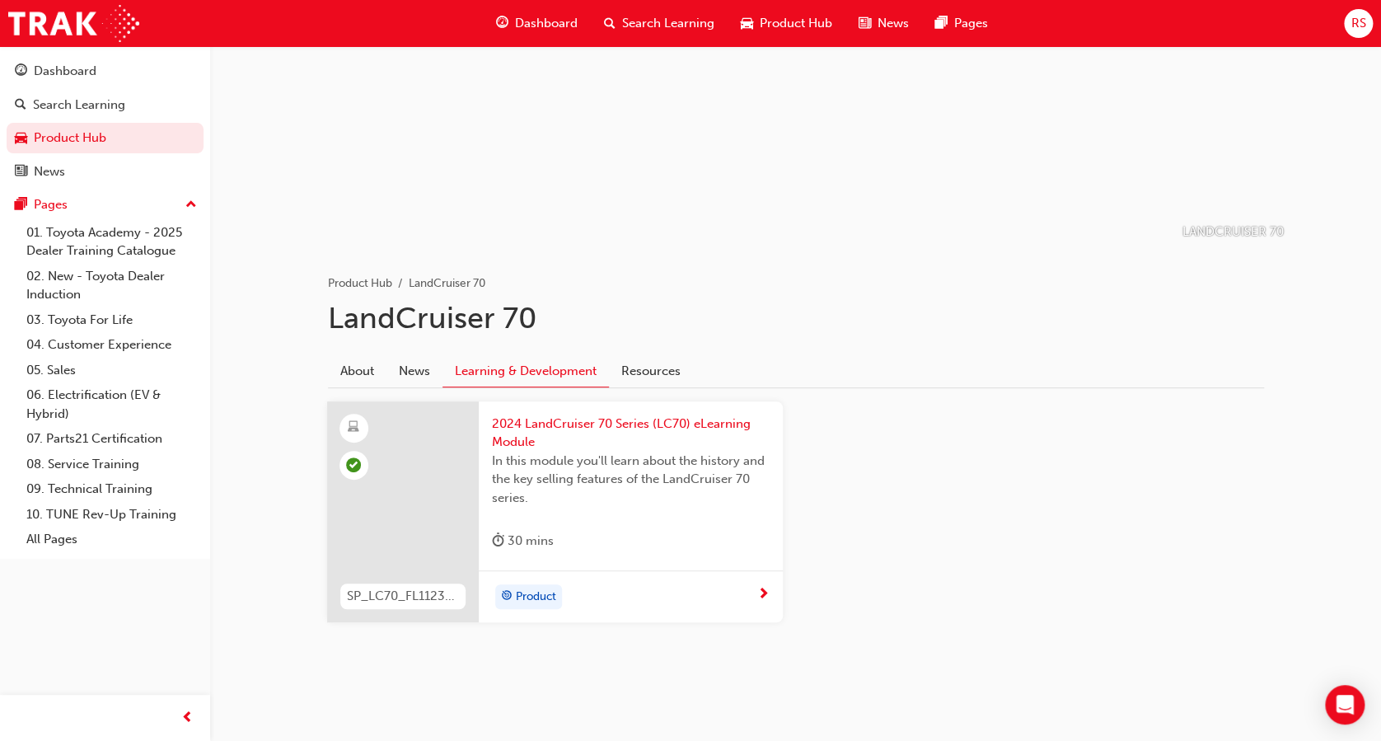
scroll to position [124, 0]
click at [679, 382] on link "Resources" at bounding box center [651, 374] width 84 height 31
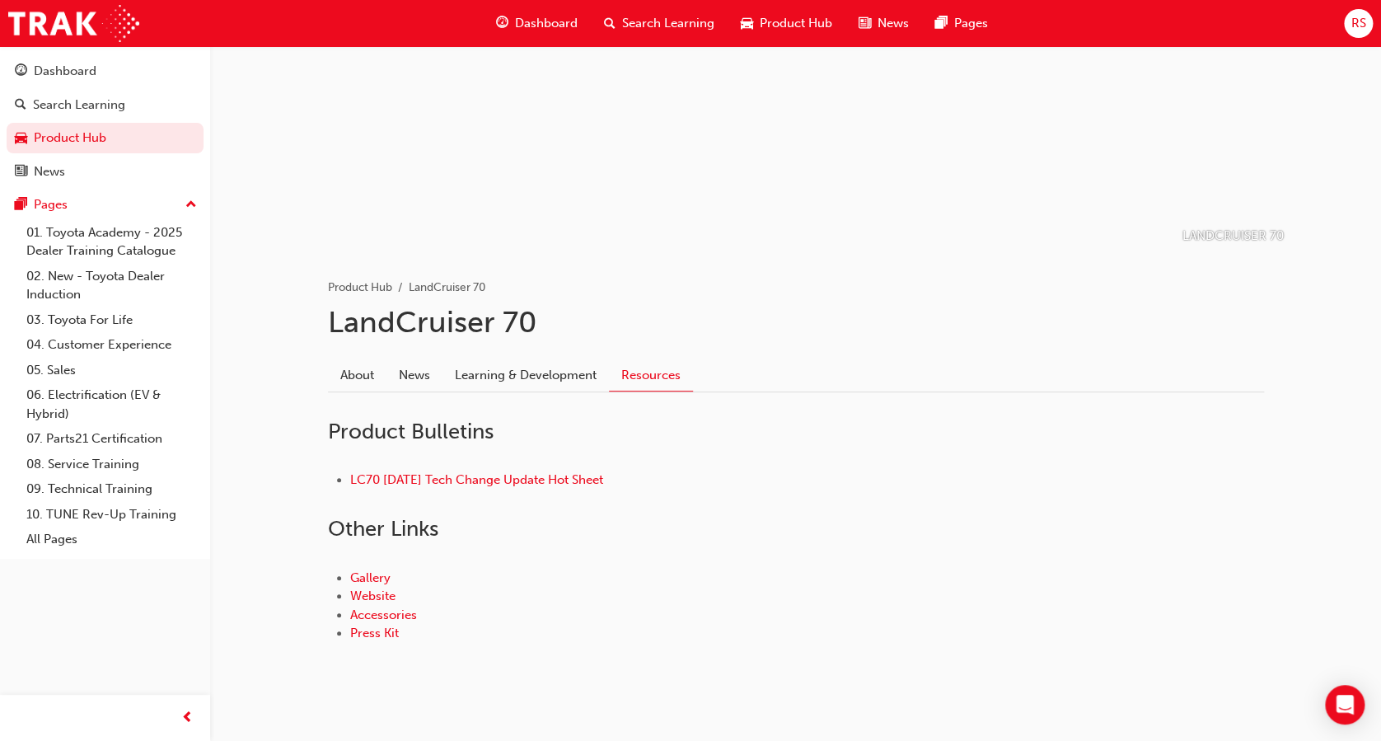
scroll to position [146, 0]
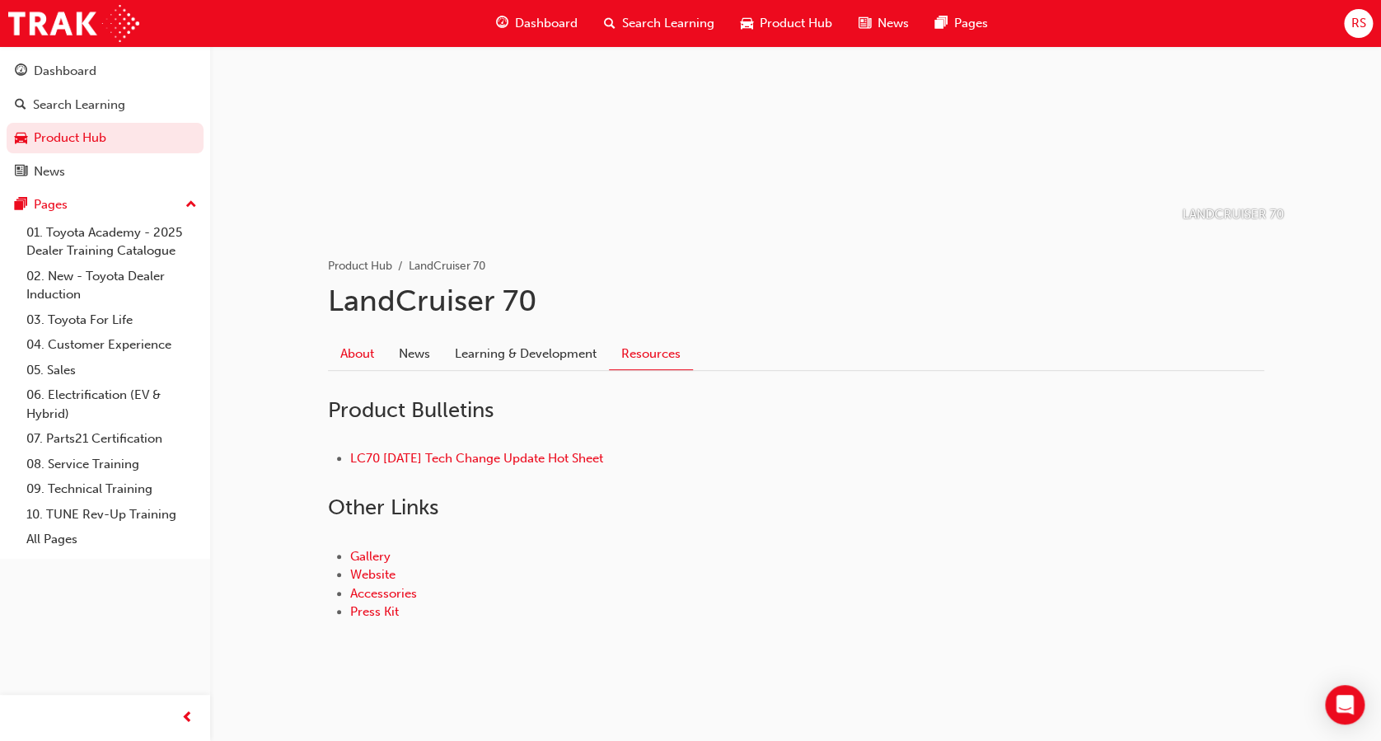
click at [362, 352] on link "About" at bounding box center [357, 353] width 59 height 31
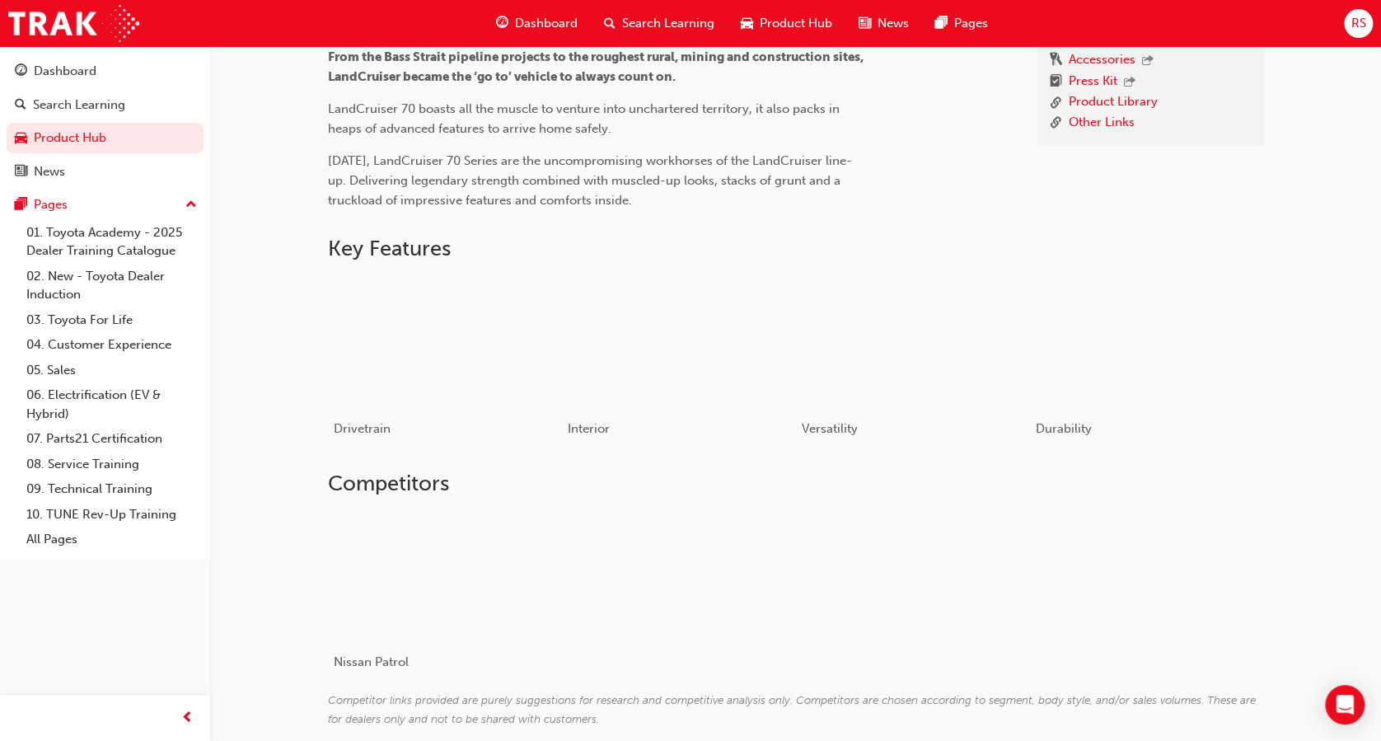
scroll to position [541, 0]
click at [481, 355] on div "button" at bounding box center [444, 341] width 235 height 132
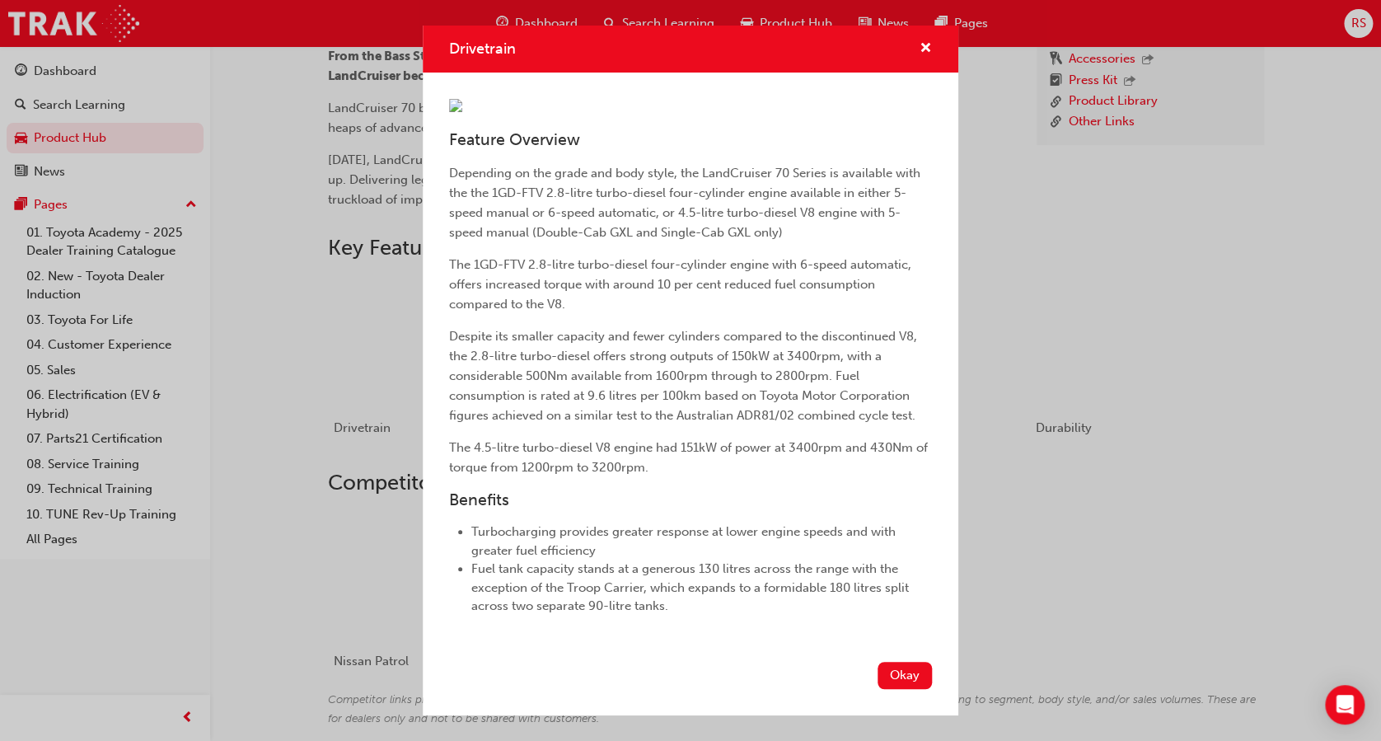
scroll to position [244, 0]
click at [1064, 218] on div "Drivetrain Feature Overview Depending on the grade and body style, the LandCrui…" at bounding box center [690, 370] width 1381 height 741
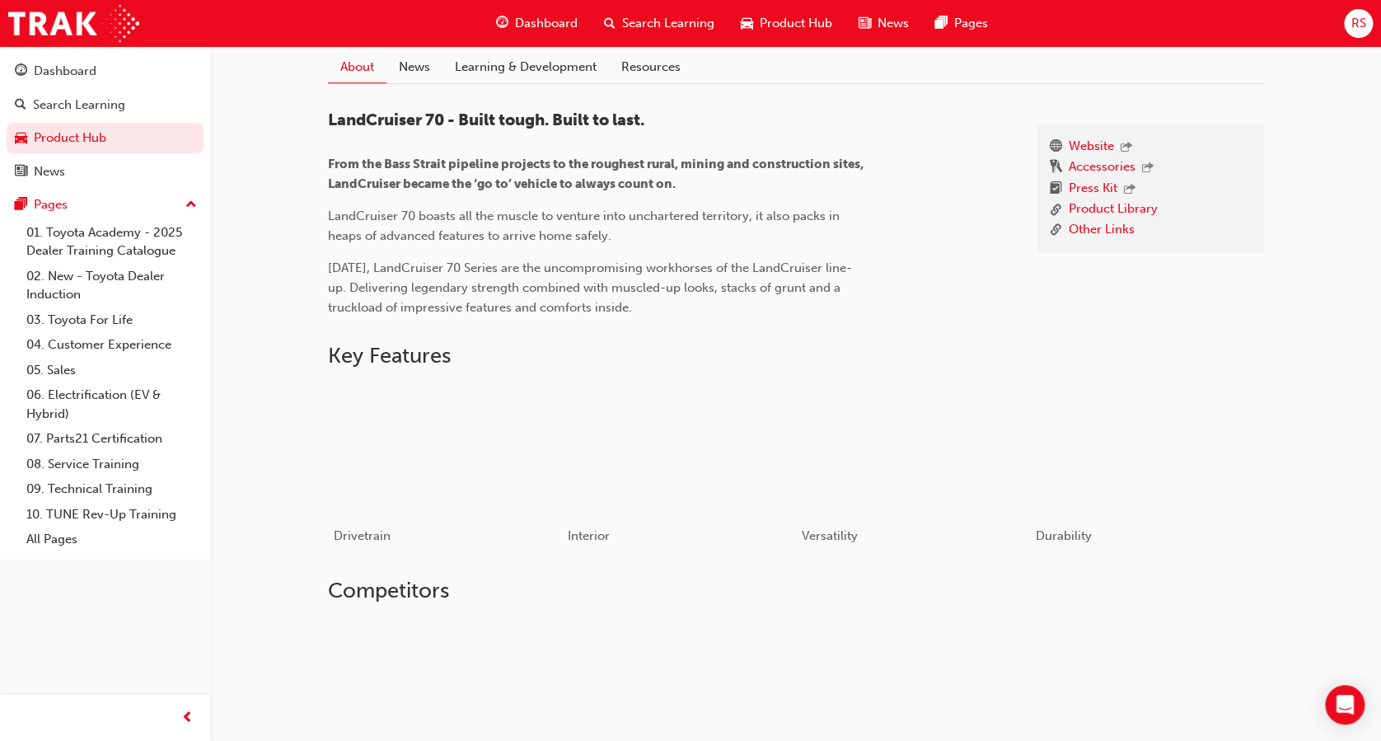
scroll to position [434, 0]
click at [455, 451] on div "button" at bounding box center [444, 448] width 235 height 132
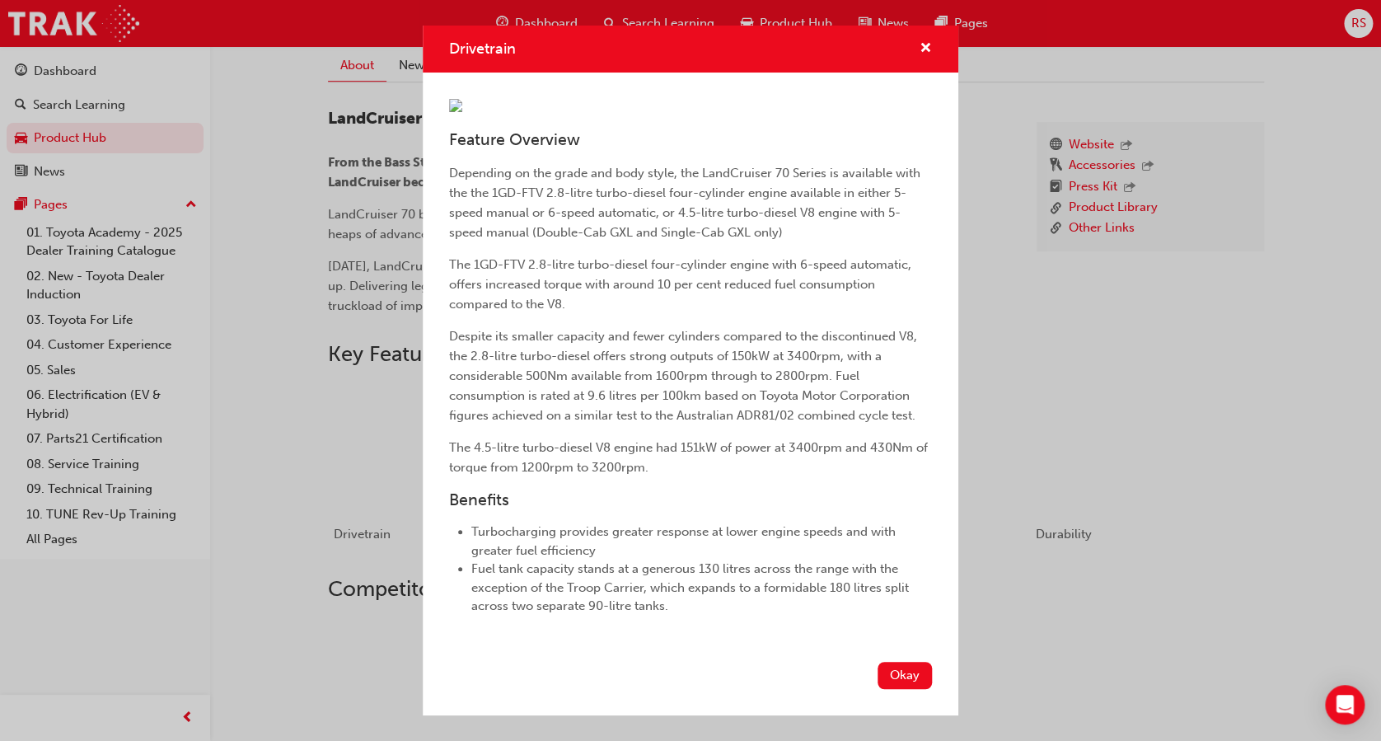
scroll to position [134, 0]
click at [1105, 617] on div "Drivetrain Feature Overview Depending on the grade and body style, the LandCrui…" at bounding box center [690, 370] width 1381 height 741
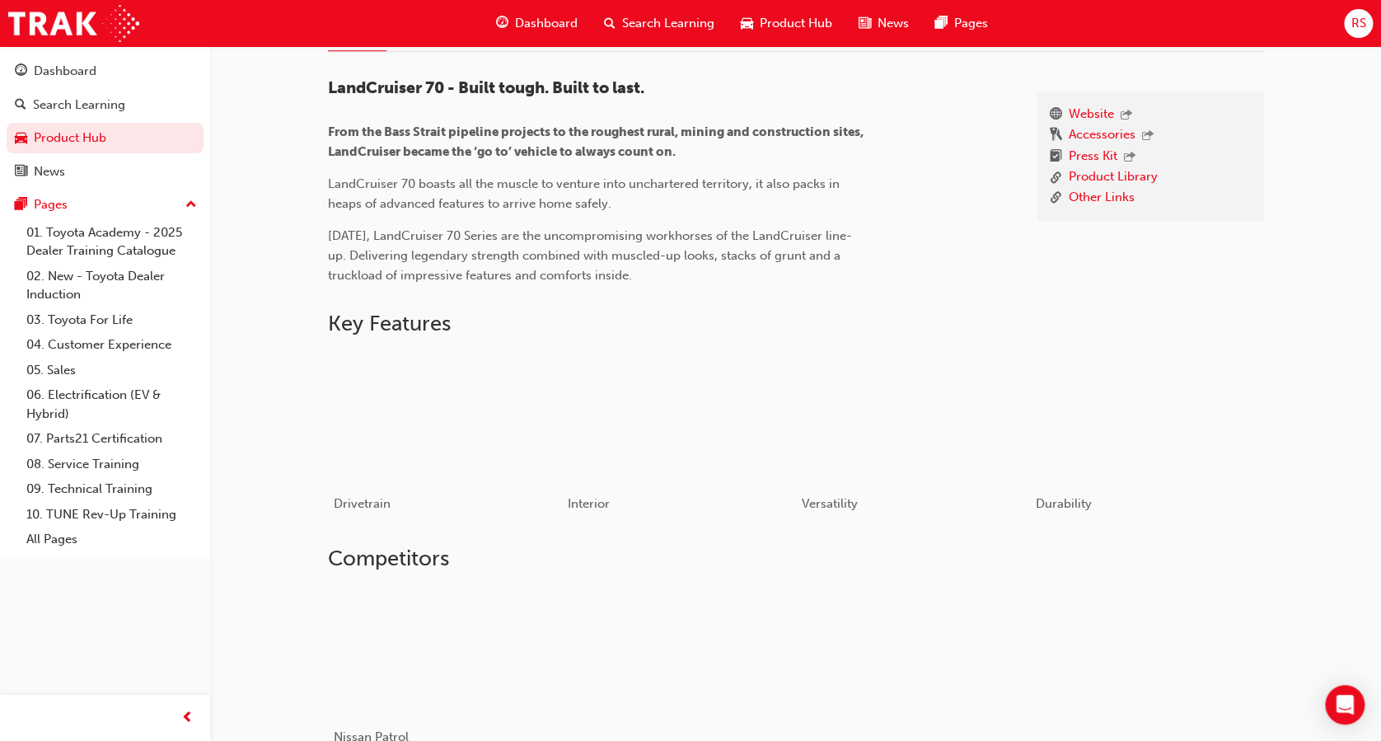
scroll to position [466, 0]
click at [774, 35] on div "Product Hub" at bounding box center [787, 24] width 118 height 34
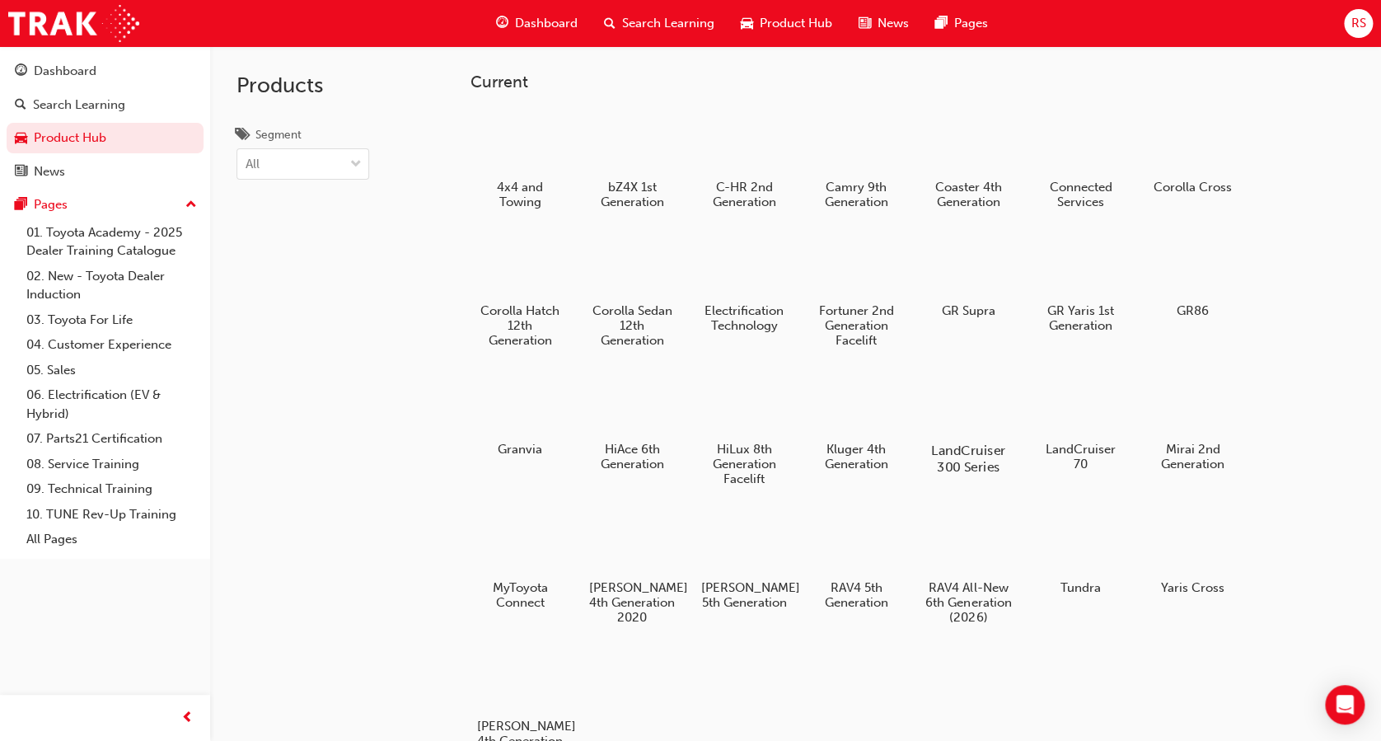
click at [948, 392] on div at bounding box center [968, 403] width 91 height 66
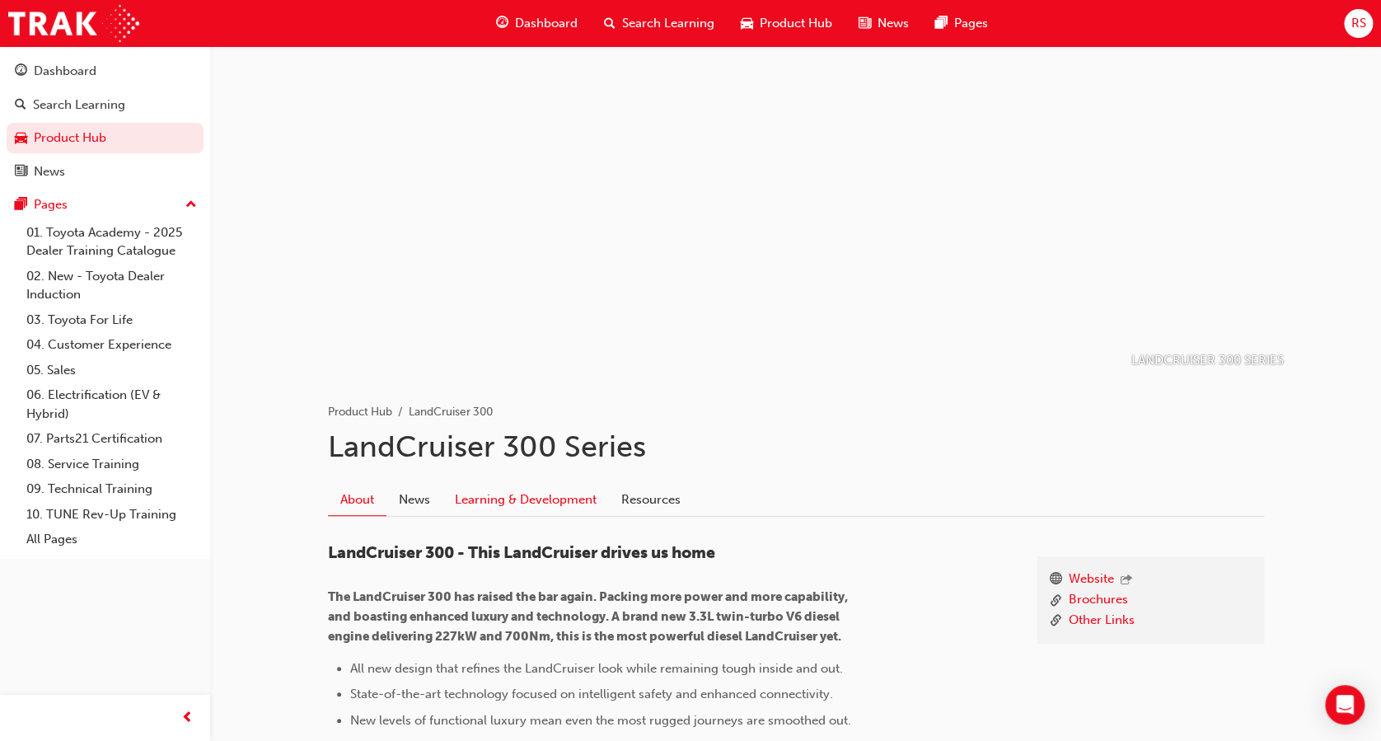
click at [552, 500] on link "Learning & Development" at bounding box center [526, 499] width 166 height 31
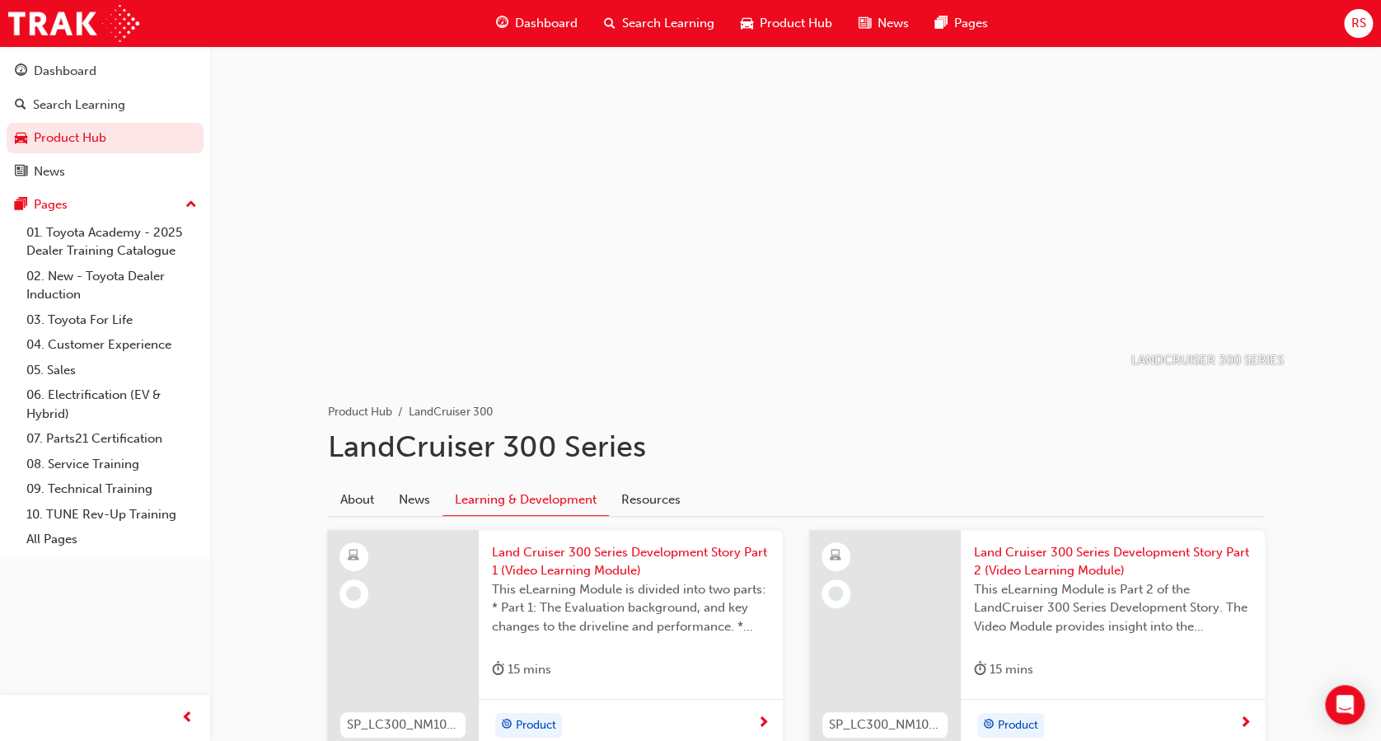
click at [776, 32] on span "Product Hub" at bounding box center [796, 23] width 73 height 19
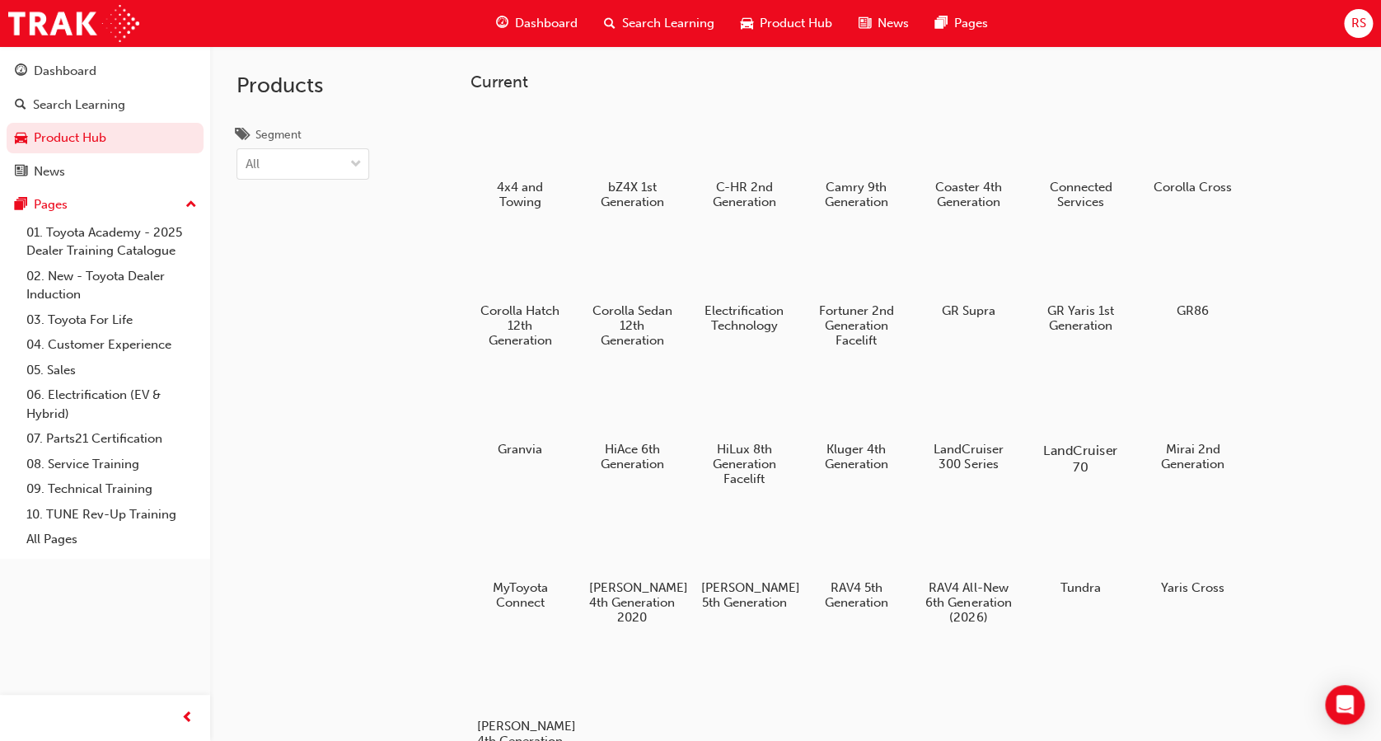
click at [1057, 416] on div at bounding box center [1080, 403] width 91 height 66
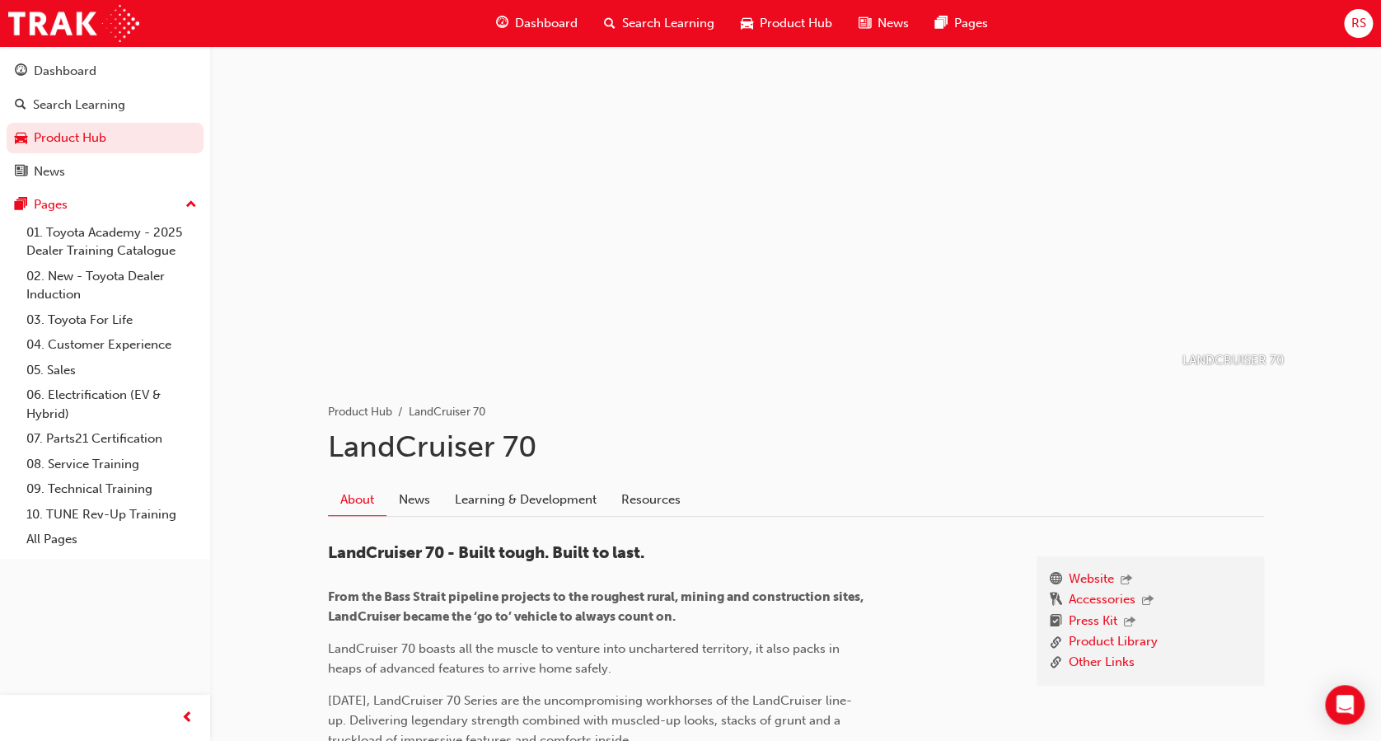
click at [797, 29] on span "Product Hub" at bounding box center [796, 23] width 73 height 19
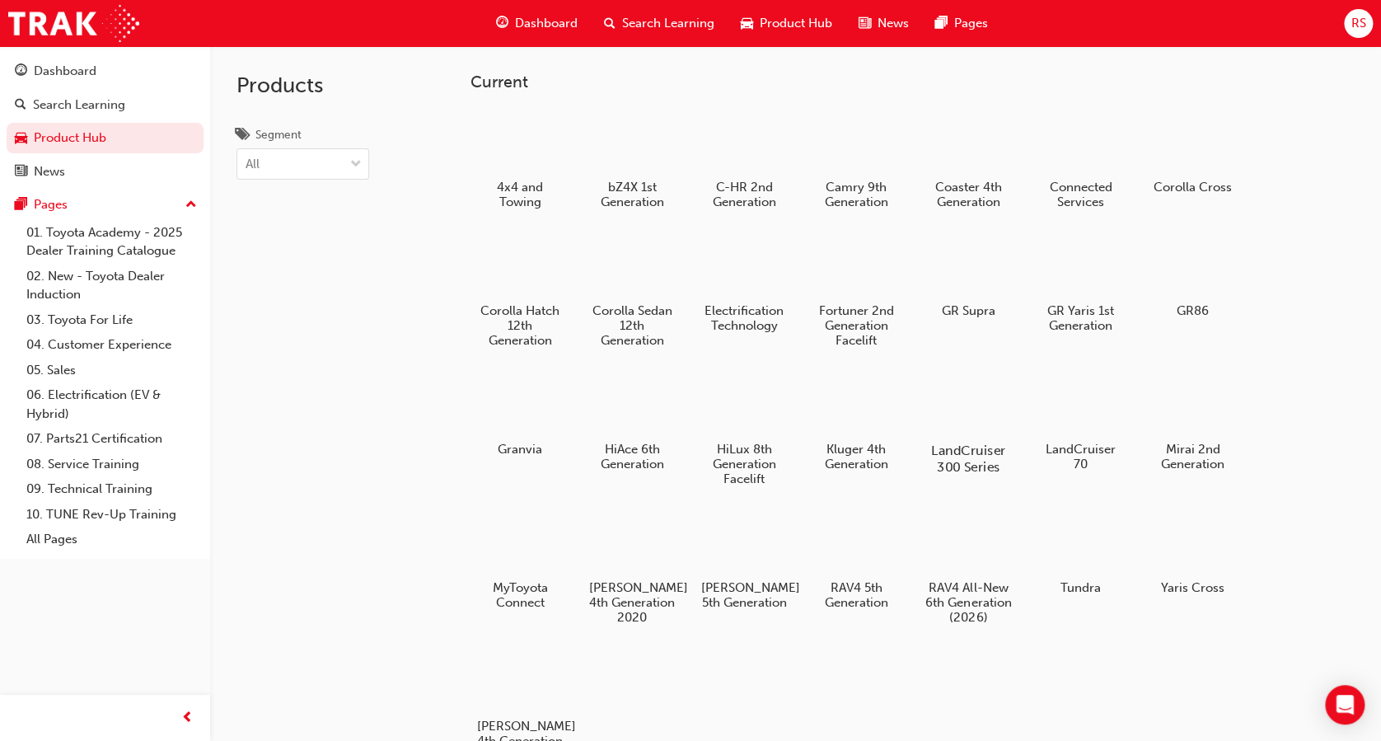
click at [966, 383] on div at bounding box center [968, 403] width 91 height 66
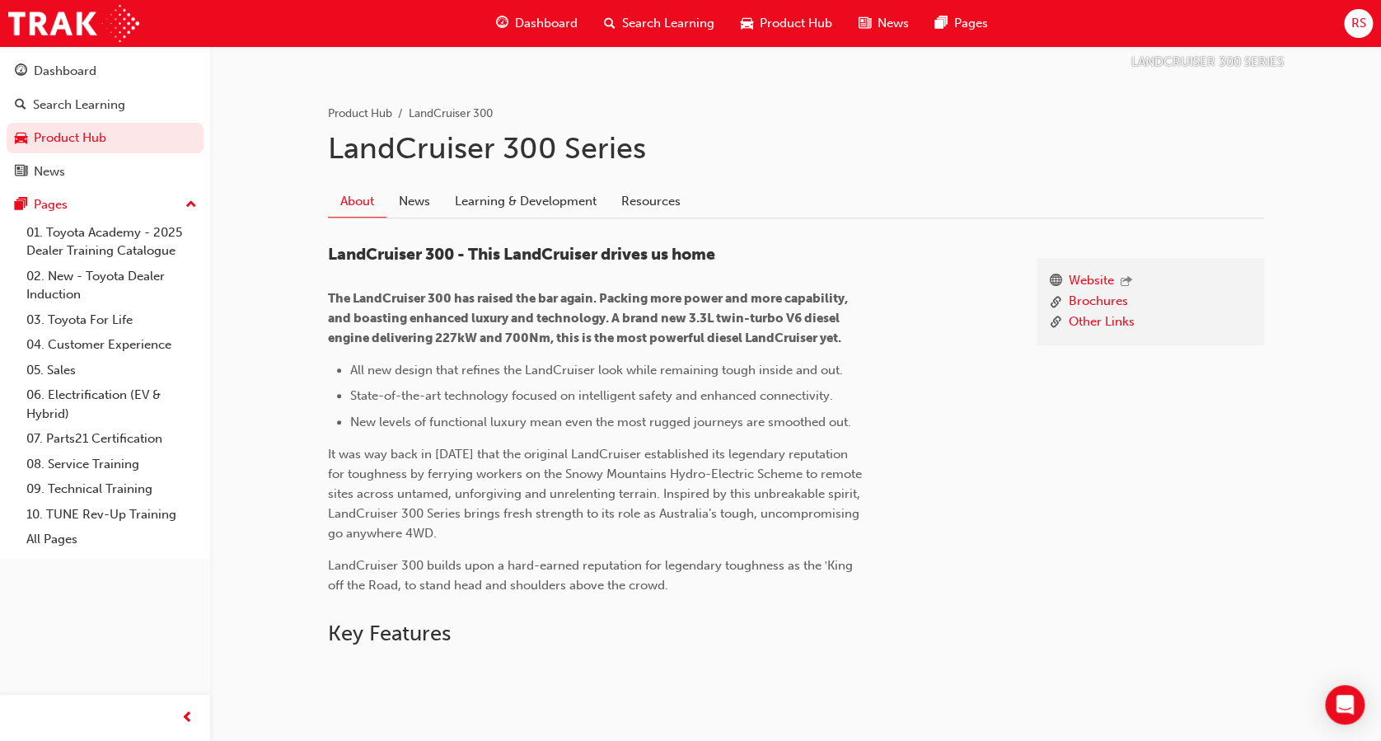
scroll to position [300, 0]
click at [518, 217] on div "Website Brochures Other Links LandCruiser 300 - This LandCruiser drives us home…" at bounding box center [796, 665] width 936 height 896
click at [514, 207] on link "Learning & Development" at bounding box center [526, 199] width 166 height 31
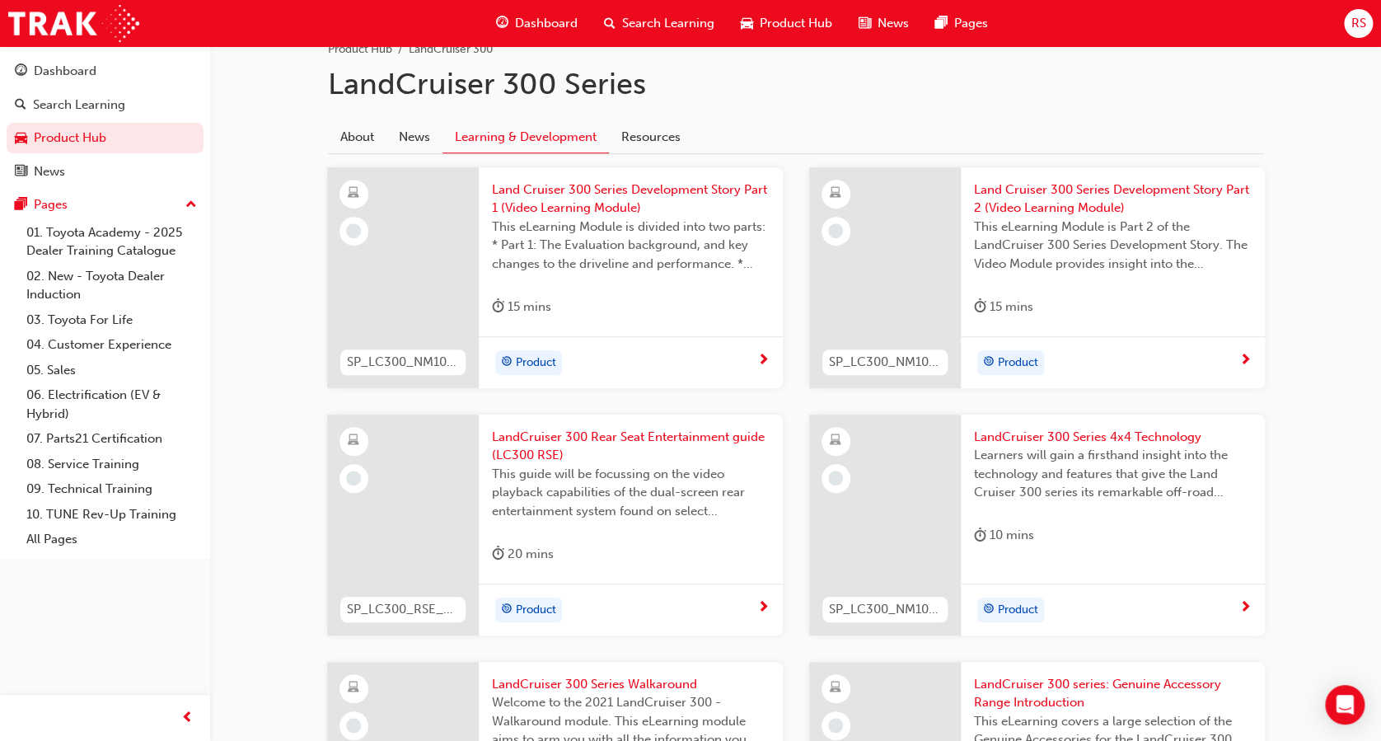
scroll to position [622, 0]
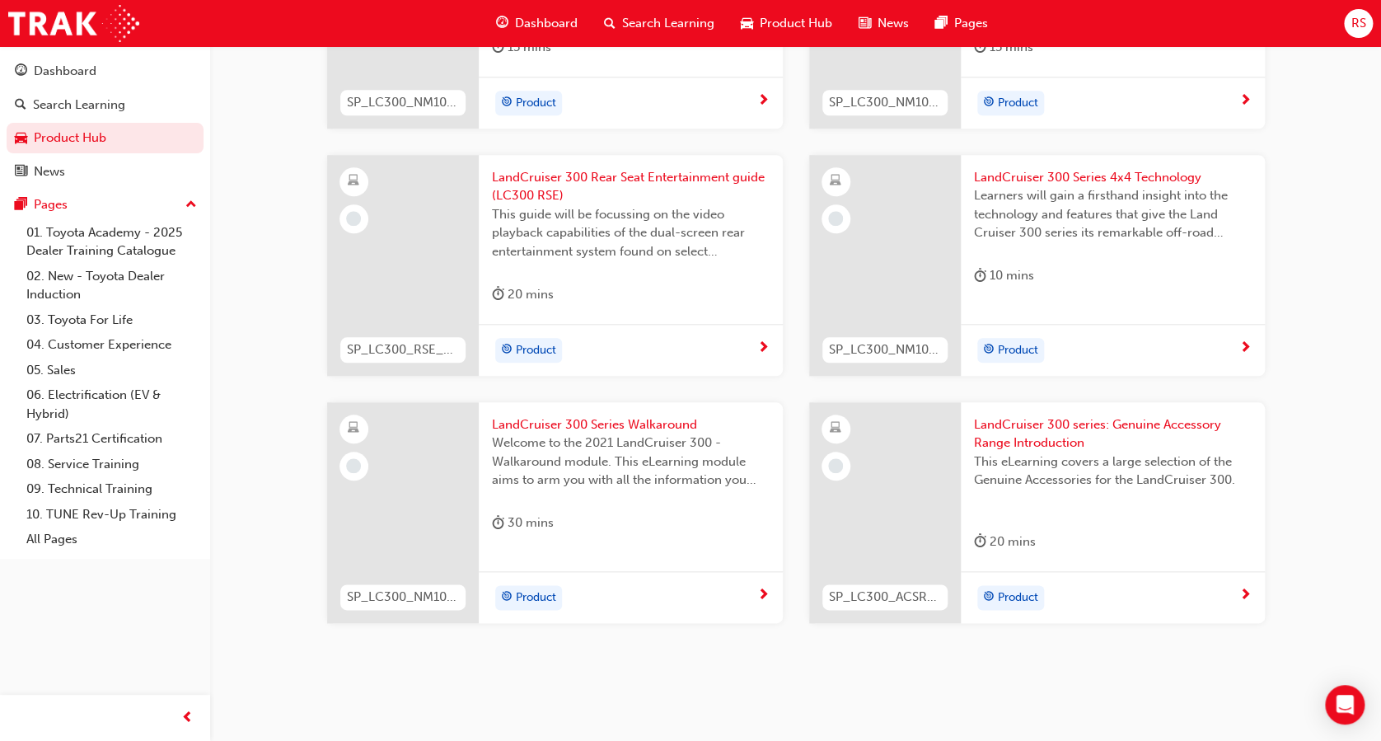
click at [593, 493] on div "Welcome to the 2021 LandCruiser 300 - Walkaround module. This eLearning module …" at bounding box center [631, 467] width 278 height 66
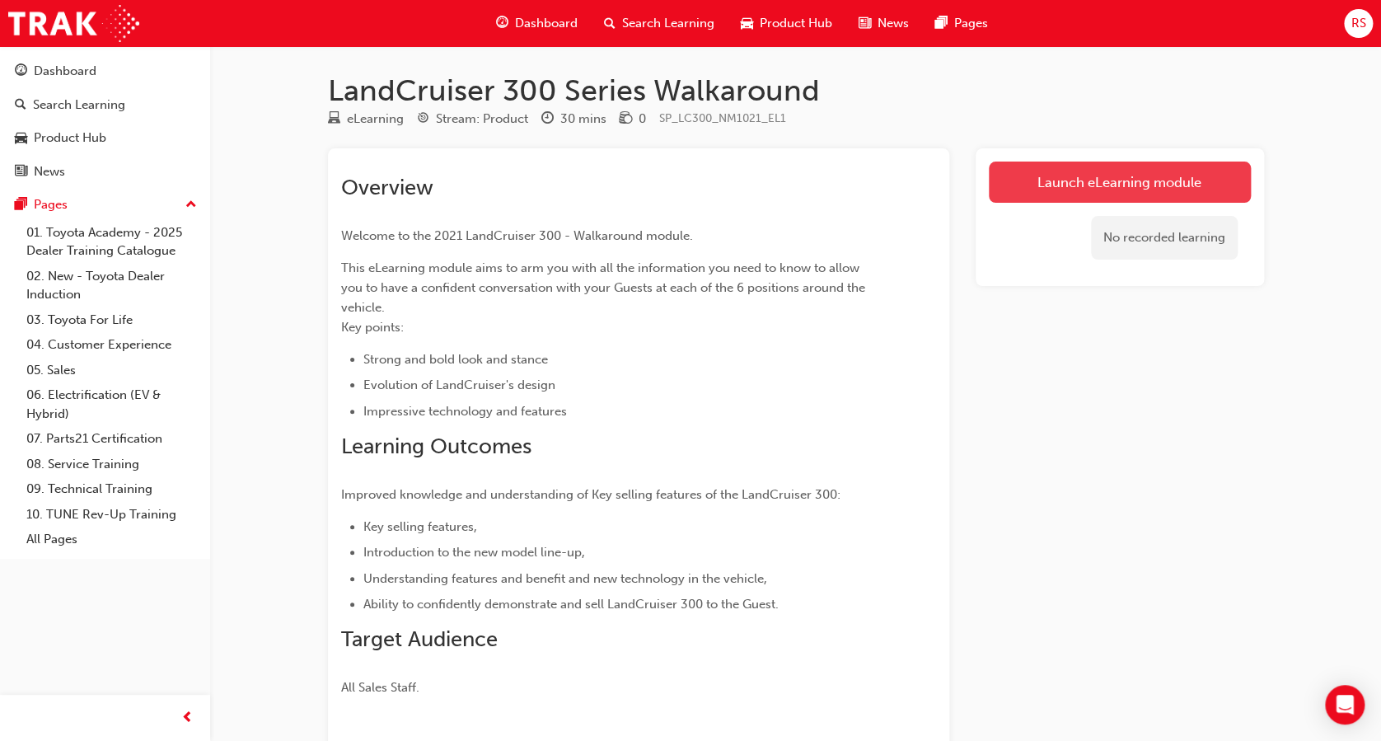
click at [1126, 171] on link "Launch eLearning module" at bounding box center [1120, 182] width 262 height 41
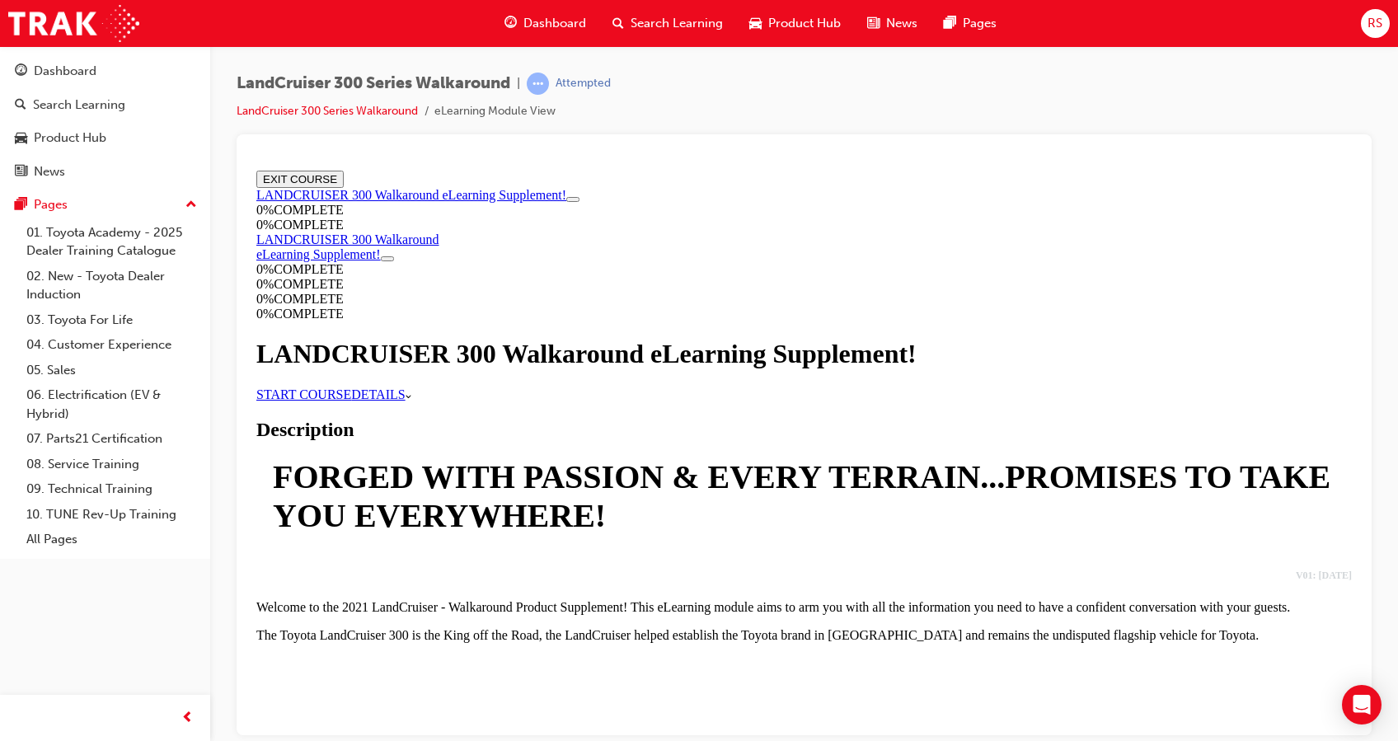
scroll to position [61, 0]
click at [351, 387] on link "START COURSE" at bounding box center [303, 394] width 95 height 14
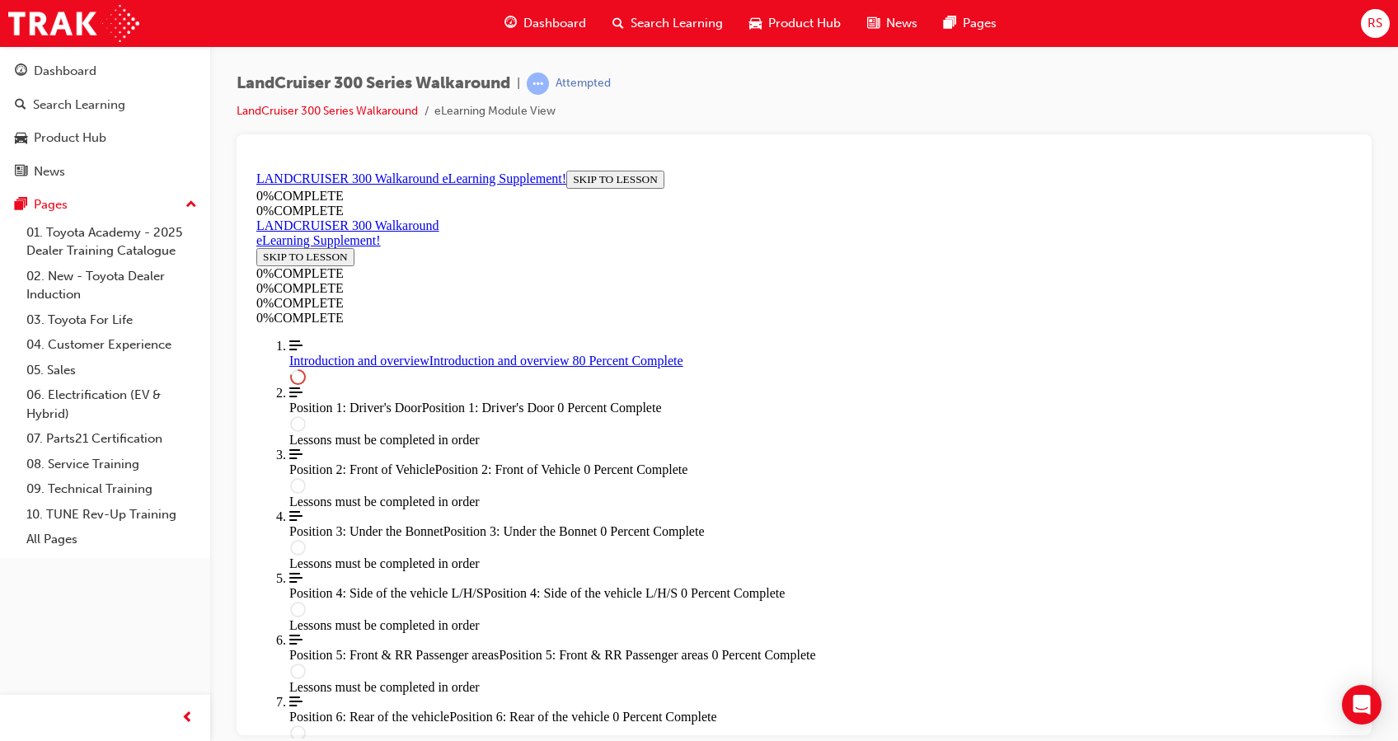
scroll to position [1547, 0]
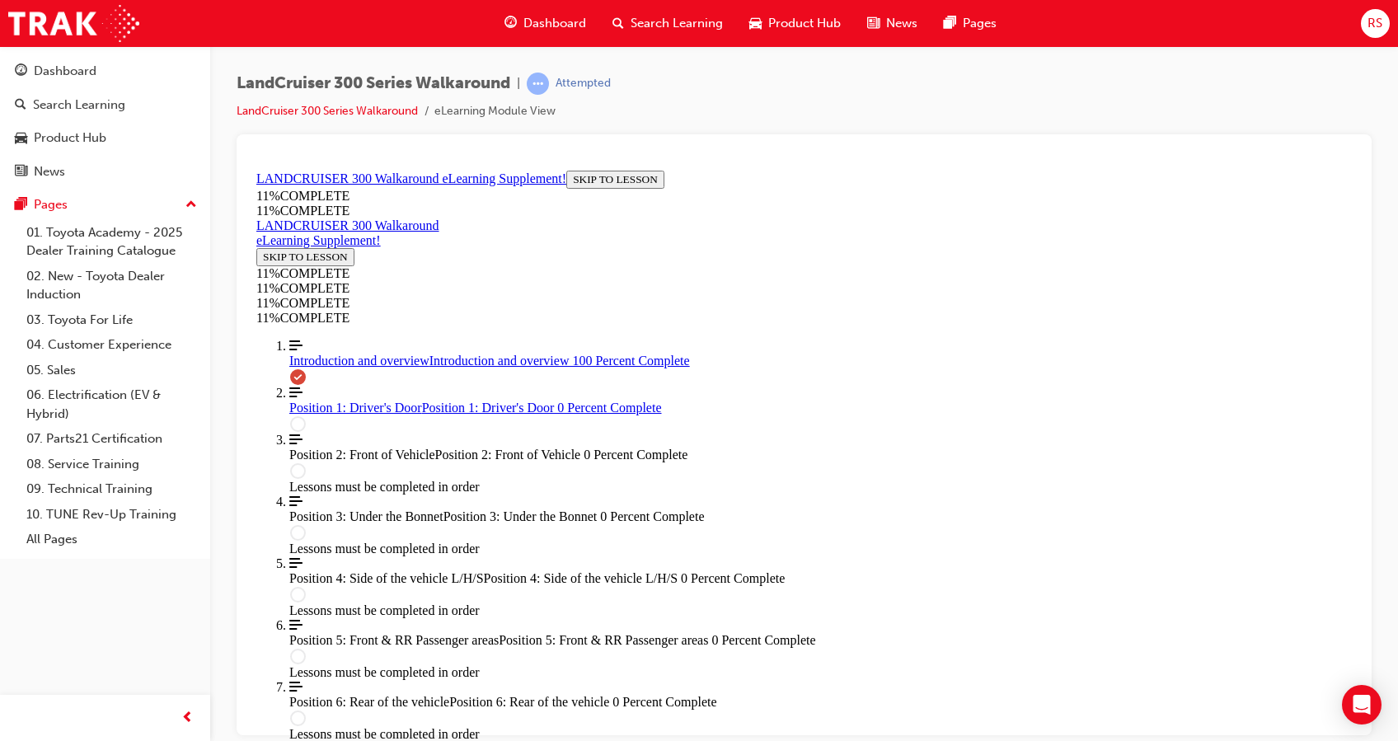
scroll to position [2329, 0]
